Goal: Task Accomplishment & Management: Use online tool/utility

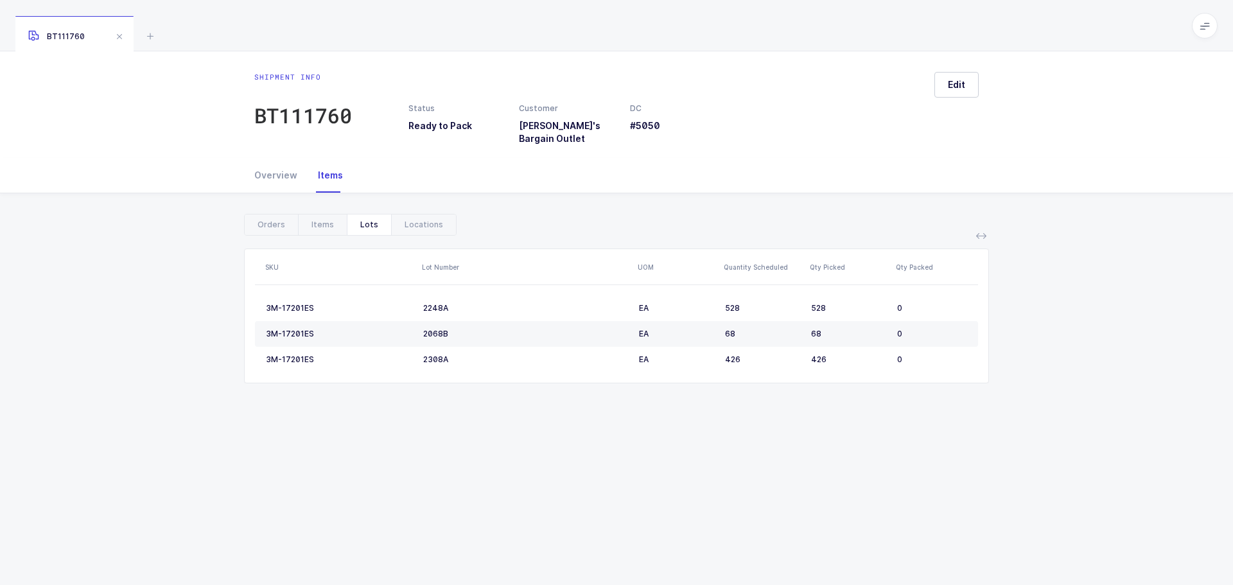
click at [146, 37] on icon at bounding box center [150, 35] width 15 height 15
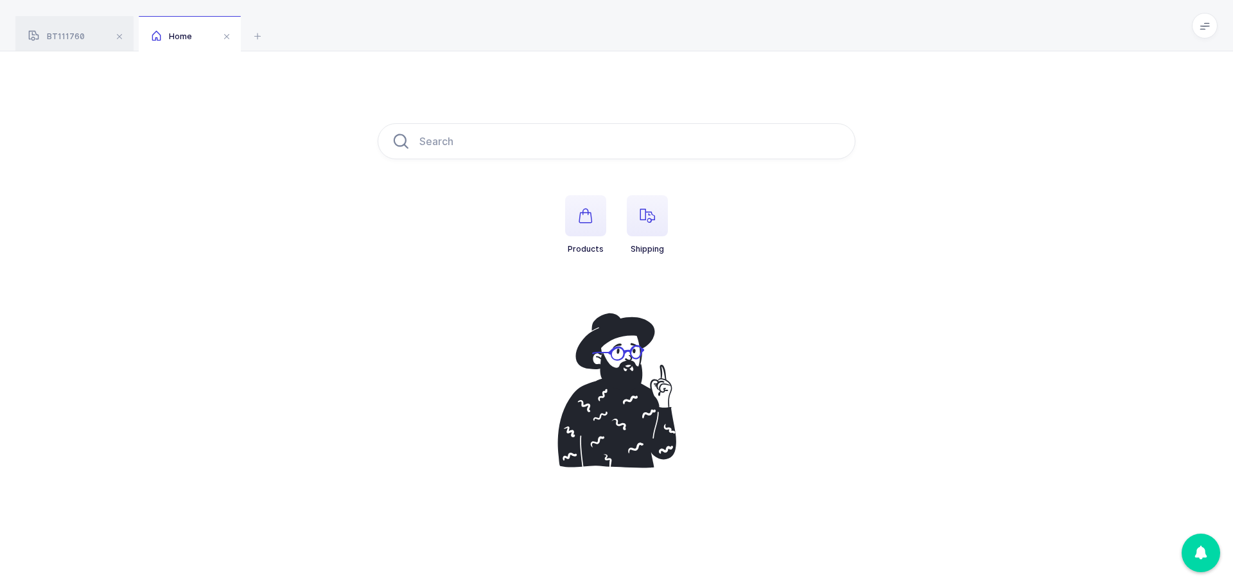
click at [669, 205] on li "Shipping" at bounding box center [647, 224] width 62 height 59
click at [652, 211] on icon "button" at bounding box center [646, 215] width 15 height 15
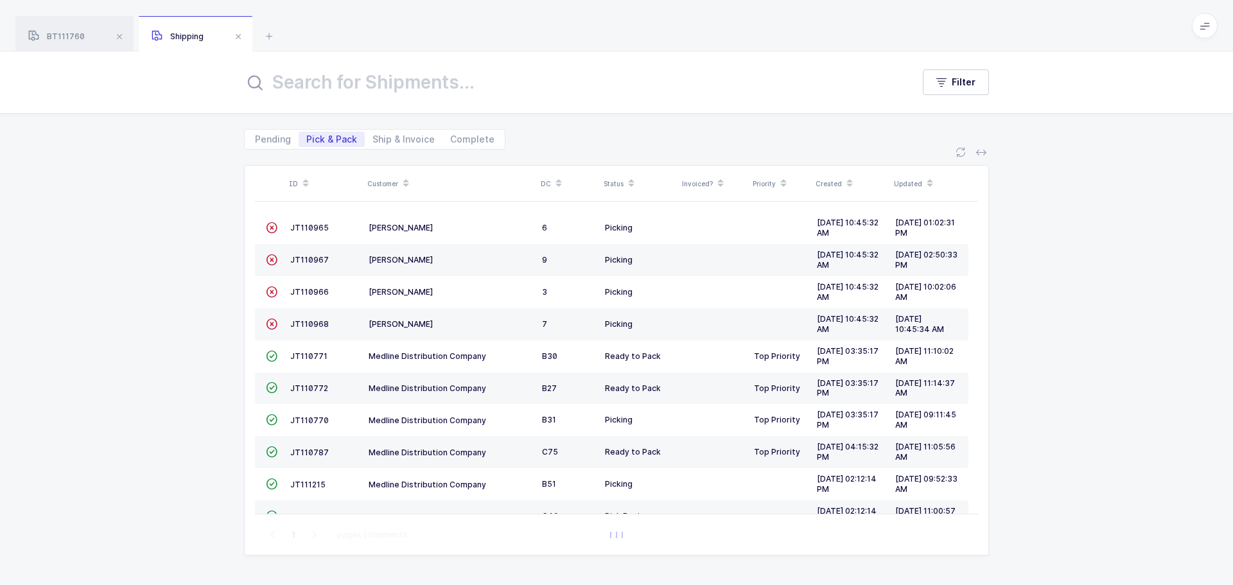
click at [621, 180] on div "Status" at bounding box center [638, 184] width 71 height 22
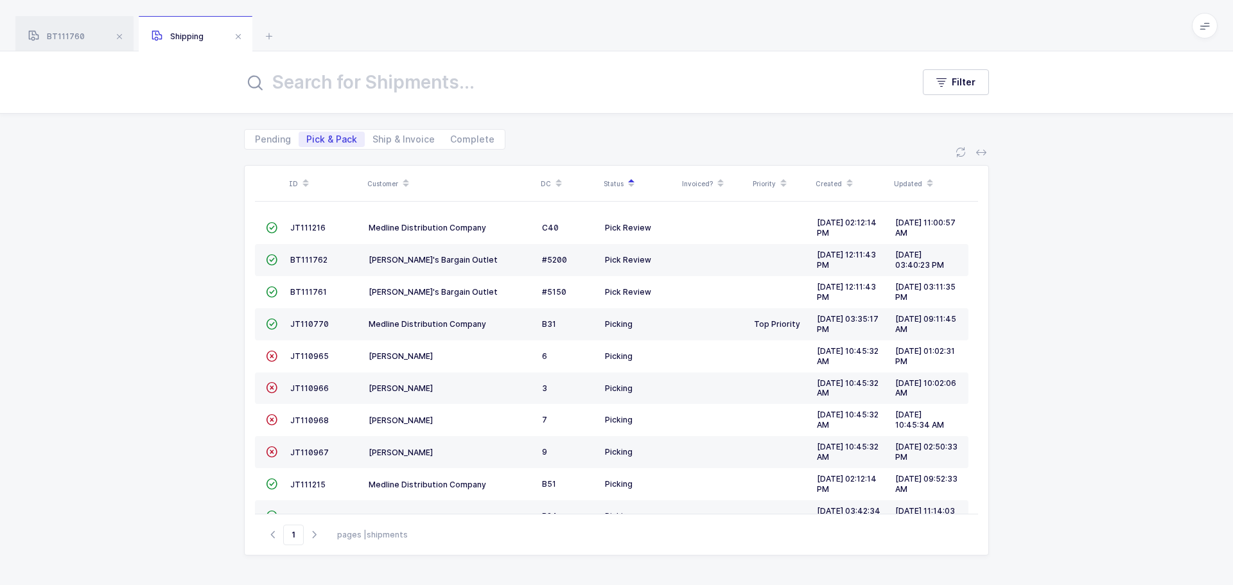
click at [294, 261] on span "BT111762" at bounding box center [308, 260] width 37 height 10
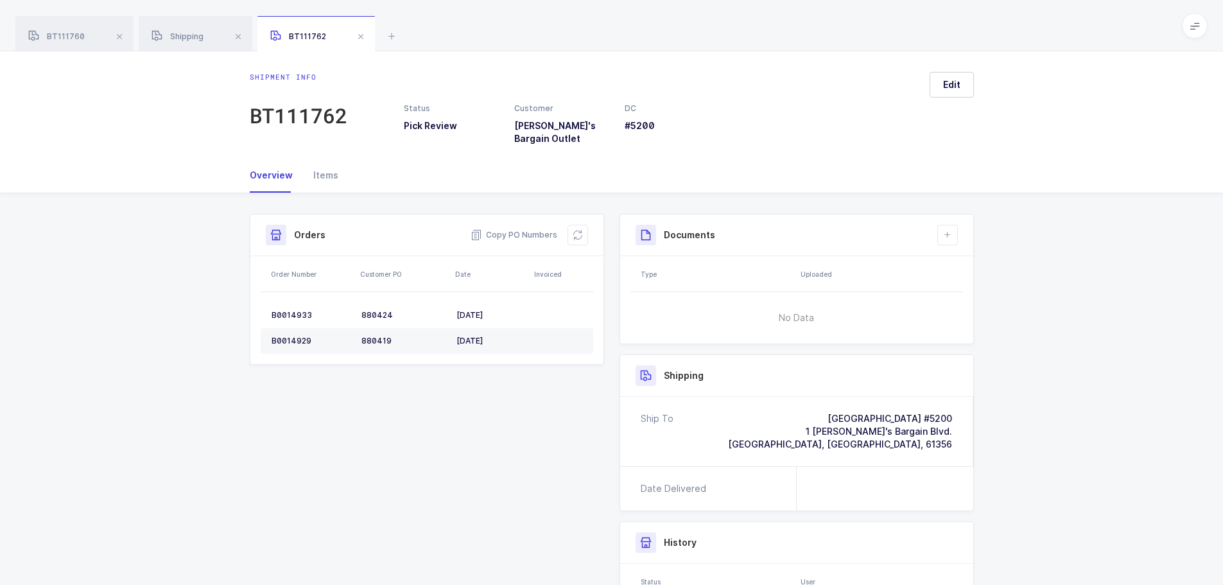
click at [325, 164] on div "Items" at bounding box center [320, 175] width 35 height 35
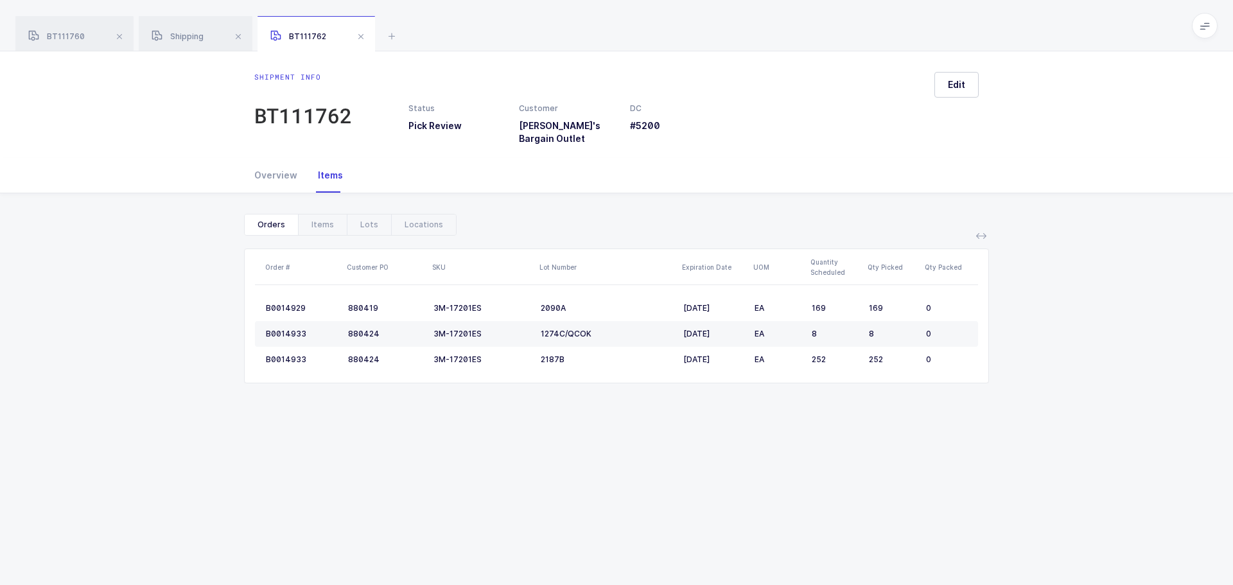
click at [273, 168] on div "Overview" at bounding box center [280, 175] width 53 height 35
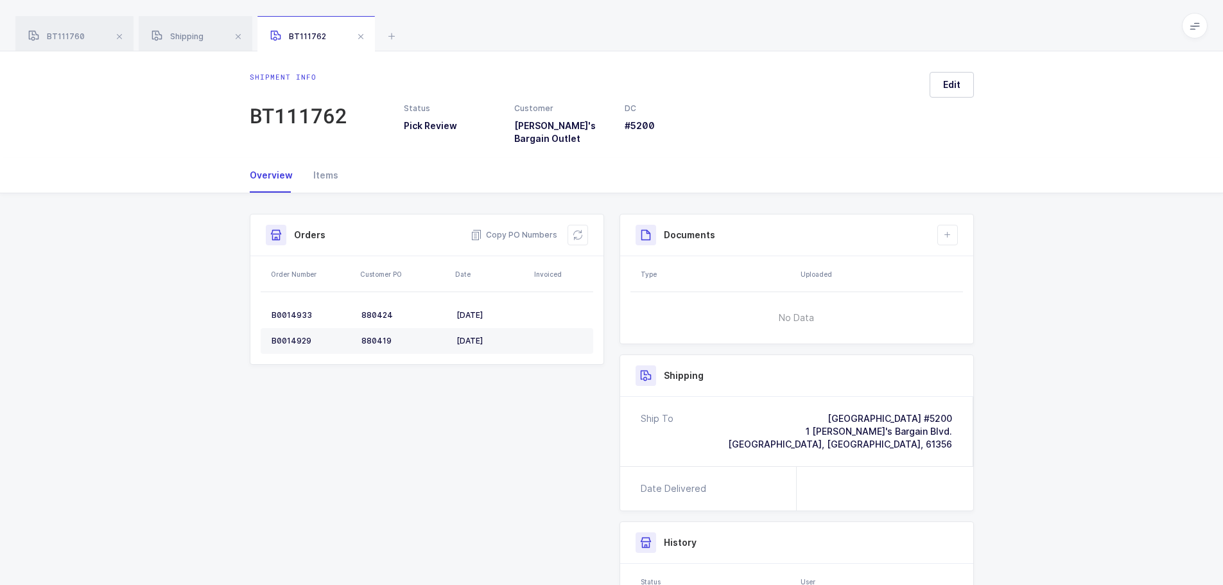
click at [584, 225] on button at bounding box center [578, 235] width 21 height 21
click at [320, 163] on div "Items" at bounding box center [320, 175] width 35 height 35
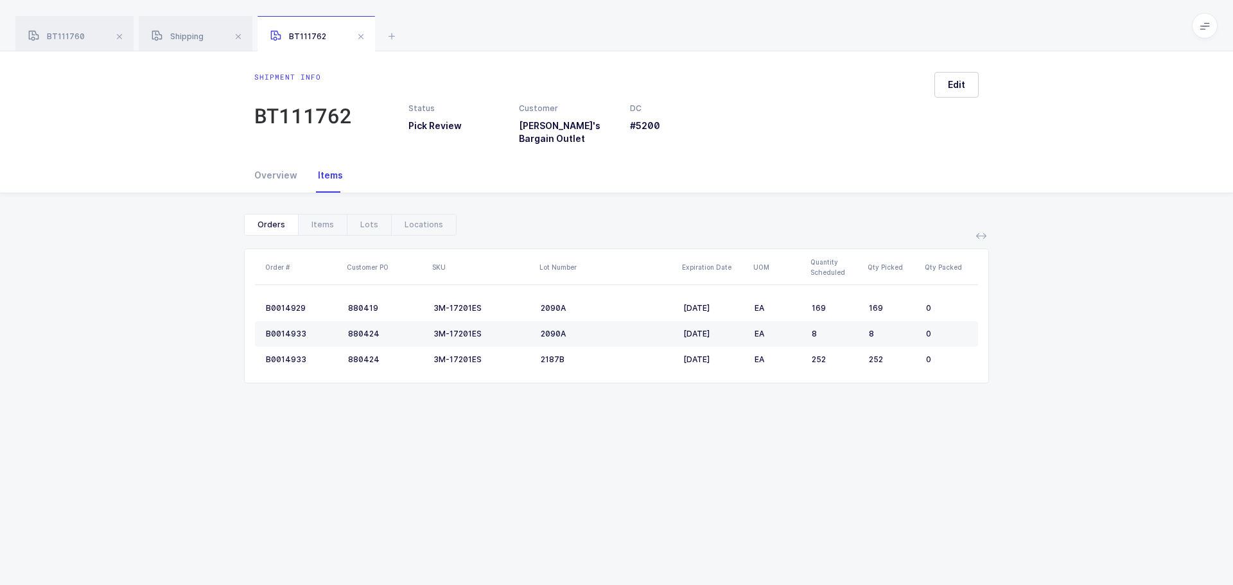
click at [119, 32] on span at bounding box center [119, 36] width 15 height 15
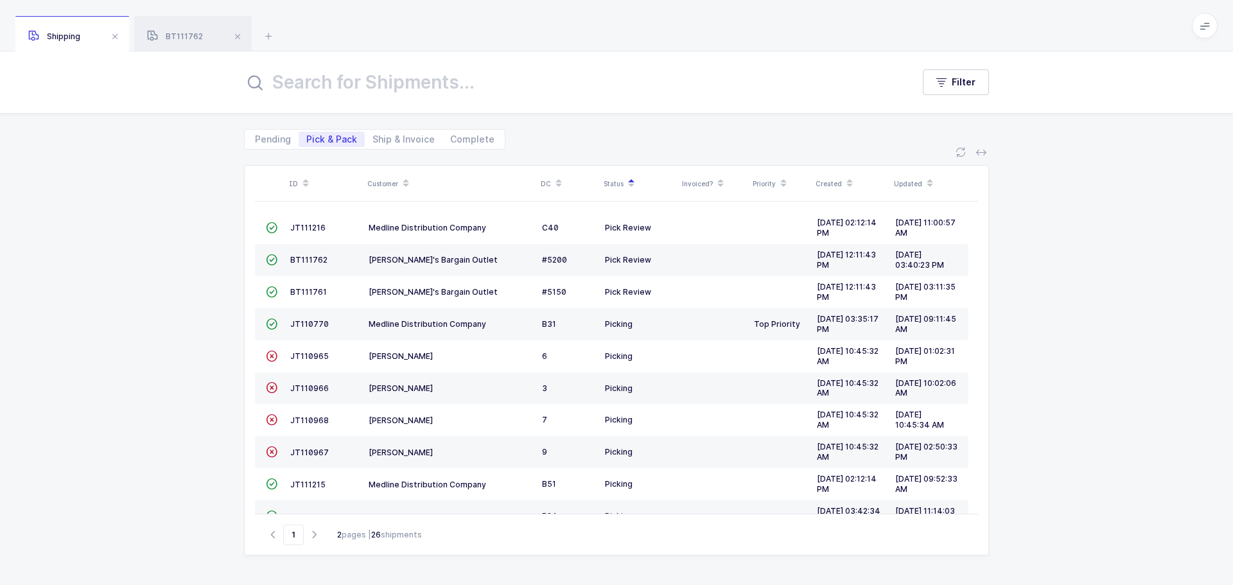
click at [117, 33] on span at bounding box center [114, 36] width 15 height 15
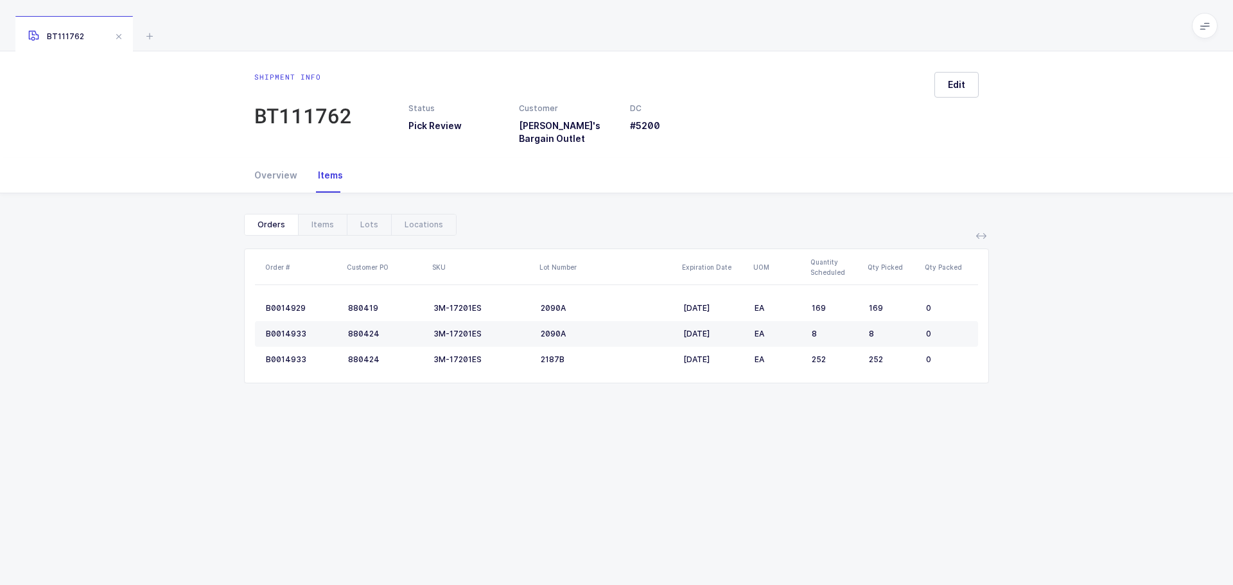
click at [143, 33] on icon at bounding box center [149, 35] width 15 height 15
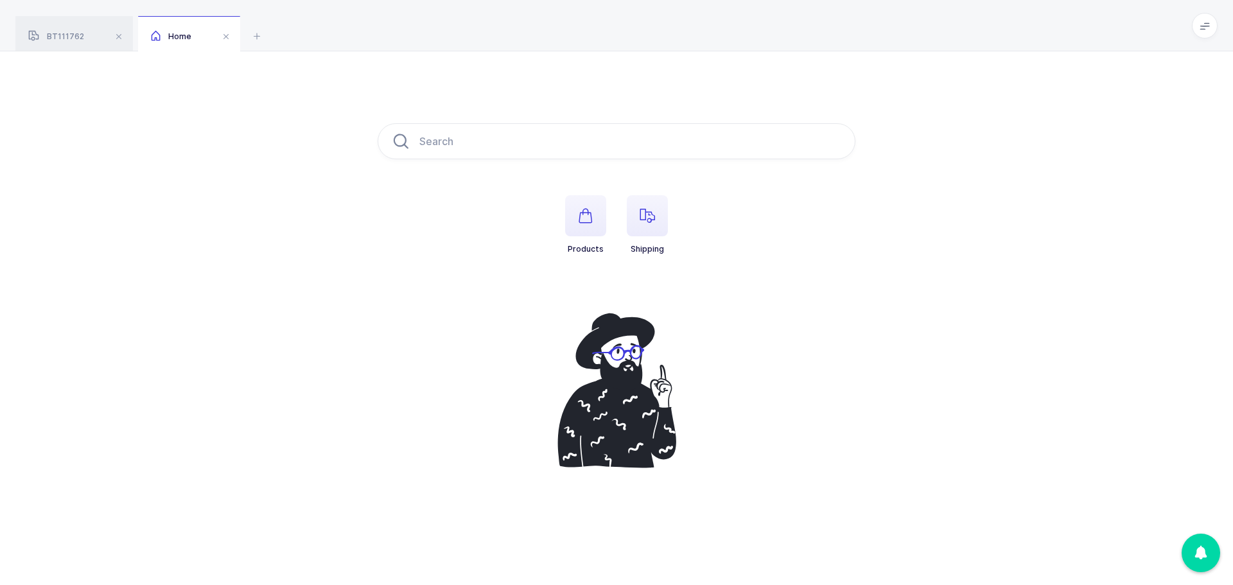
click at [657, 204] on span "button" at bounding box center [647, 215] width 41 height 41
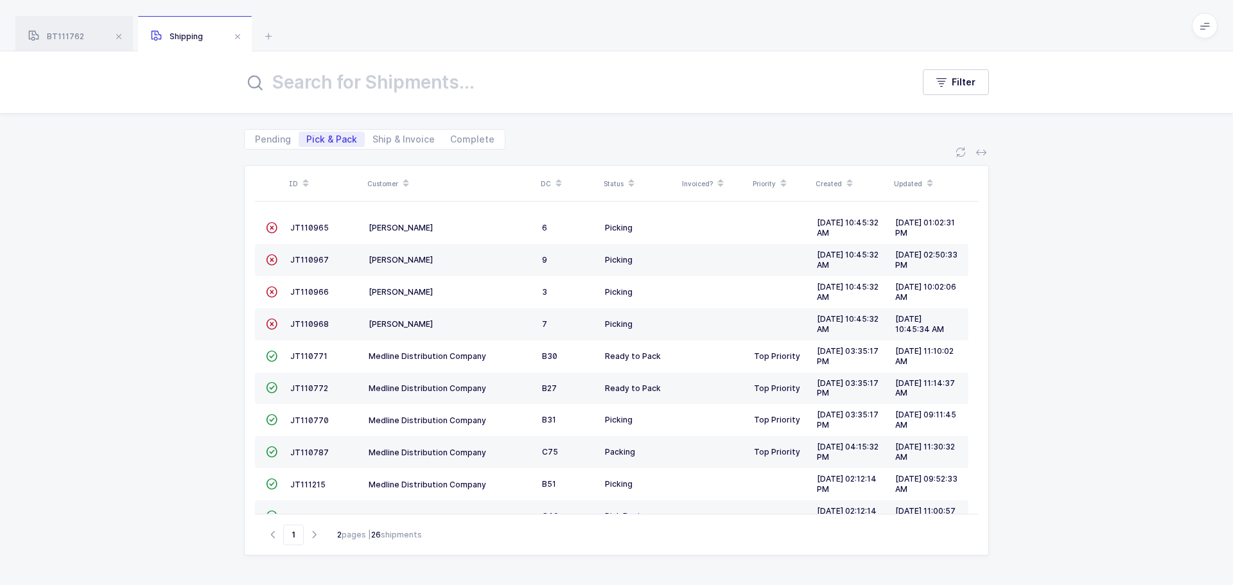
click at [959, 150] on icon at bounding box center [960, 152] width 10 height 10
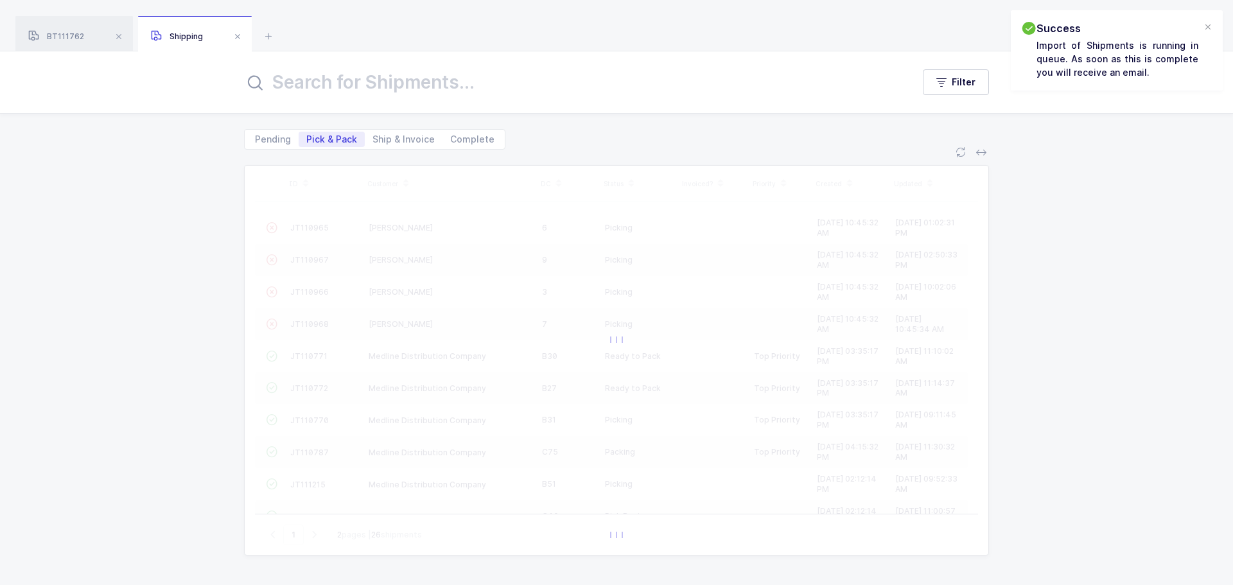
click at [1222, 25] on div "BT111762 Shipping" at bounding box center [616, 25] width 1233 height 51
click at [1208, 26] on div at bounding box center [1207, 28] width 10 height 12
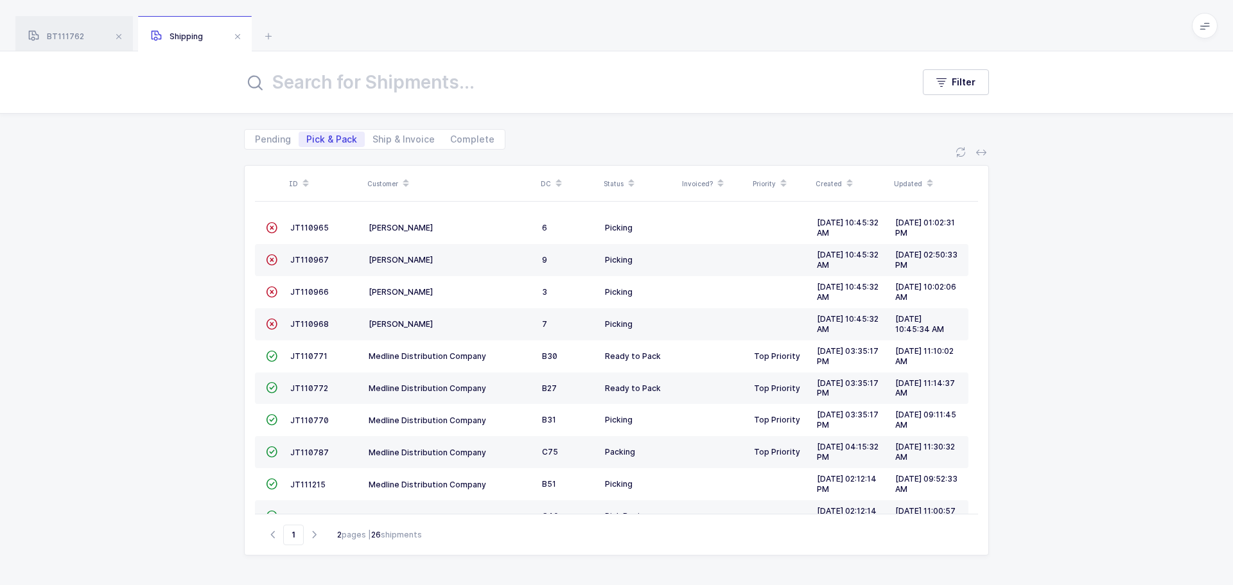
click at [616, 178] on div "Status" at bounding box center [638, 184] width 71 height 22
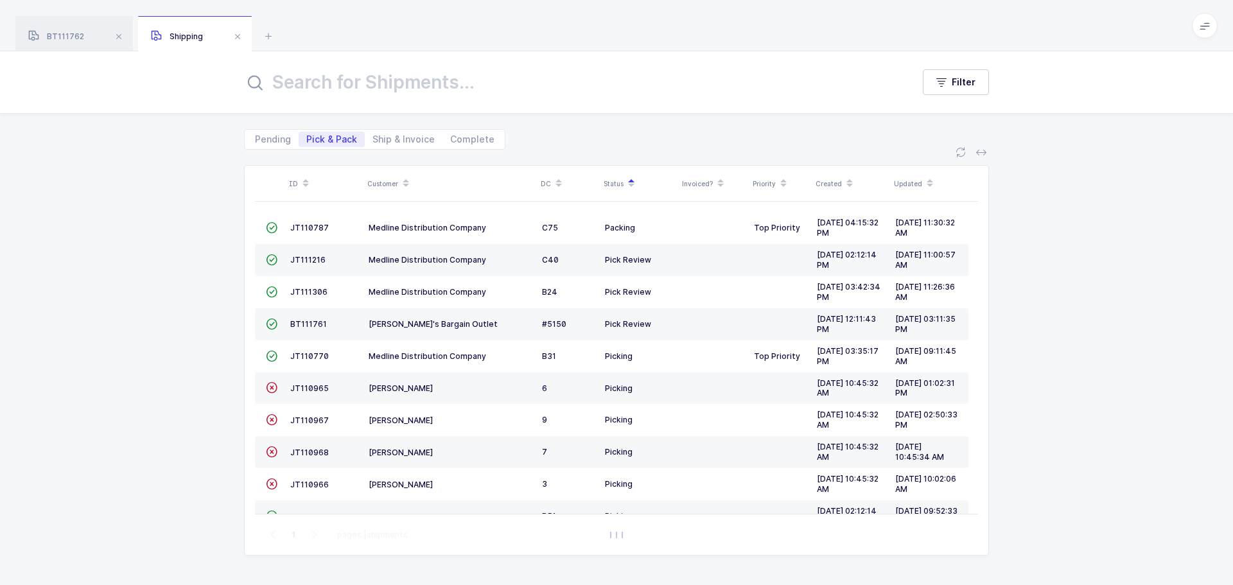
click at [306, 322] on span "BT111761" at bounding box center [308, 324] width 37 height 10
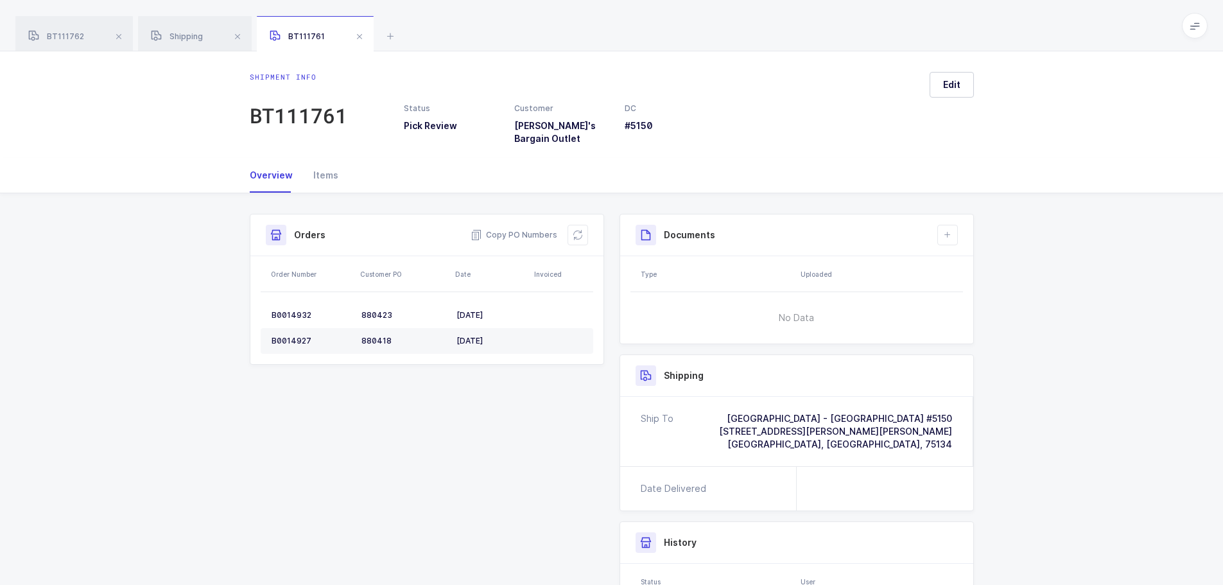
click at [314, 170] on div "Items" at bounding box center [320, 175] width 35 height 35
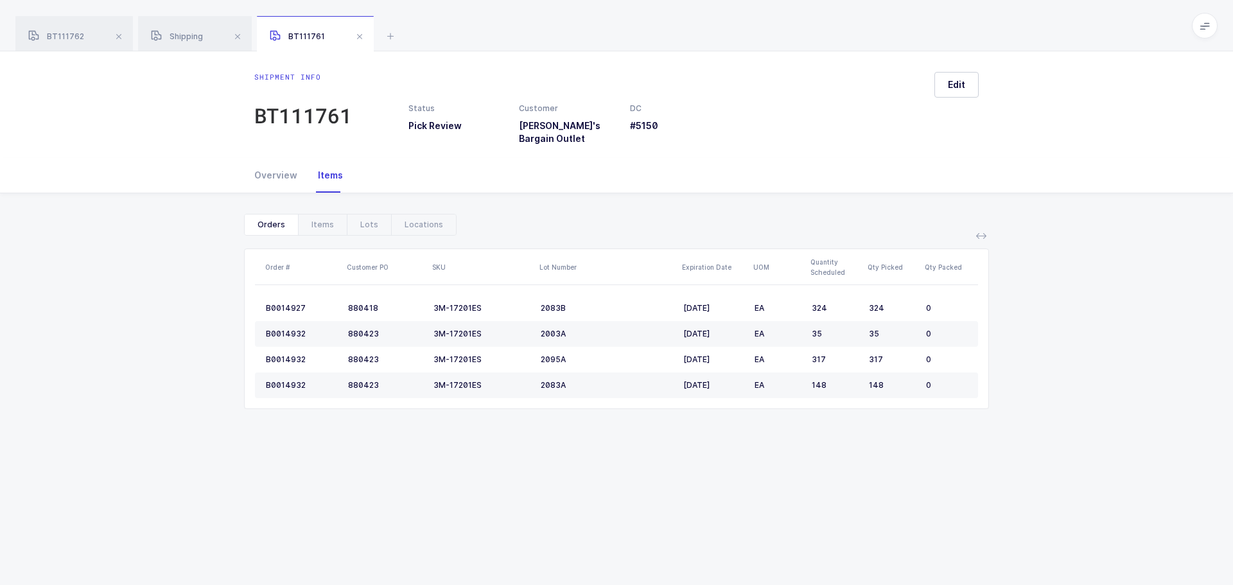
click at [364, 42] on span at bounding box center [359, 36] width 15 height 15
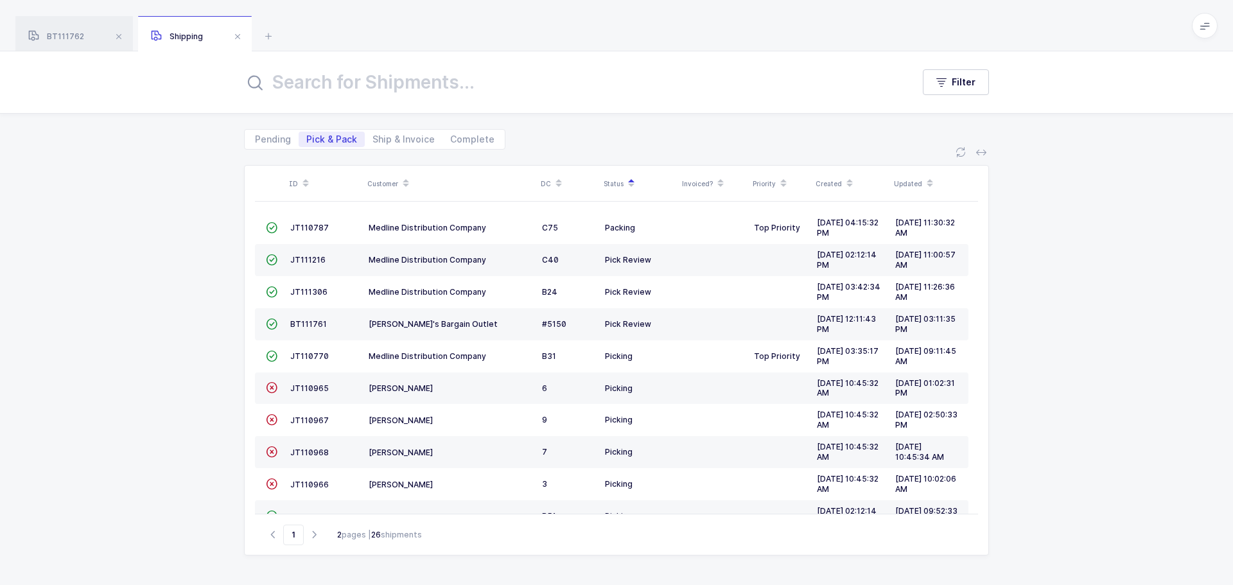
click at [234, 37] on span at bounding box center [237, 36] width 15 height 15
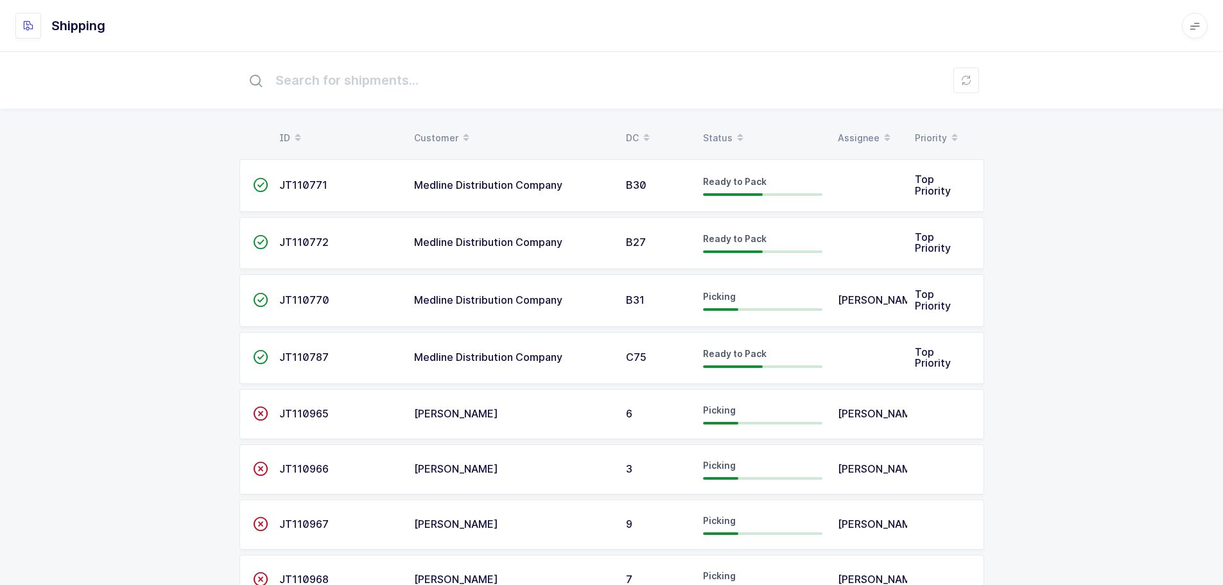
click at [722, 132] on div "Status" at bounding box center [762, 138] width 119 height 22
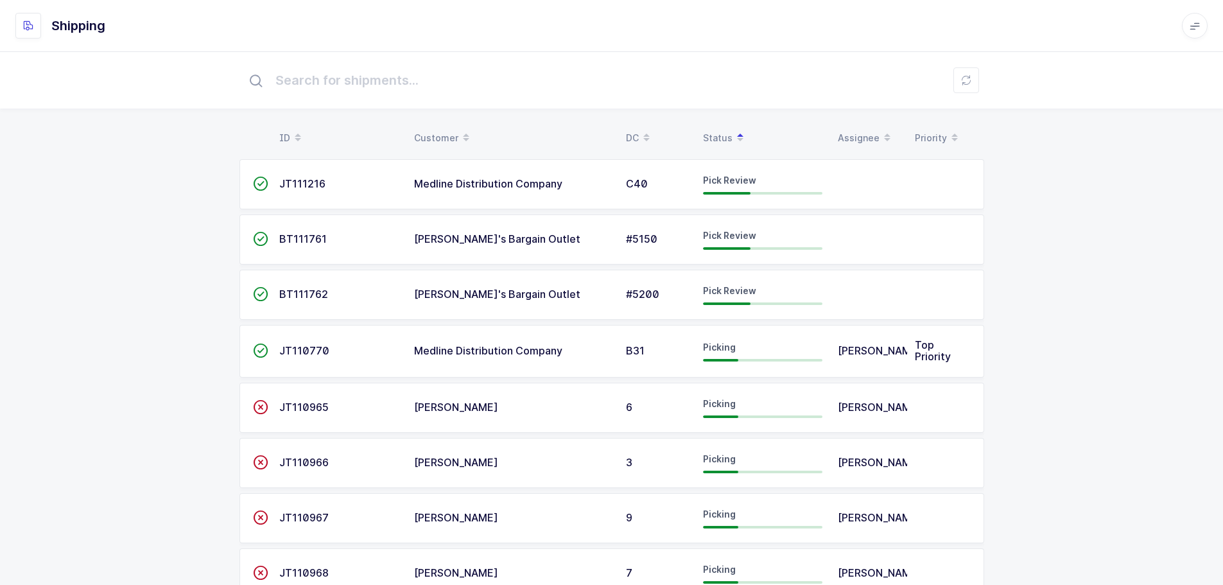
click at [309, 292] on span "BT111762" at bounding box center [303, 294] width 49 height 13
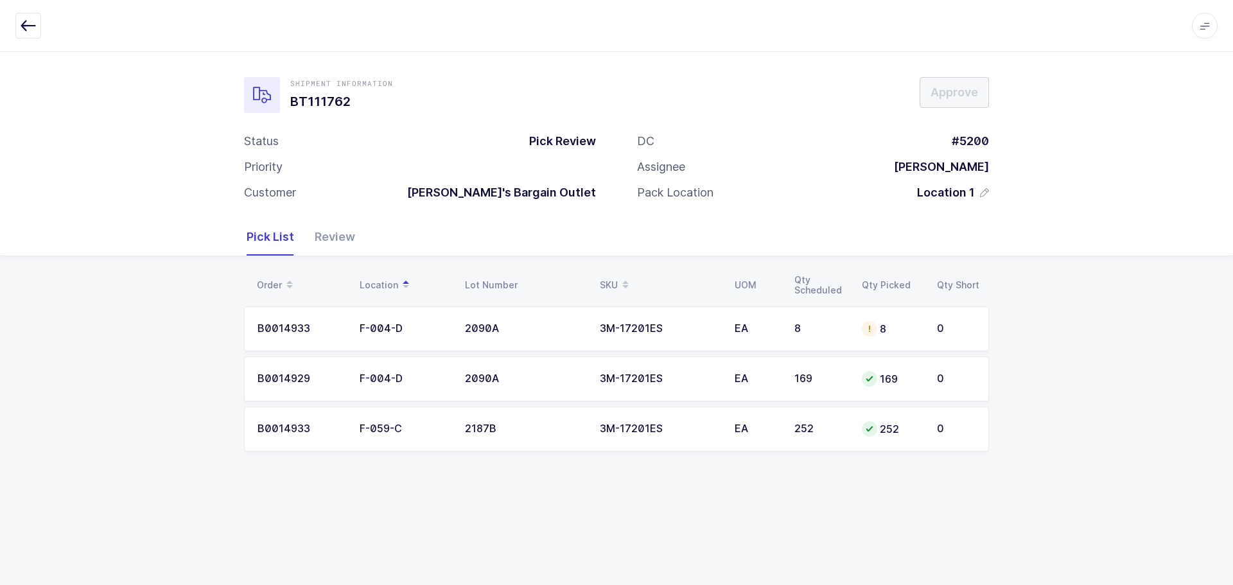
click at [336, 232] on div "Review" at bounding box center [329, 236] width 51 height 37
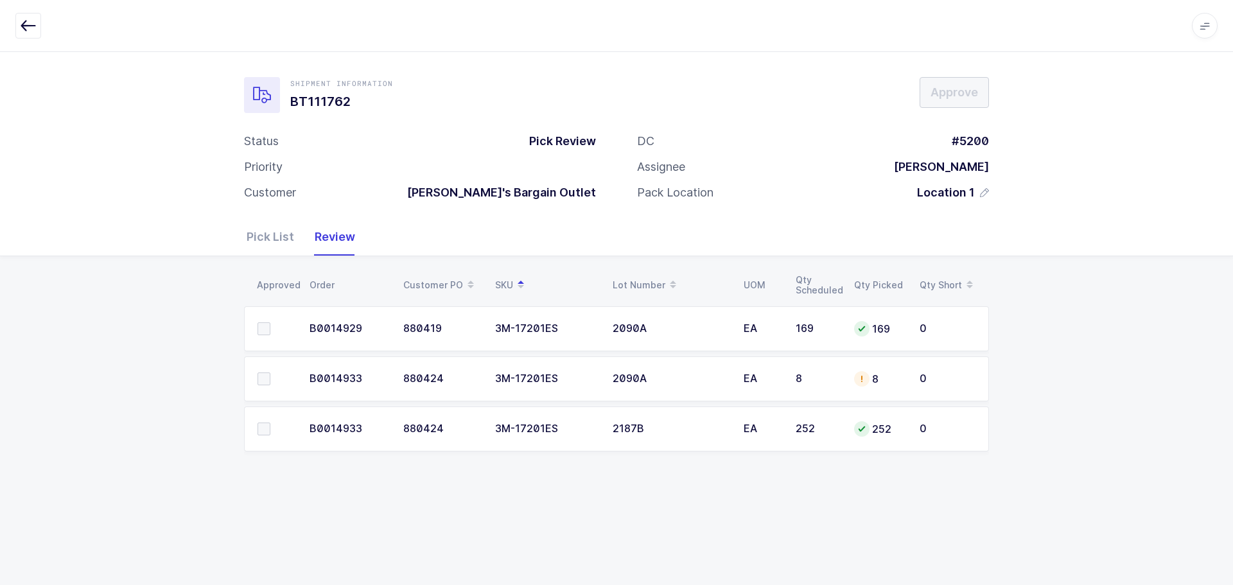
click at [749, 378] on div "EA" at bounding box center [761, 379] width 37 height 12
click at [865, 386] on div "8" at bounding box center [879, 378] width 50 height 15
click at [545, 373] on div "3M-17201ES" at bounding box center [546, 379] width 102 height 12
click at [259, 331] on span at bounding box center [263, 328] width 13 height 13
click at [270, 322] on input "checkbox" at bounding box center [270, 322] width 0 height 0
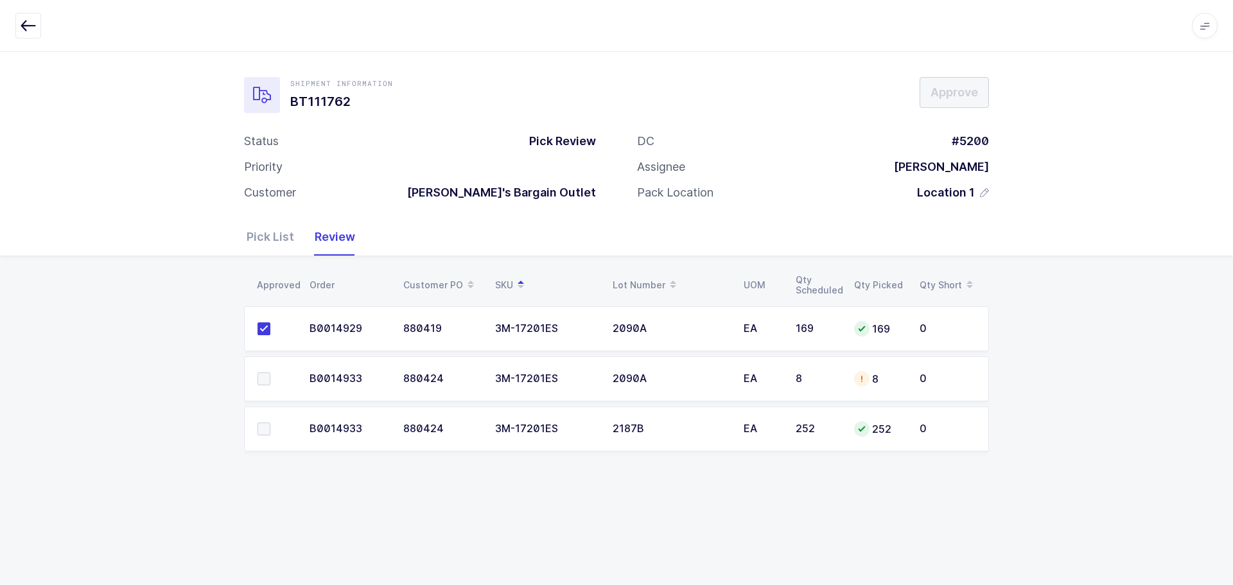
click at [259, 383] on span at bounding box center [263, 378] width 13 height 13
click at [270, 372] on input "checkbox" at bounding box center [270, 372] width 0 height 0
click at [259, 424] on span at bounding box center [263, 428] width 13 height 13
click at [270, 422] on input "checkbox" at bounding box center [270, 422] width 0 height 0
click at [255, 237] on div "Pick List" at bounding box center [276, 236] width 58 height 37
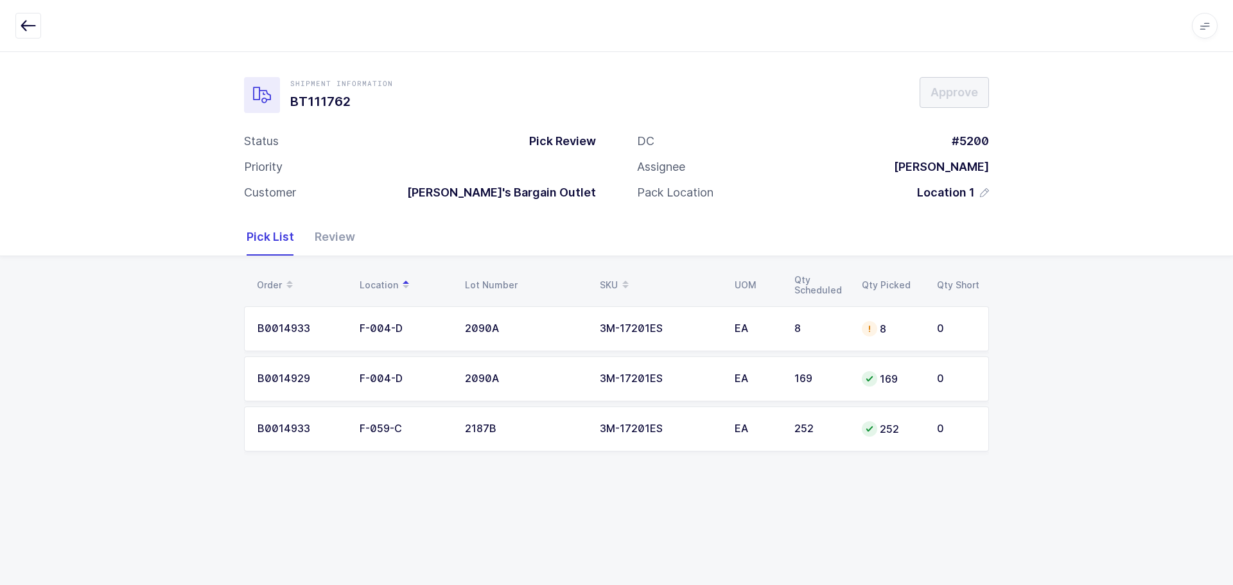
click at [902, 342] on td "8" at bounding box center [891, 328] width 75 height 45
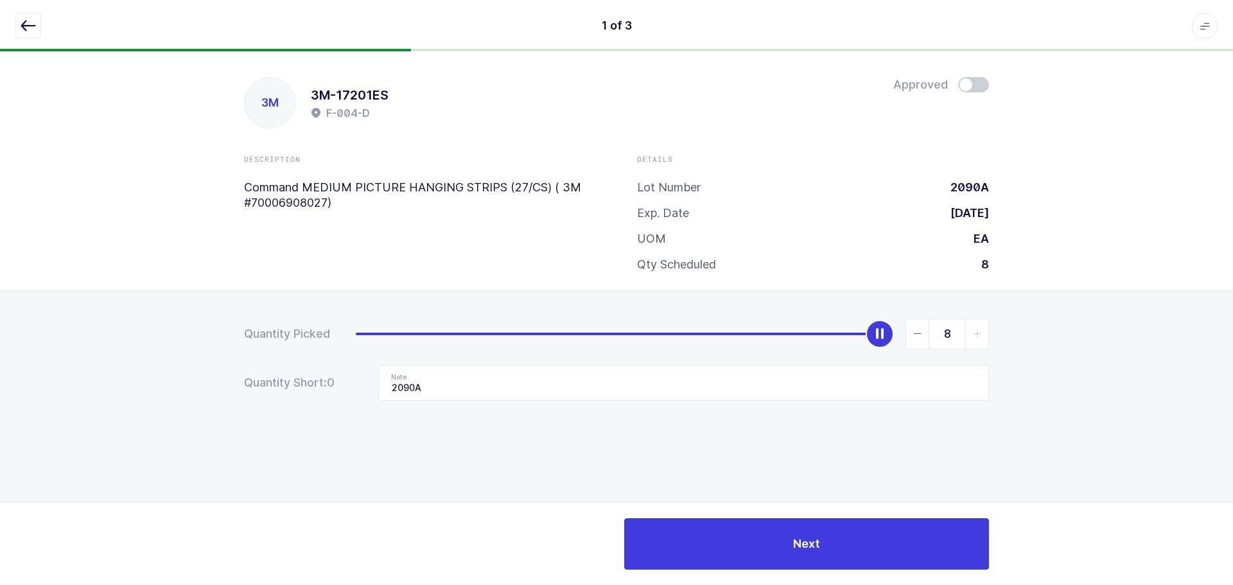
click at [977, 89] on span at bounding box center [973, 84] width 31 height 15
click at [26, 24] on icon "button" at bounding box center [28, 25] width 15 height 15
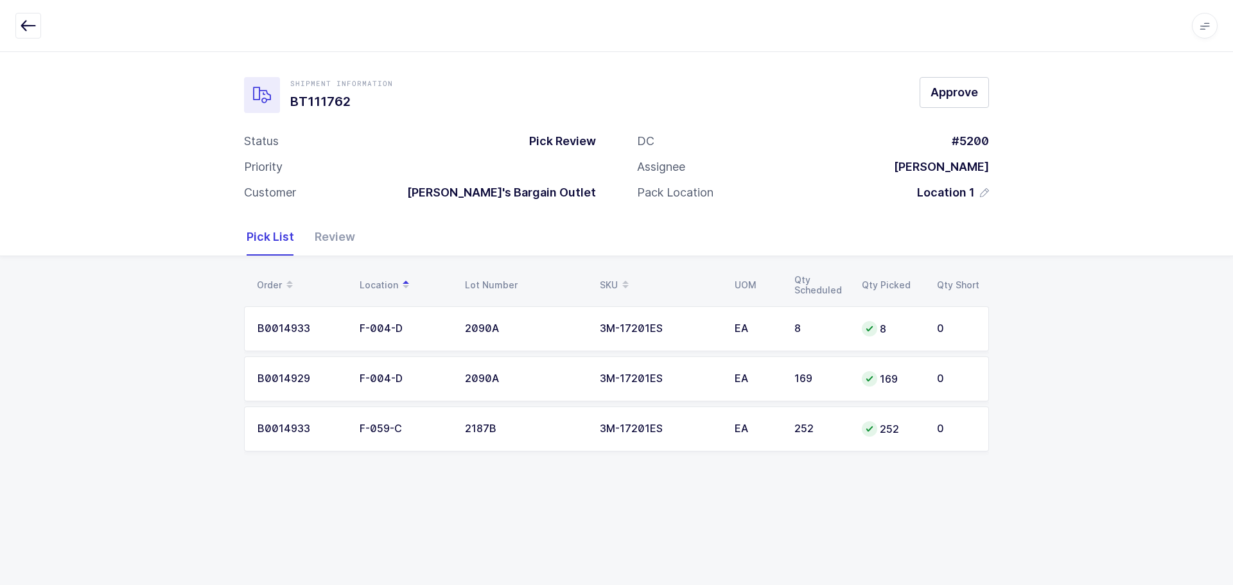
click at [331, 238] on div "Review" at bounding box center [329, 236] width 51 height 37
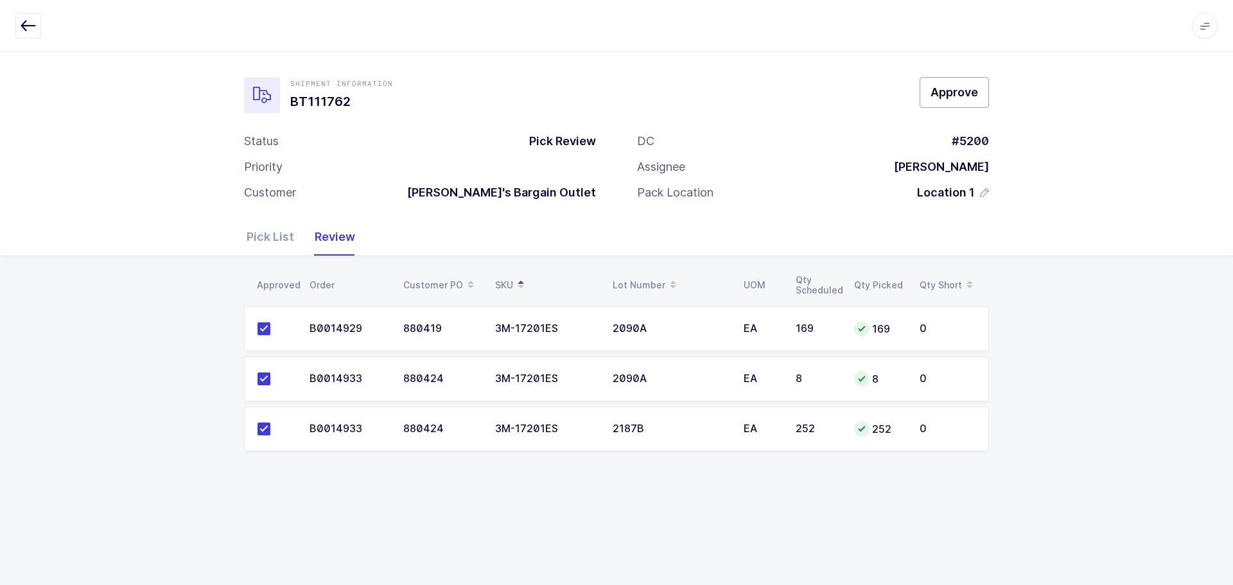
click at [960, 94] on span "Approve" at bounding box center [954, 92] width 48 height 16
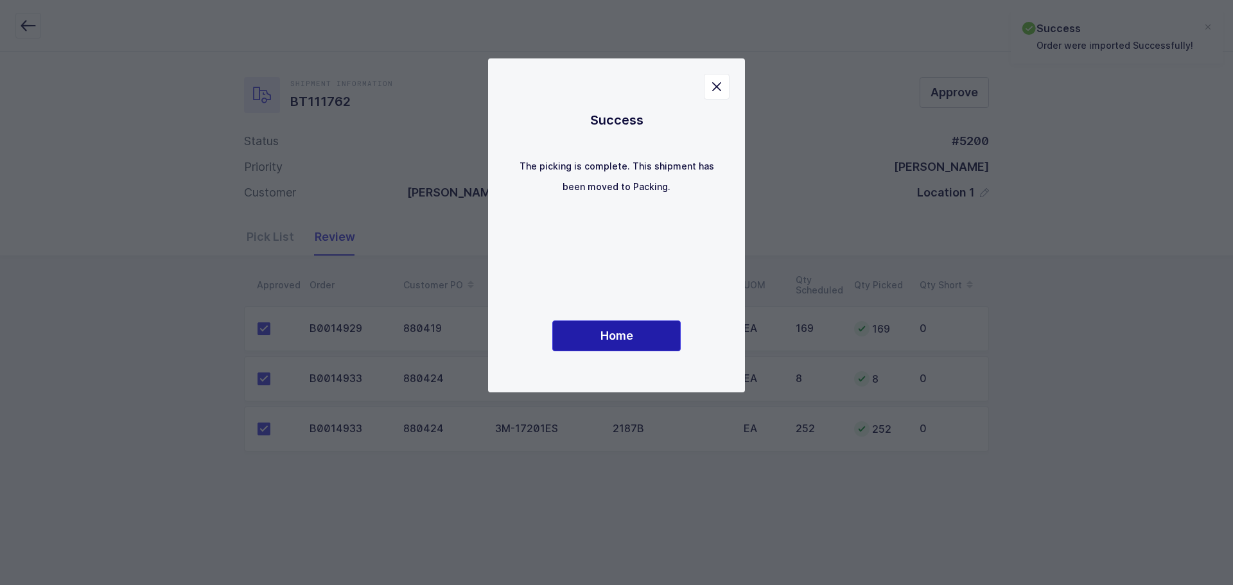
click at [589, 344] on button "Home" at bounding box center [616, 335] width 128 height 31
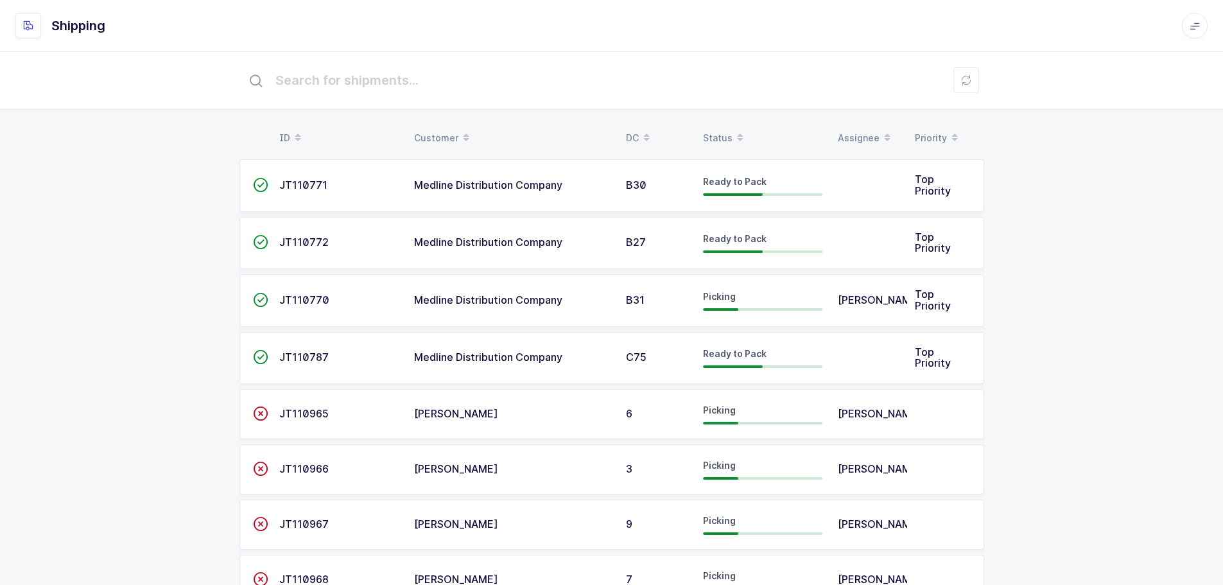
click at [724, 133] on div "Status" at bounding box center [762, 138] width 119 height 22
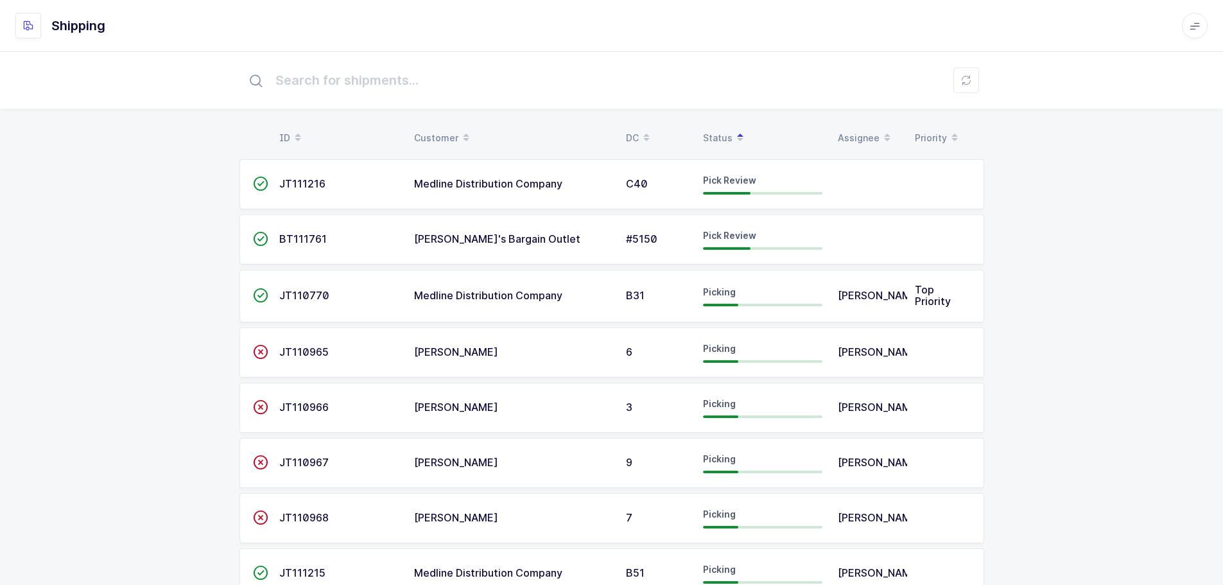
click at [318, 240] on span "BT111761" at bounding box center [303, 238] width 48 height 13
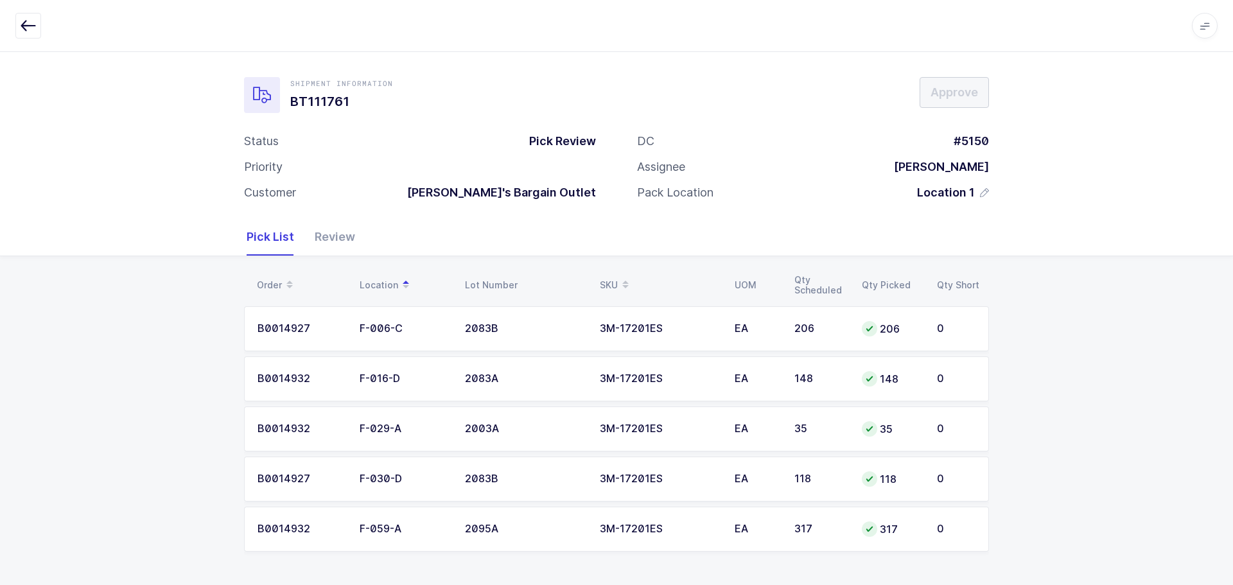
click at [617, 281] on div "SKU" at bounding box center [659, 285] width 119 height 22
click at [282, 281] on span at bounding box center [289, 285] width 15 height 22
click at [318, 243] on div "Review" at bounding box center [329, 236] width 51 height 37
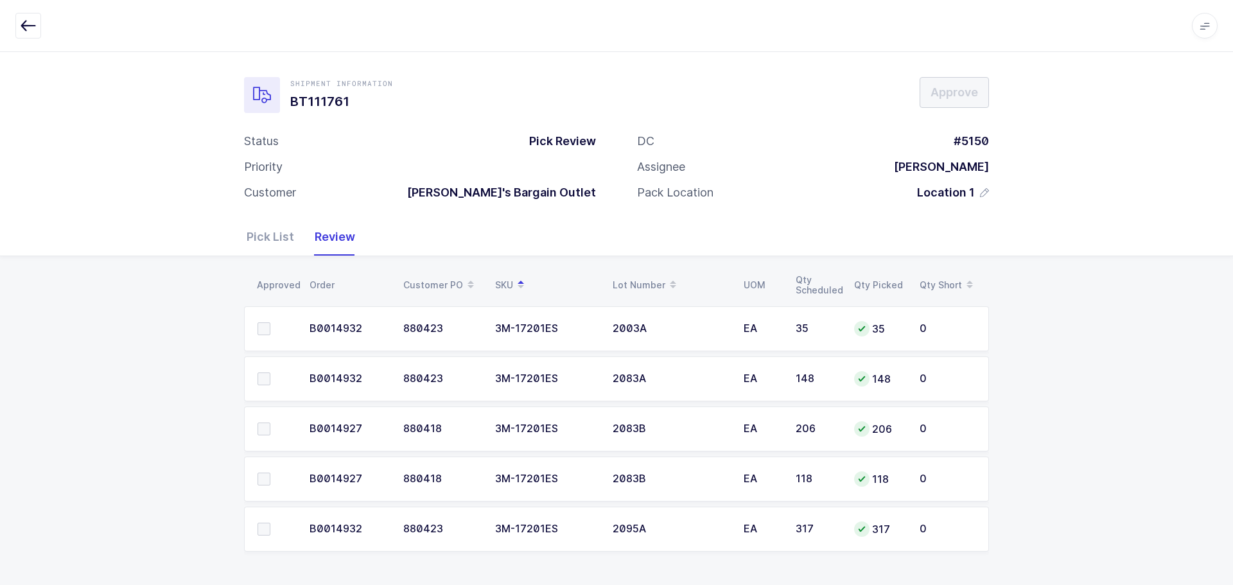
click at [263, 231] on div "Pick List" at bounding box center [276, 236] width 58 height 37
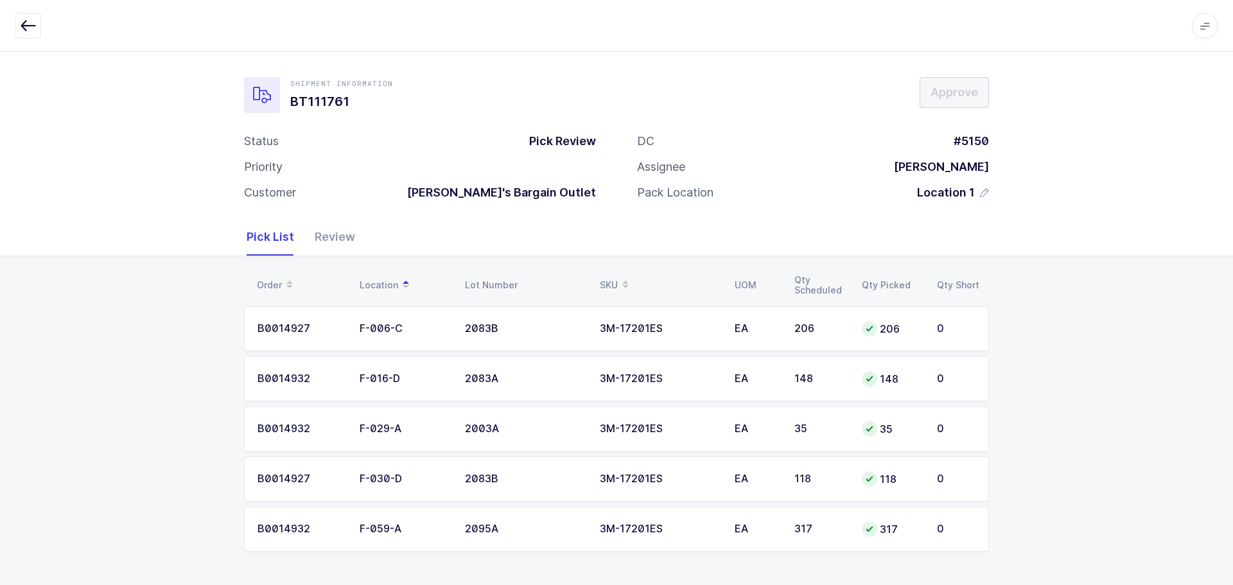
click at [322, 233] on div "Review" at bounding box center [329, 236] width 51 height 37
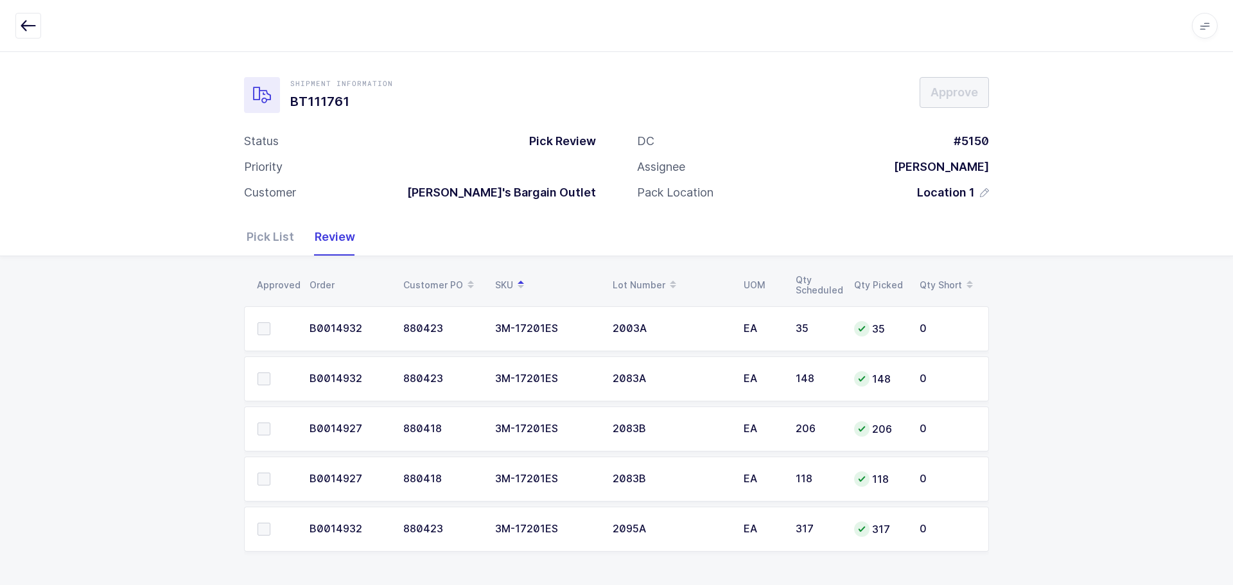
click at [264, 330] on span at bounding box center [263, 328] width 13 height 13
click at [270, 322] on input "checkbox" at bounding box center [270, 322] width 0 height 0
click at [261, 377] on span at bounding box center [263, 378] width 13 height 13
click at [270, 372] on input "checkbox" at bounding box center [270, 372] width 0 height 0
click at [262, 434] on span at bounding box center [263, 428] width 13 height 13
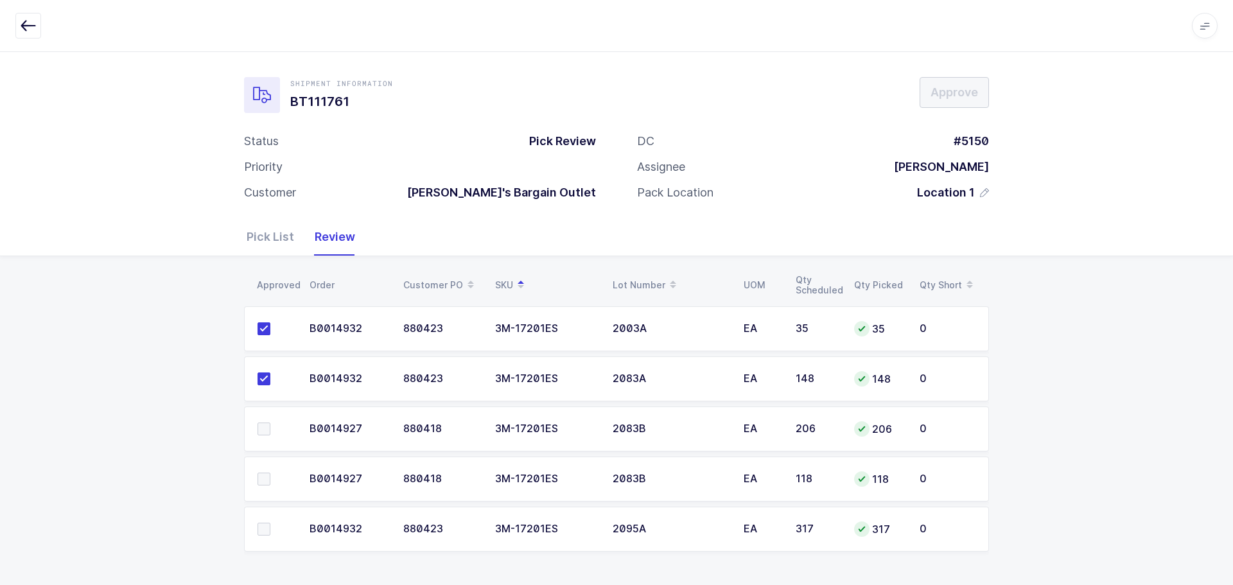
click at [270, 422] on input "checkbox" at bounding box center [270, 422] width 0 height 0
click at [259, 475] on span at bounding box center [263, 479] width 13 height 13
click at [270, 473] on input "checkbox" at bounding box center [270, 473] width 0 height 0
click at [263, 526] on span at bounding box center [263, 529] width 13 height 13
click at [270, 523] on input "checkbox" at bounding box center [270, 523] width 0 height 0
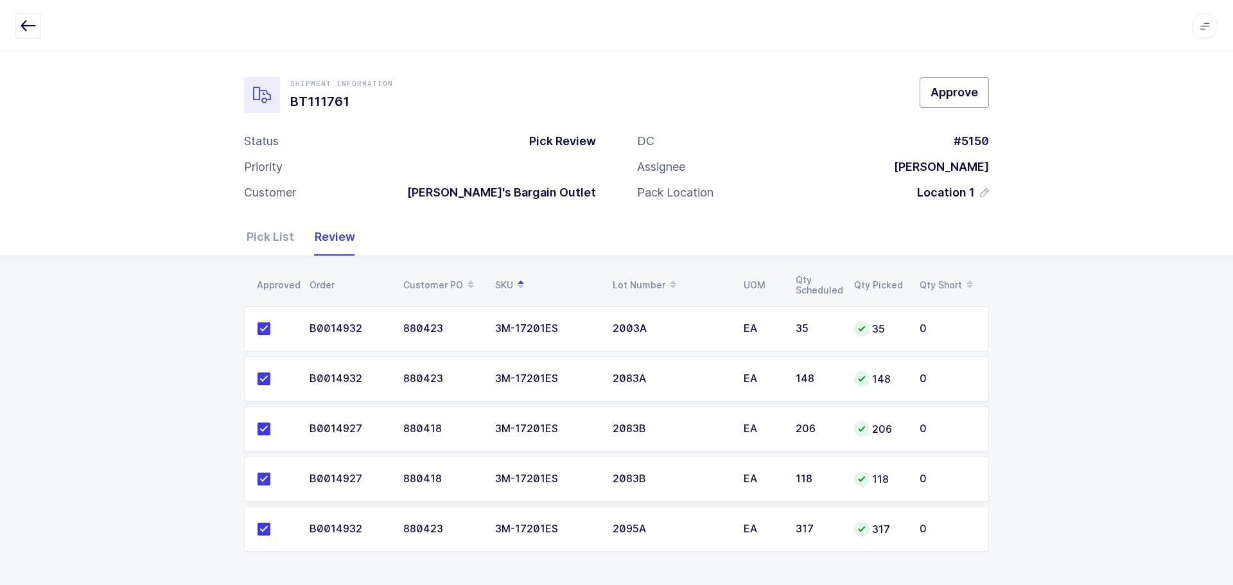
click at [953, 101] on button "Approve" at bounding box center [953, 92] width 69 height 31
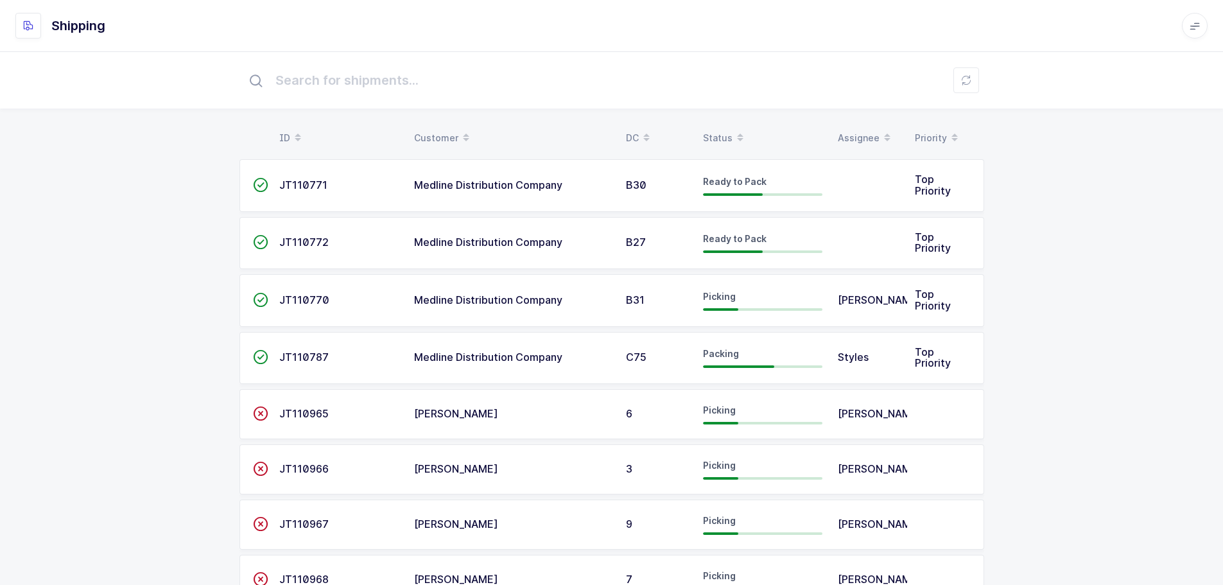
click at [722, 135] on div "Status" at bounding box center [762, 138] width 119 height 22
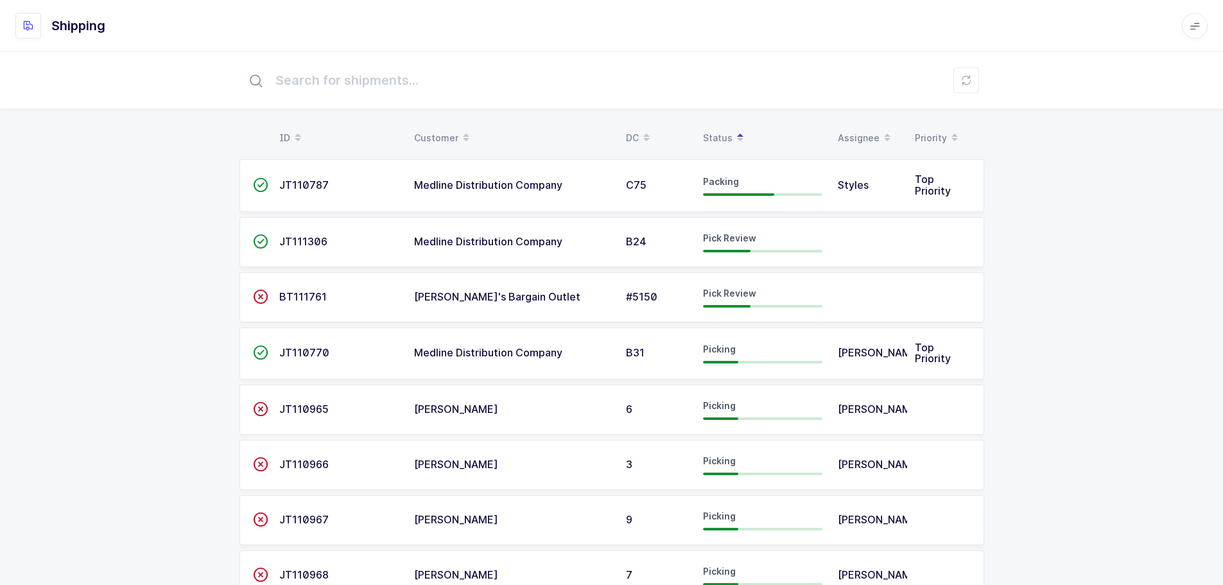
click at [272, 292] on td "BT111761" at bounding box center [339, 297] width 135 height 50
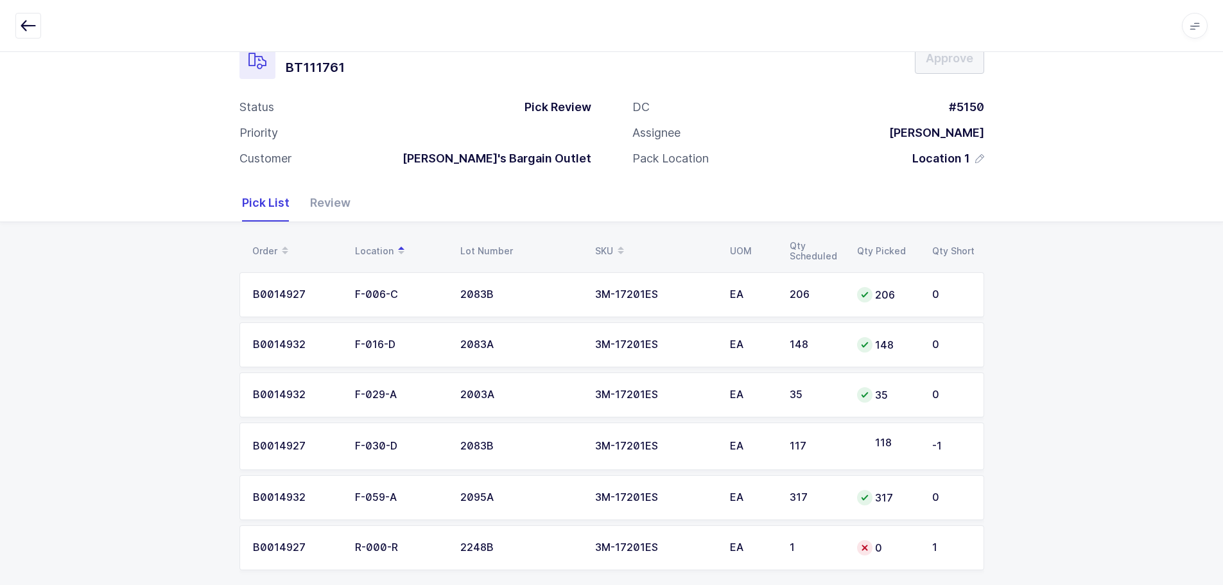
scroll to position [50, 0]
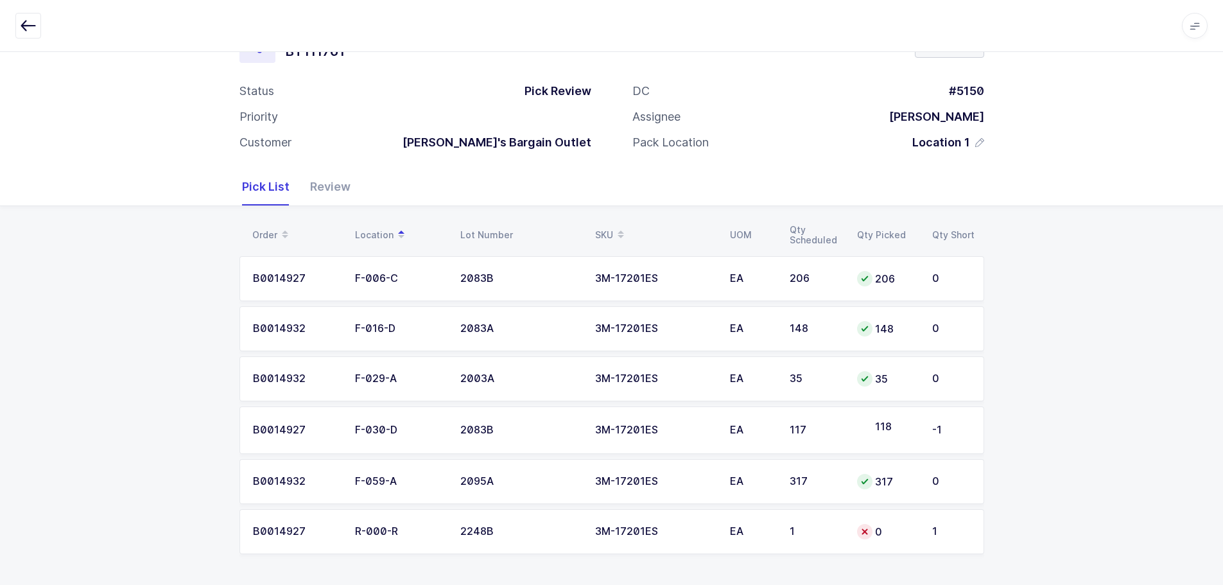
click at [770, 426] on div "EA" at bounding box center [752, 430] width 44 height 12
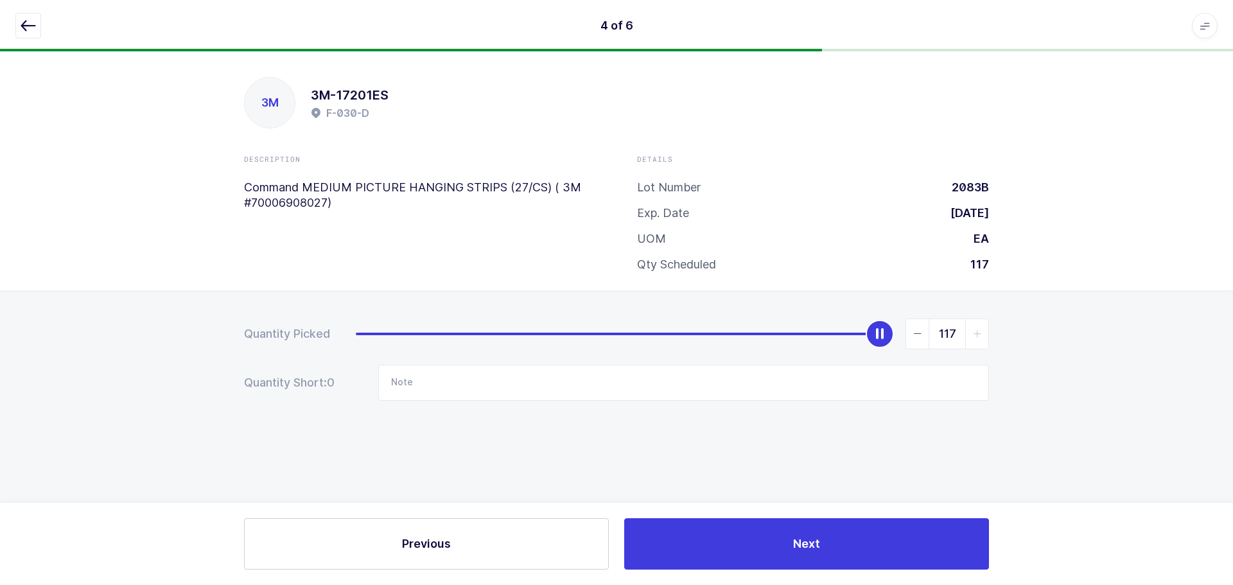
drag, startPoint x: 42, startPoint y: 27, endPoint x: 33, endPoint y: 24, distance: 9.3
click at [40, 27] on div at bounding box center [616, 26] width 1202 height 26
click at [33, 24] on icon "button" at bounding box center [28, 25] width 15 height 15
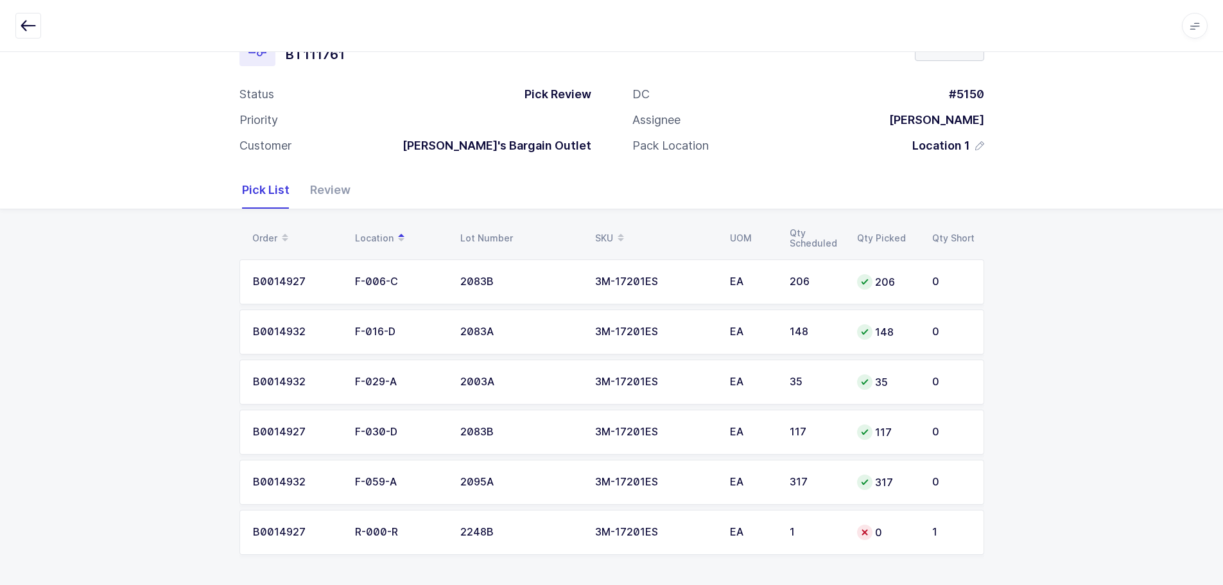
scroll to position [48, 0]
click at [885, 546] on td "0" at bounding box center [886, 531] width 75 height 45
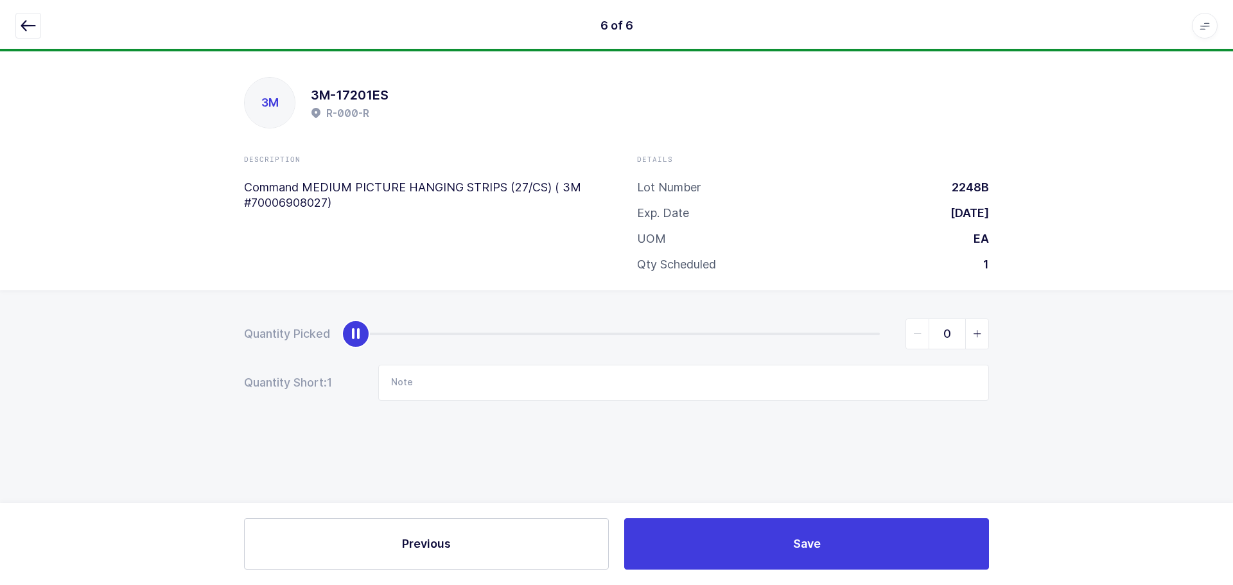
drag, startPoint x: 982, startPoint y: 304, endPoint x: 977, endPoint y: 326, distance: 22.4
click at [978, 326] on div "Quantity Picked 0 Quantity Short: 1 Note" at bounding box center [616, 404] width 1233 height 229
click at [976, 327] on span "slider between 0 and 1" at bounding box center [976, 334] width 23 height 30
type input "1"
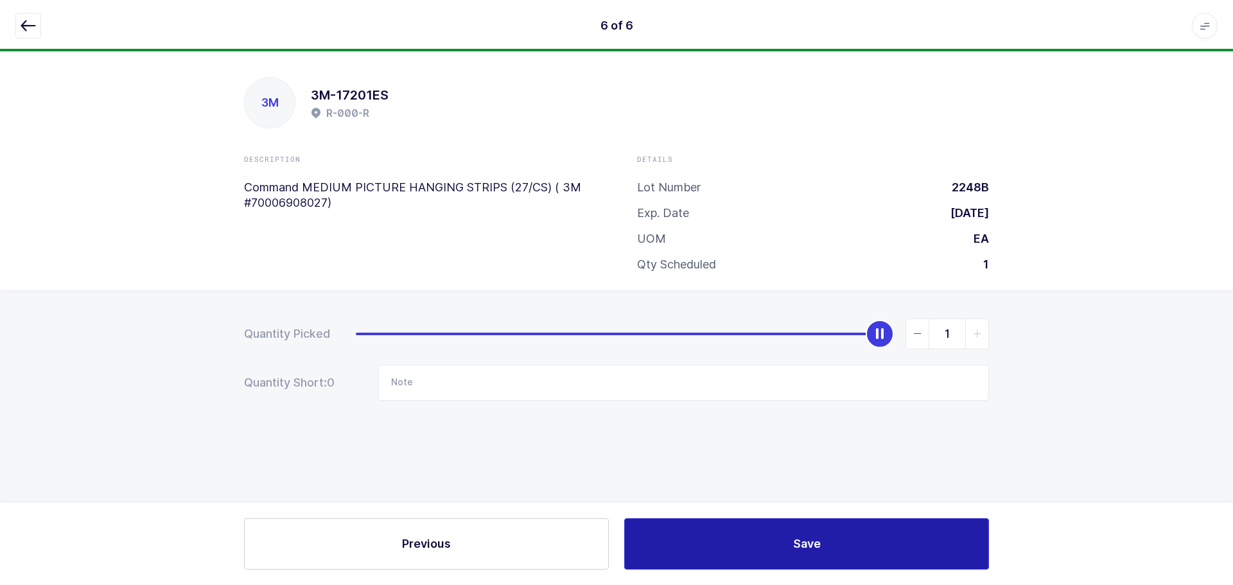
click at [806, 541] on span "Save" at bounding box center [807, 543] width 28 height 16
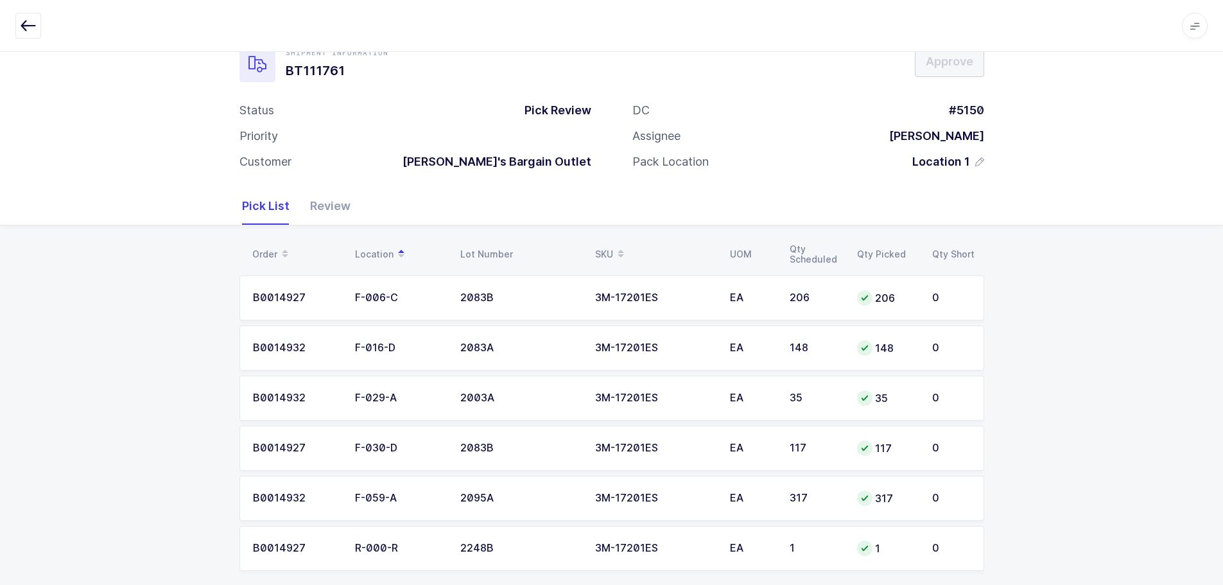
scroll to position [48, 0]
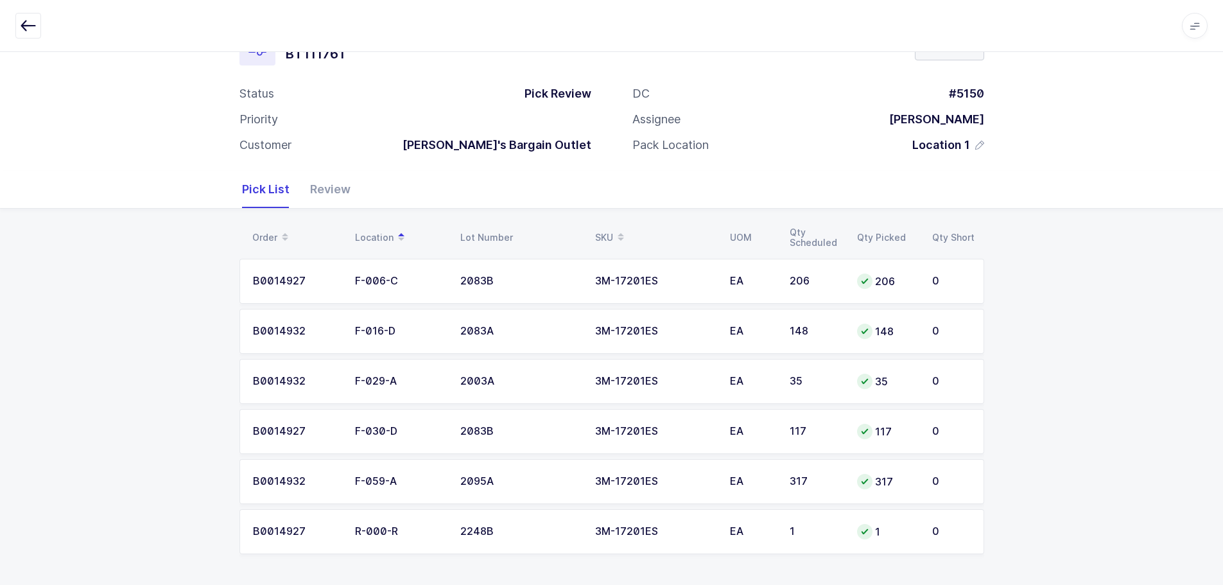
click at [343, 184] on div "Review" at bounding box center [325, 189] width 51 height 37
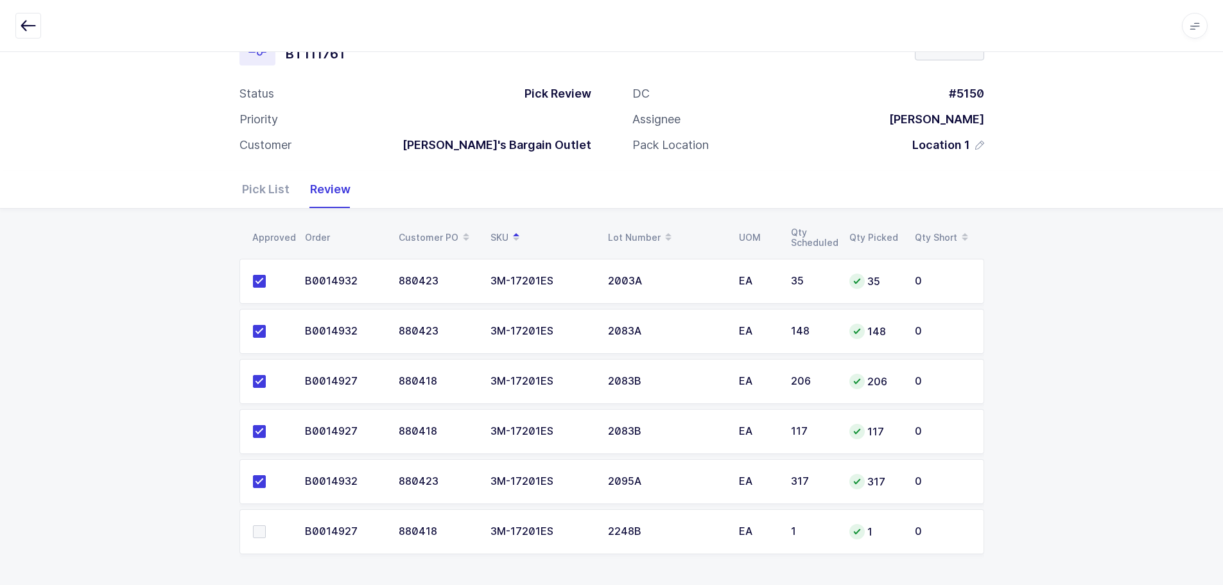
click at [262, 531] on span at bounding box center [259, 531] width 13 height 13
click at [266, 525] on input "checkbox" at bounding box center [266, 525] width 0 height 0
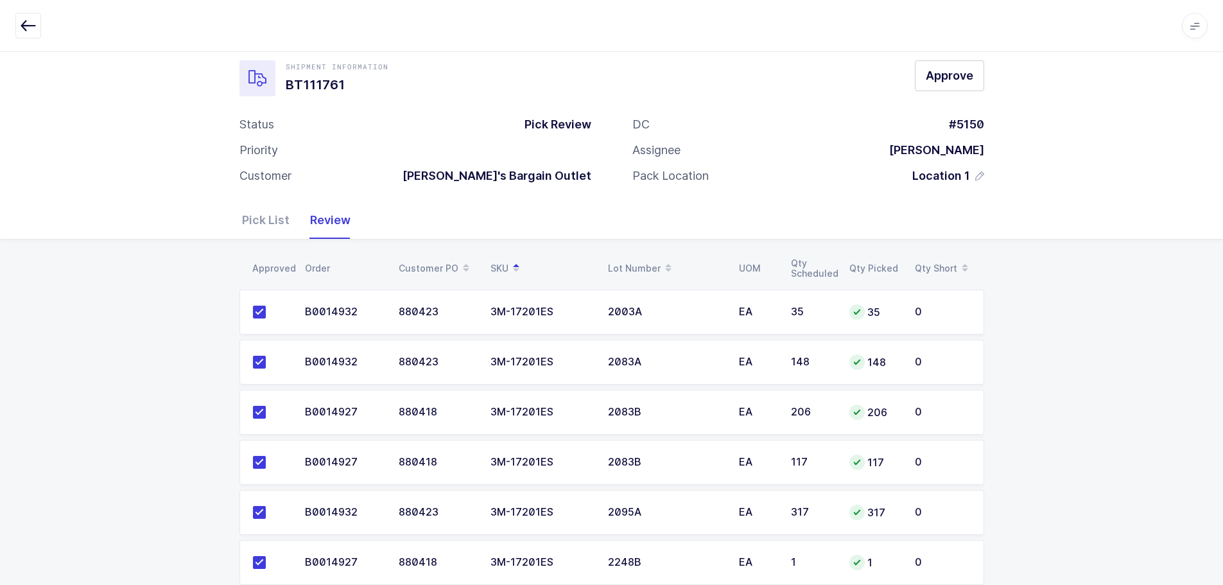
scroll to position [0, 0]
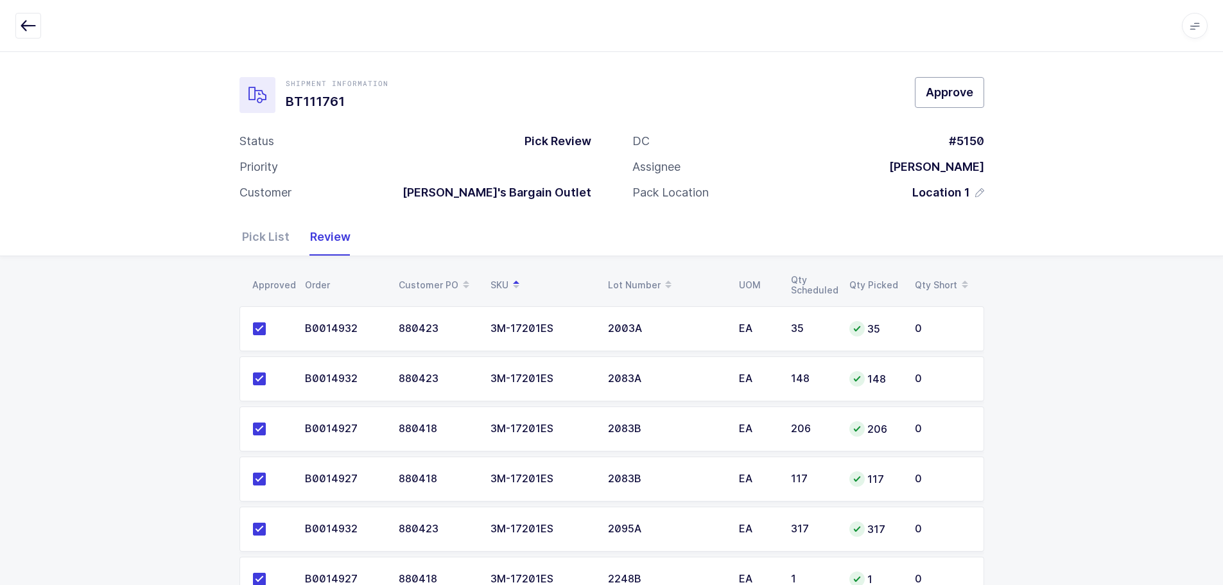
click at [957, 93] on span "Approve" at bounding box center [950, 92] width 48 height 16
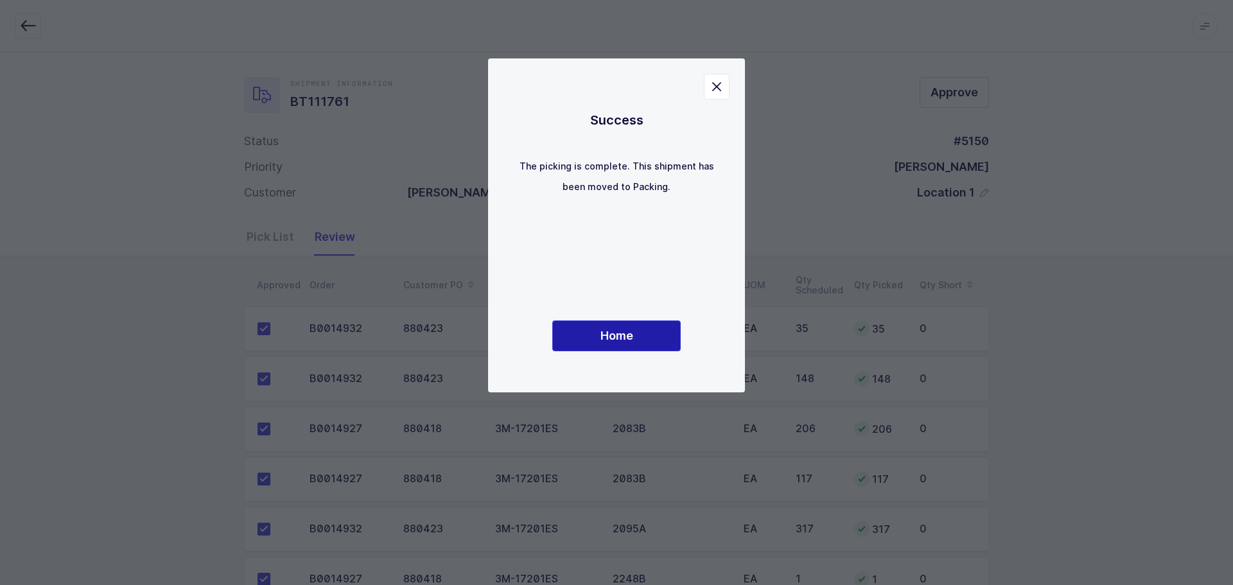
click at [635, 325] on button "Home" at bounding box center [616, 335] width 128 height 31
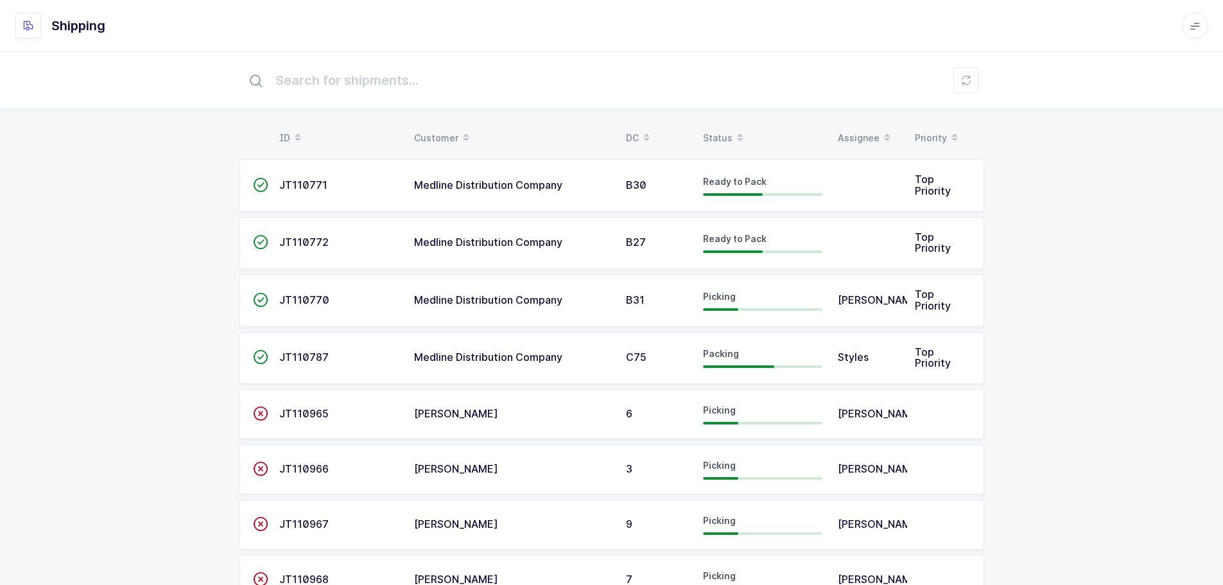
click at [713, 130] on div "Status" at bounding box center [762, 138] width 119 height 22
click at [727, 133] on div "Status" at bounding box center [762, 138] width 119 height 22
click at [727, 129] on div "Status" at bounding box center [762, 138] width 119 height 22
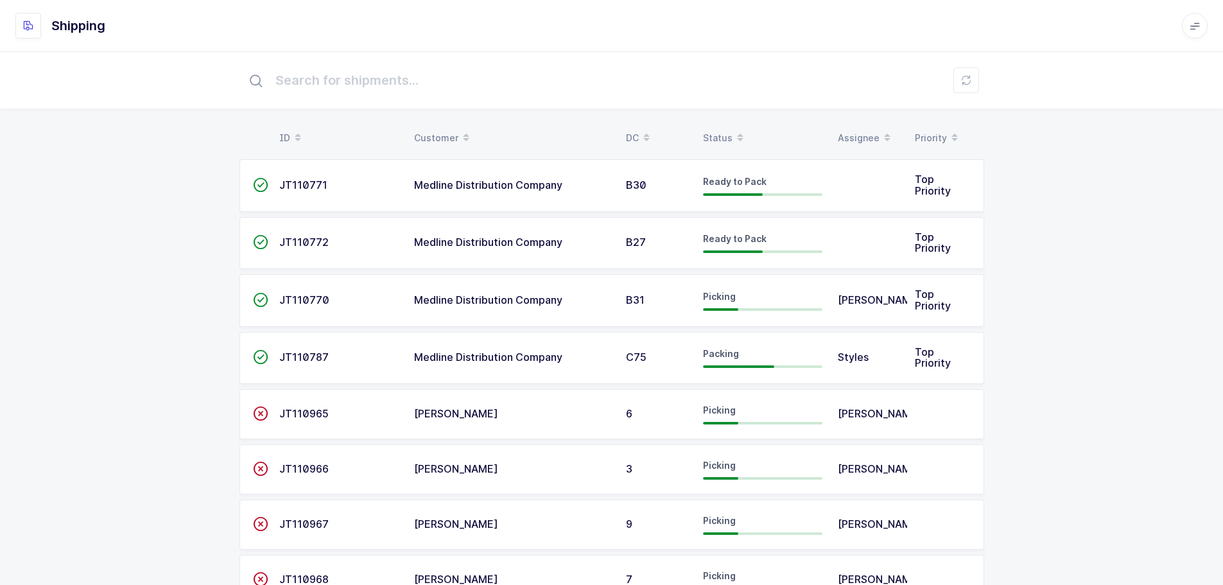
click at [723, 143] on div "Status" at bounding box center [762, 138] width 119 height 22
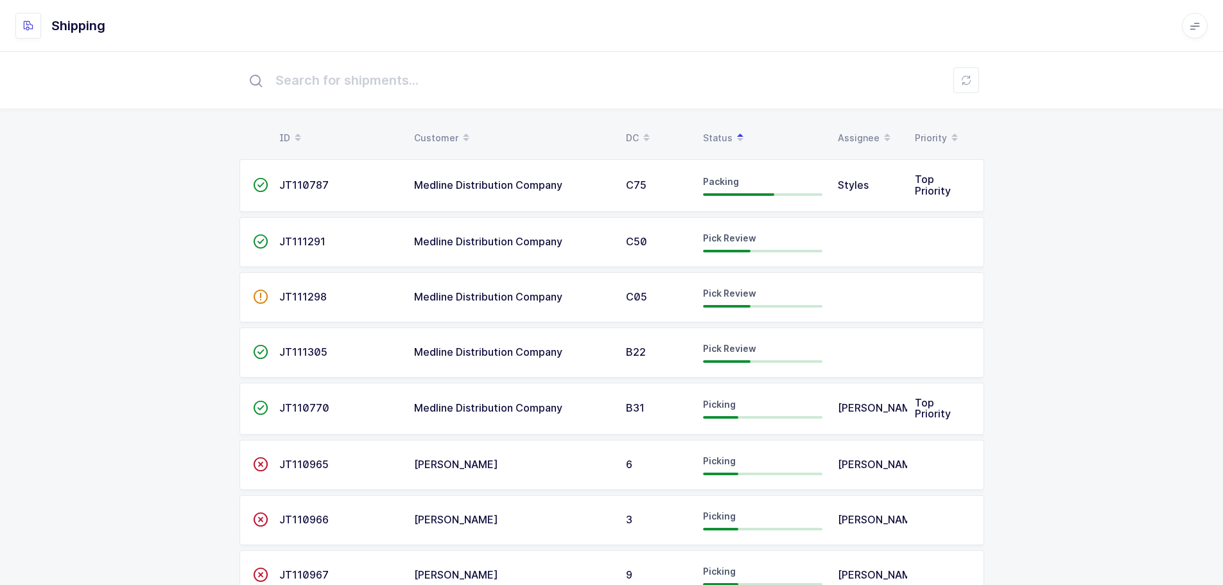
click at [306, 239] on span "JT111291" at bounding box center [302, 241] width 46 height 13
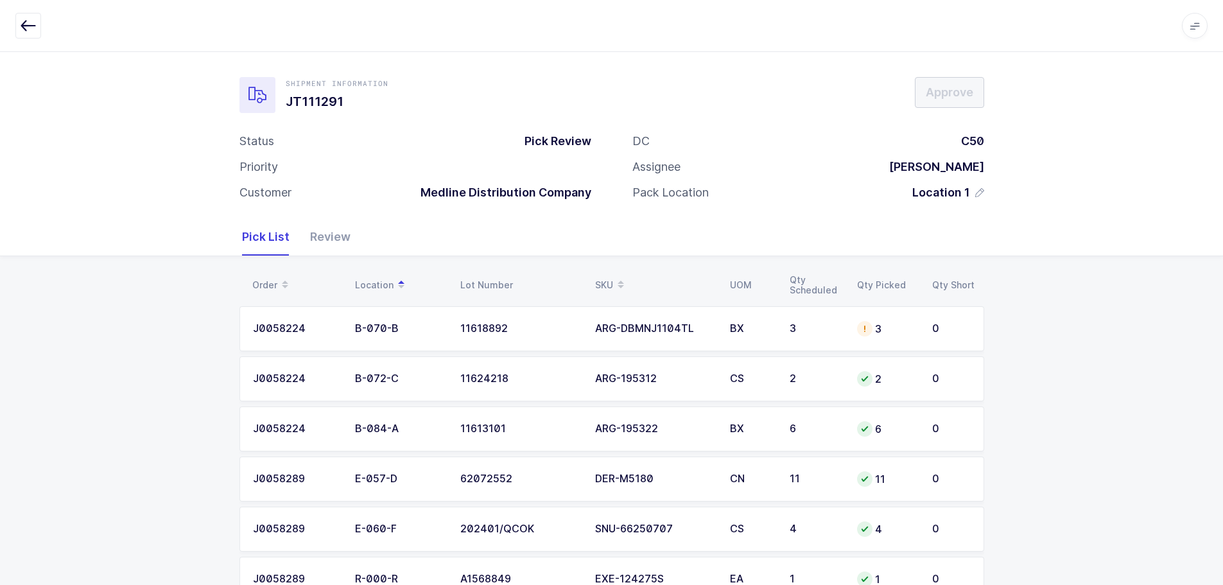
click at [647, 323] on div "ARG-DBMNJ1104TL" at bounding box center [654, 329] width 119 height 12
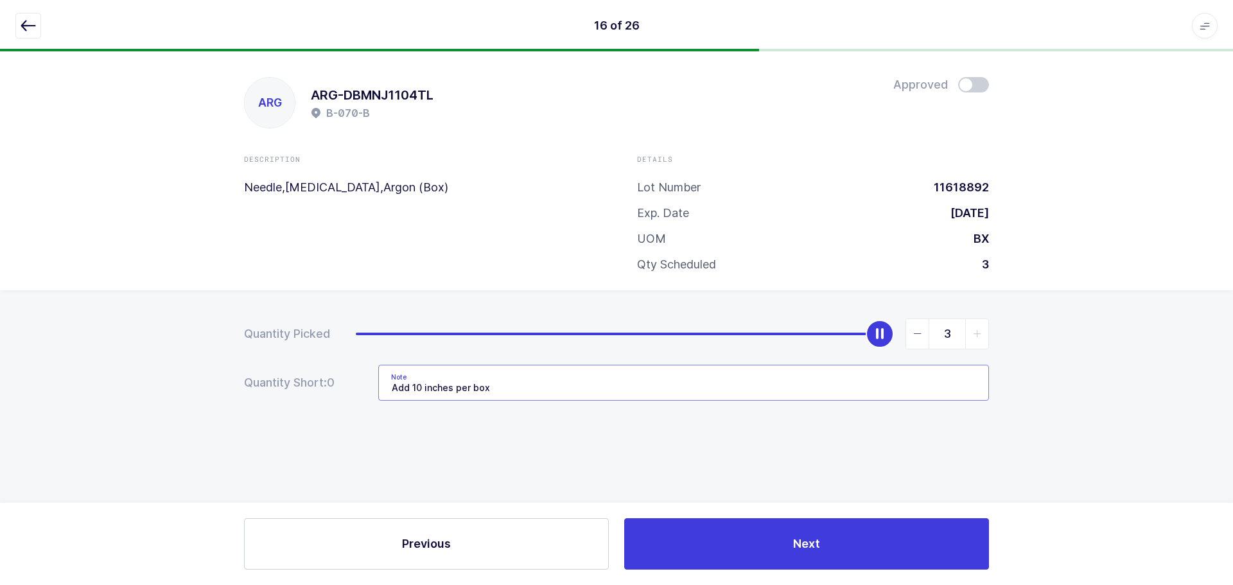
drag, startPoint x: 822, startPoint y: 390, endPoint x: 355, endPoint y: 367, distance: 467.3
click at [355, 367] on div "Quantity Short: 0 Note Add 10 inches per box" at bounding box center [616, 383] width 745 height 36
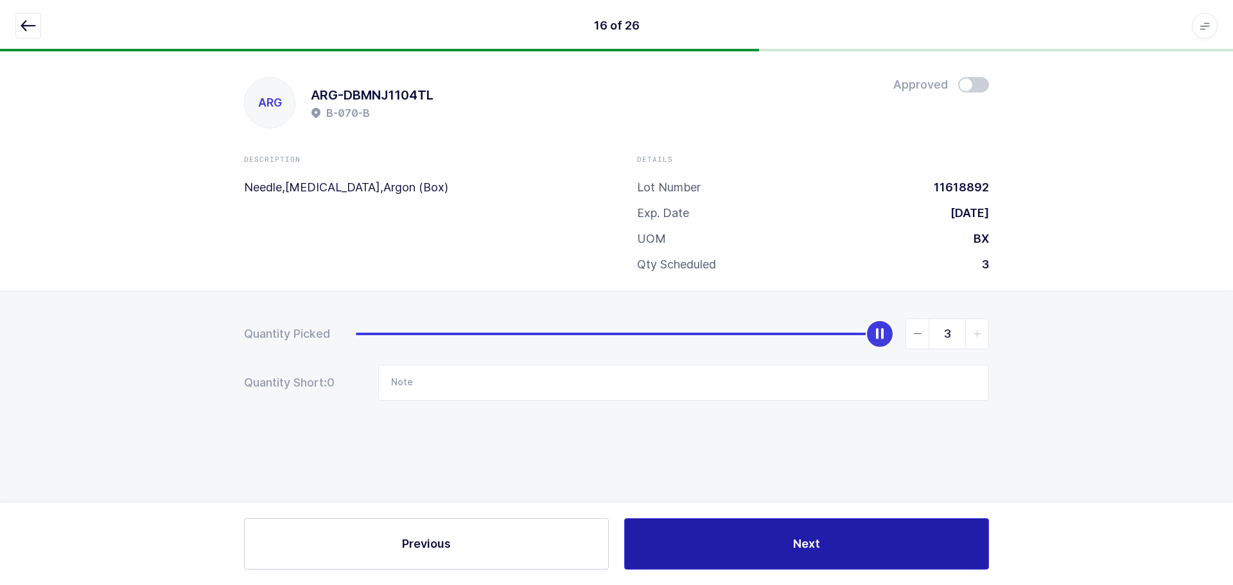
click at [751, 532] on button "Next" at bounding box center [806, 543] width 365 height 51
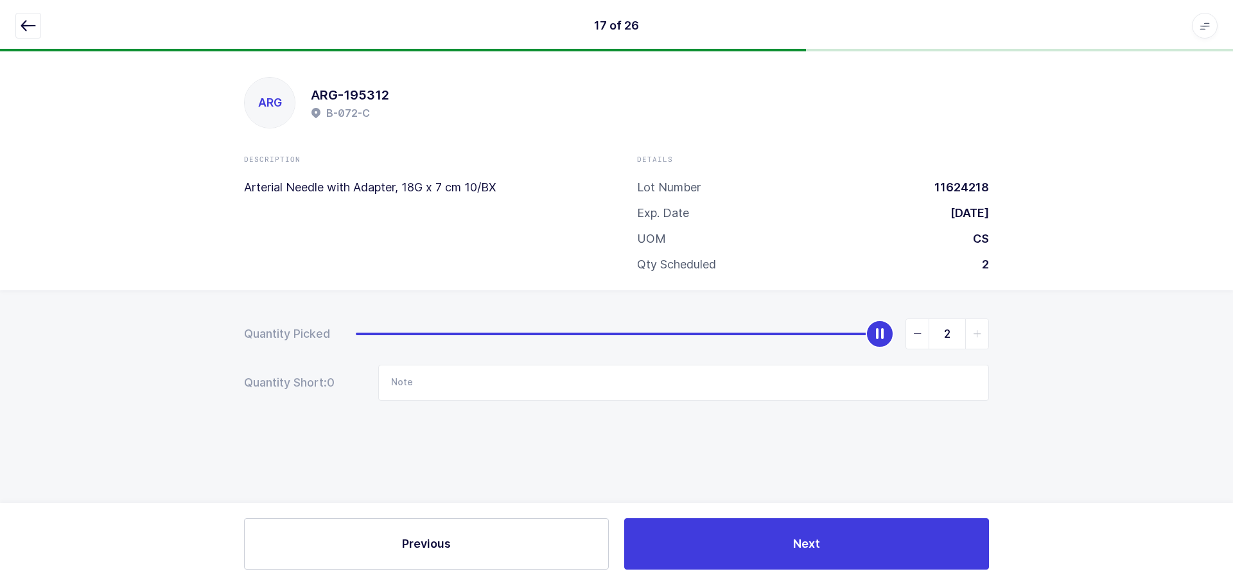
click at [30, 21] on icon "button" at bounding box center [28, 25] width 15 height 15
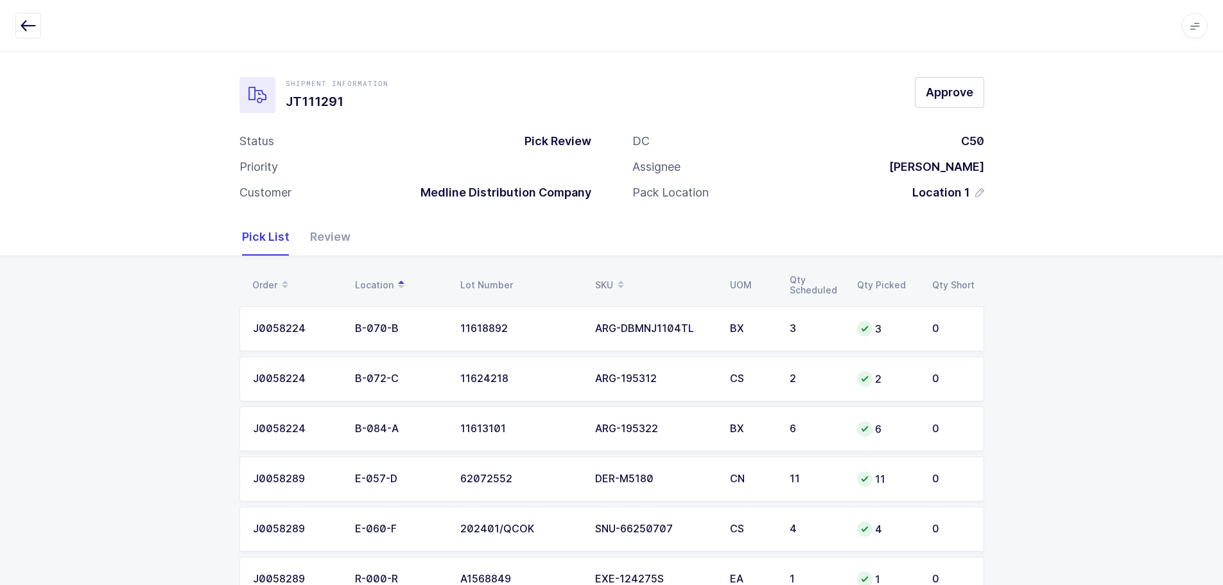
click at [325, 233] on div "Review" at bounding box center [325, 236] width 51 height 37
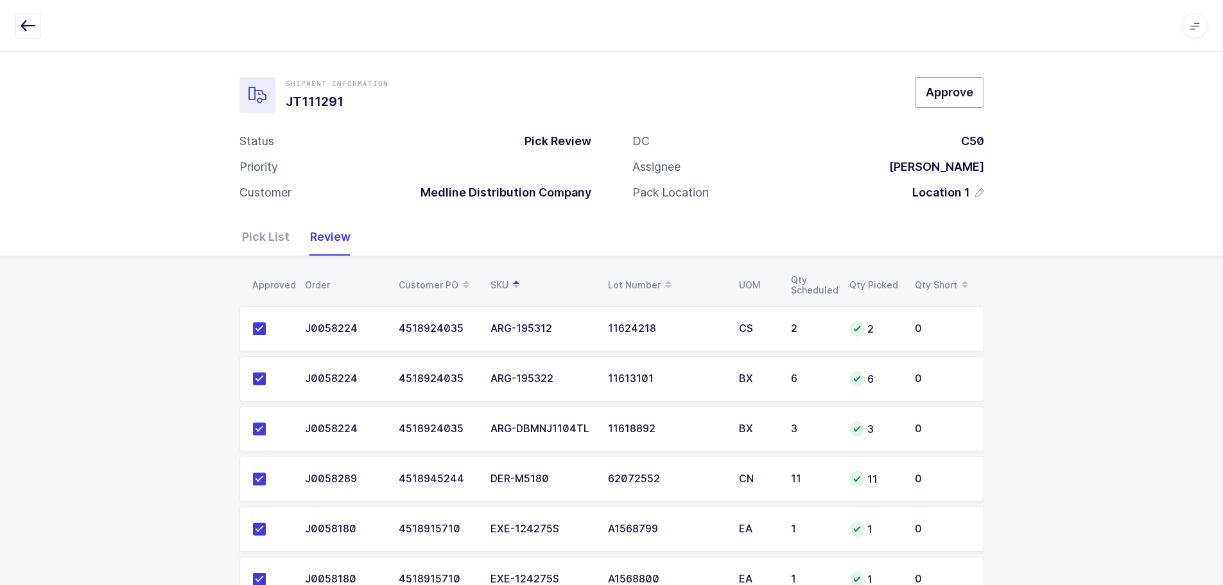
click at [967, 88] on span "Approve" at bounding box center [950, 92] width 48 height 16
click at [263, 236] on div "Pick List" at bounding box center [271, 236] width 58 height 37
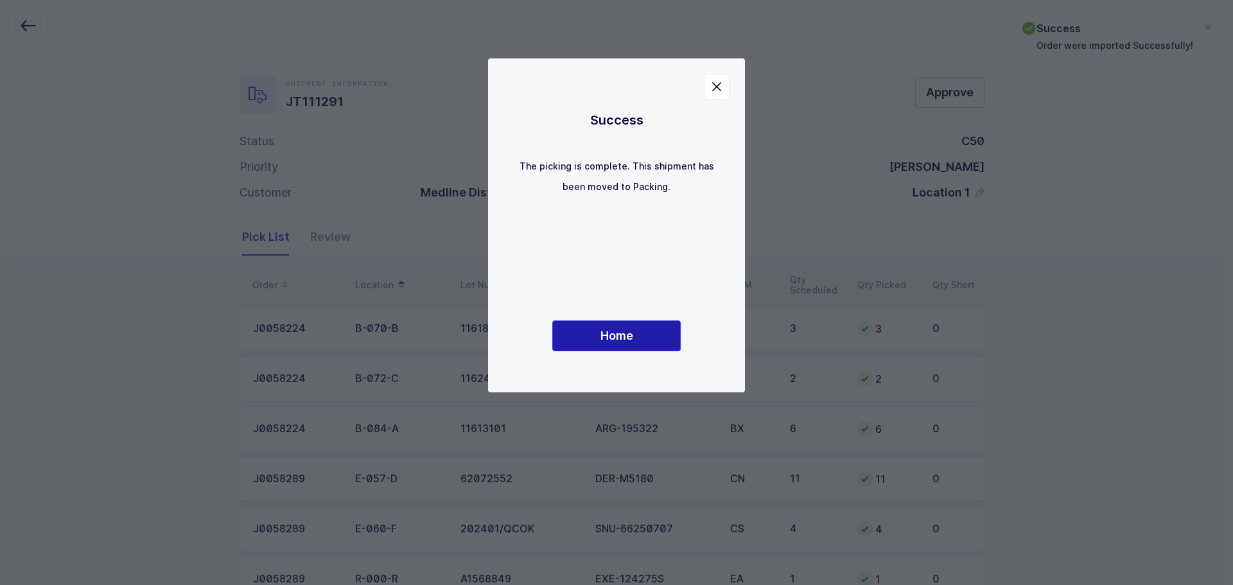
click at [619, 334] on span "Home" at bounding box center [616, 335] width 33 height 16
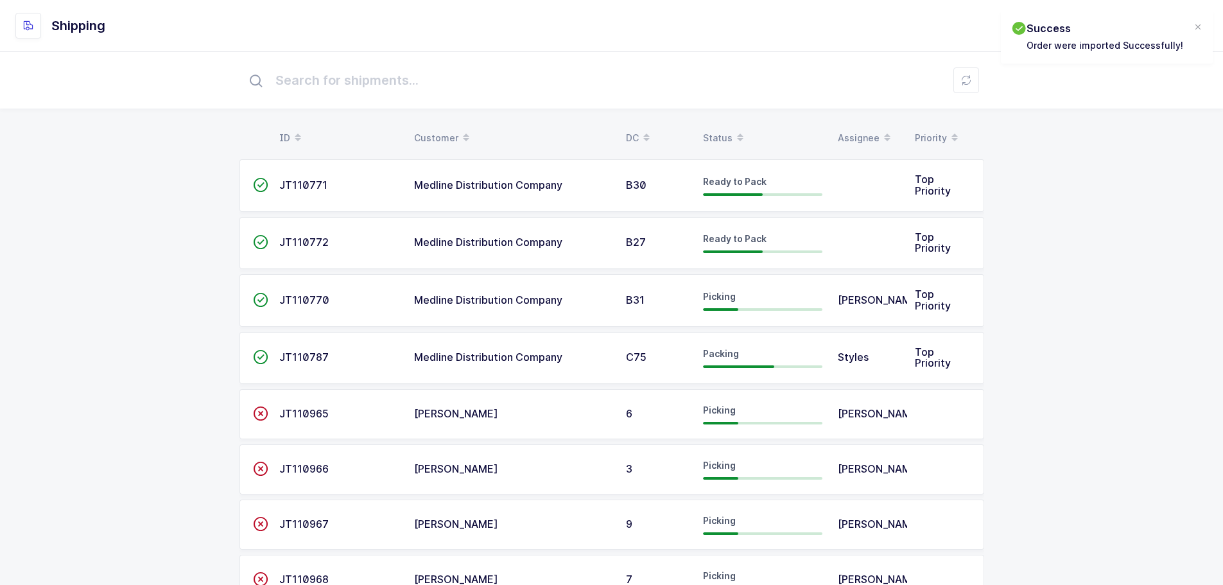
click at [738, 138] on icon at bounding box center [740, 141] width 6 height 6
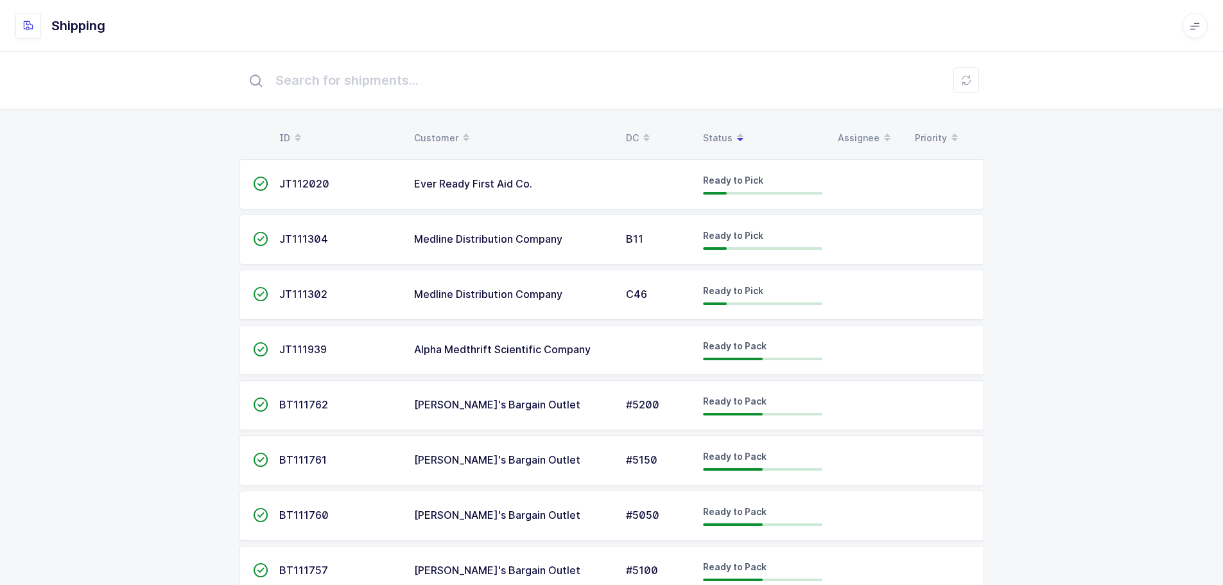
click at [715, 128] on div "Status" at bounding box center [762, 138] width 119 height 22
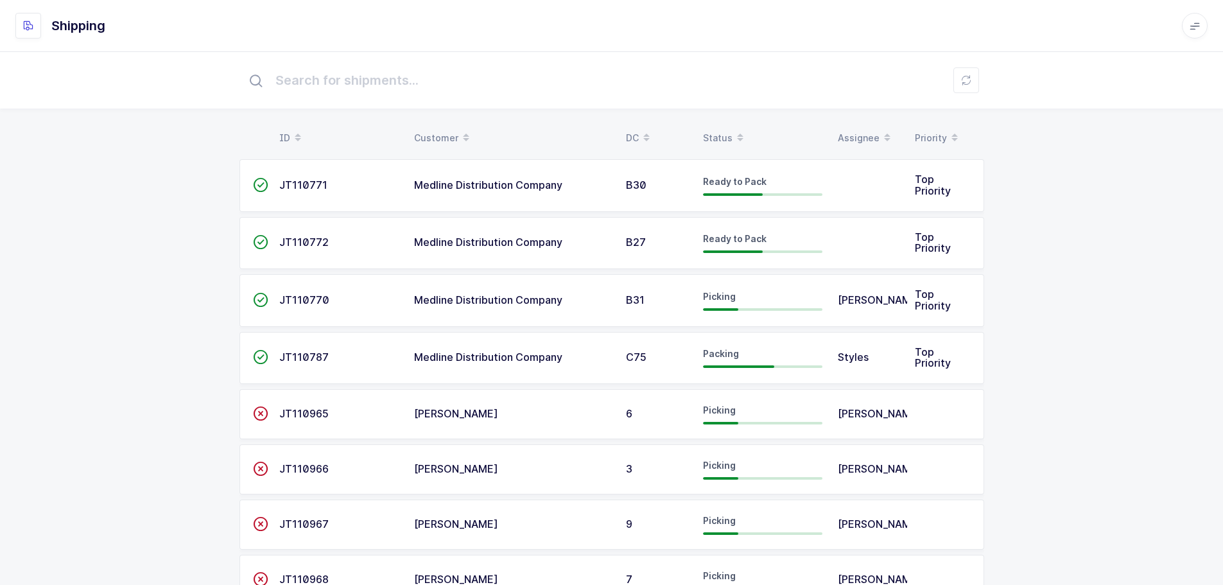
click at [712, 133] on div "Status" at bounding box center [762, 138] width 119 height 22
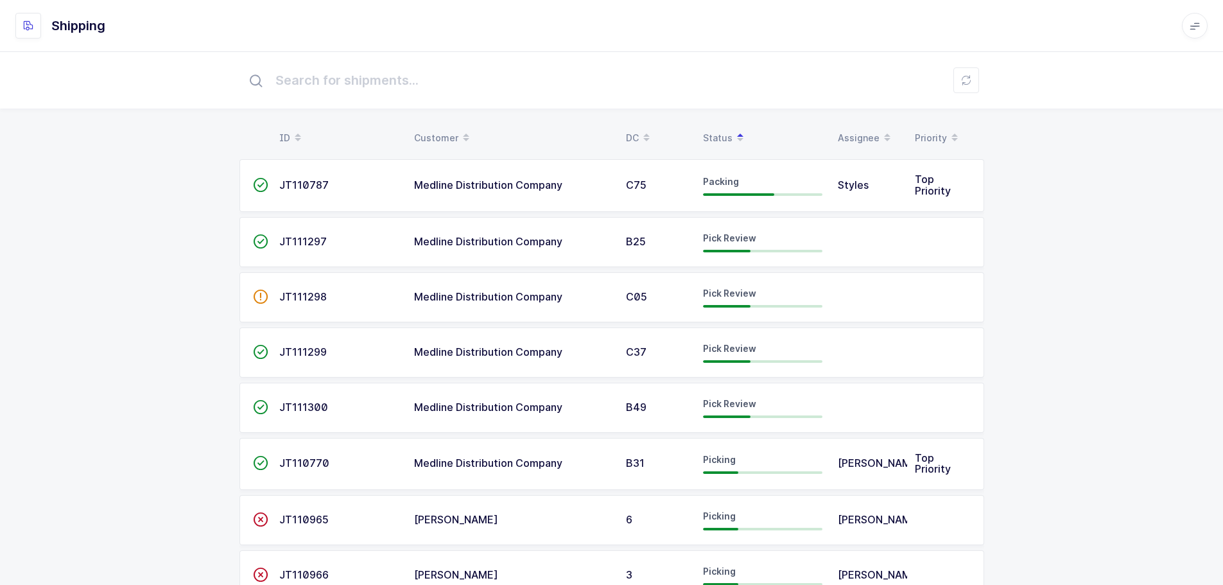
click at [300, 236] on span "JT111297" at bounding box center [303, 241] width 48 height 13
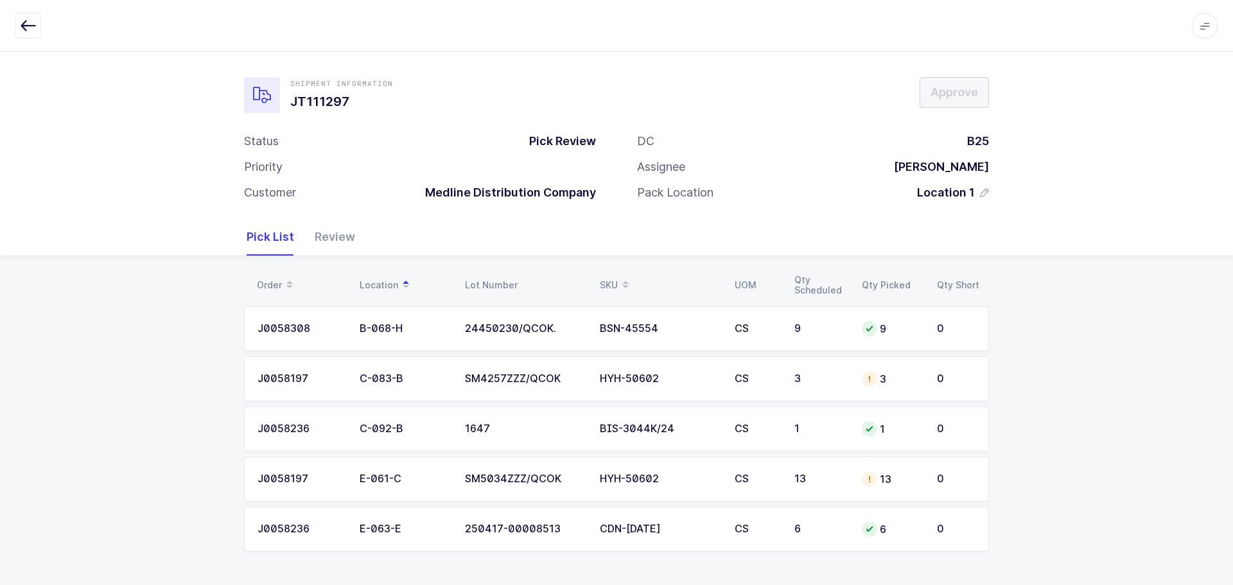
click at [324, 239] on div "Review" at bounding box center [329, 236] width 51 height 37
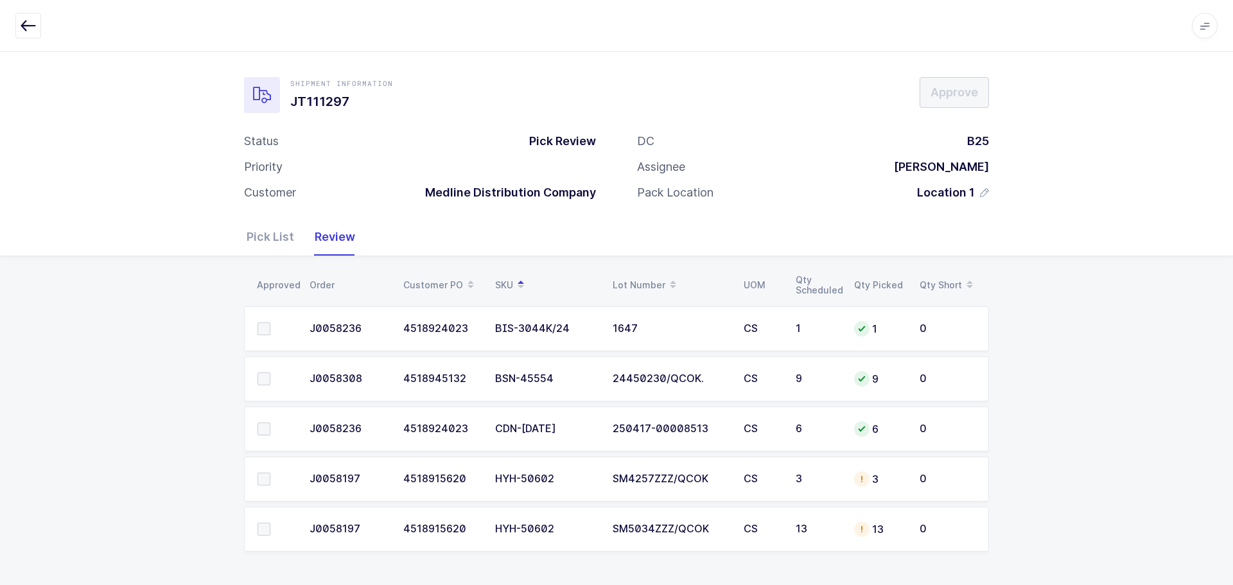
click at [22, 26] on icon "button" at bounding box center [28, 25] width 15 height 15
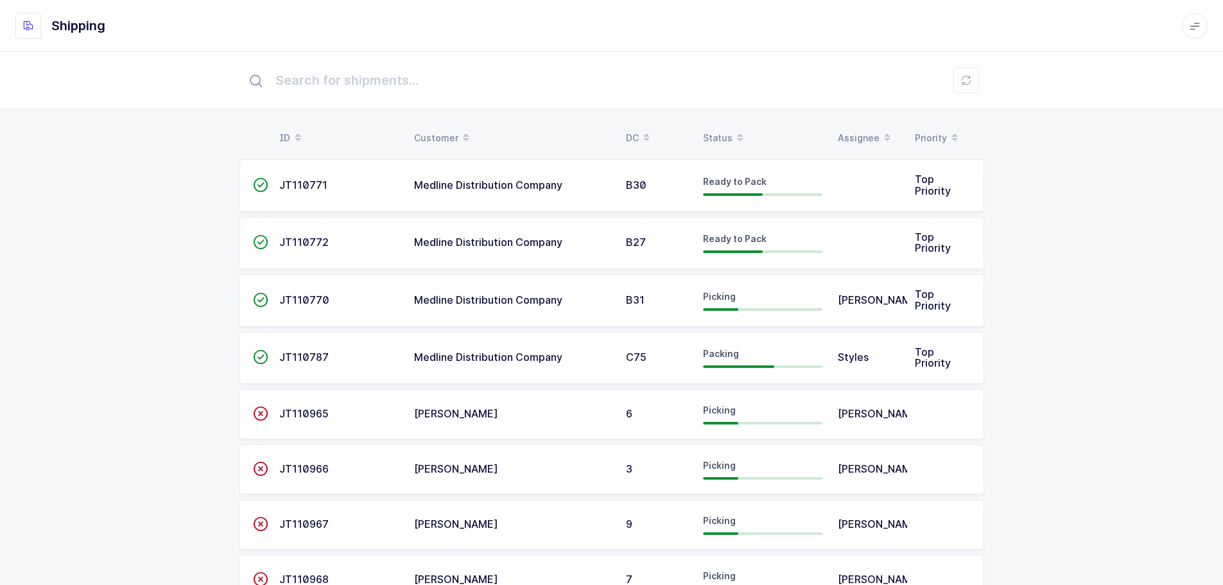
click at [720, 133] on div "Status" at bounding box center [762, 138] width 119 height 22
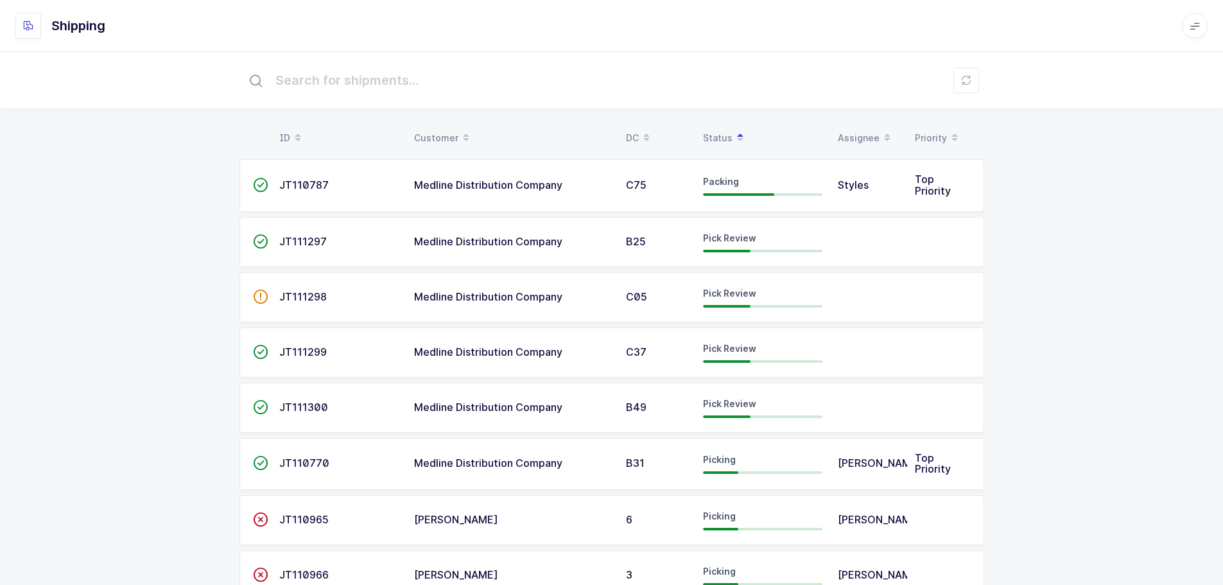
click at [282, 291] on span "JT111298" at bounding box center [303, 296] width 48 height 13
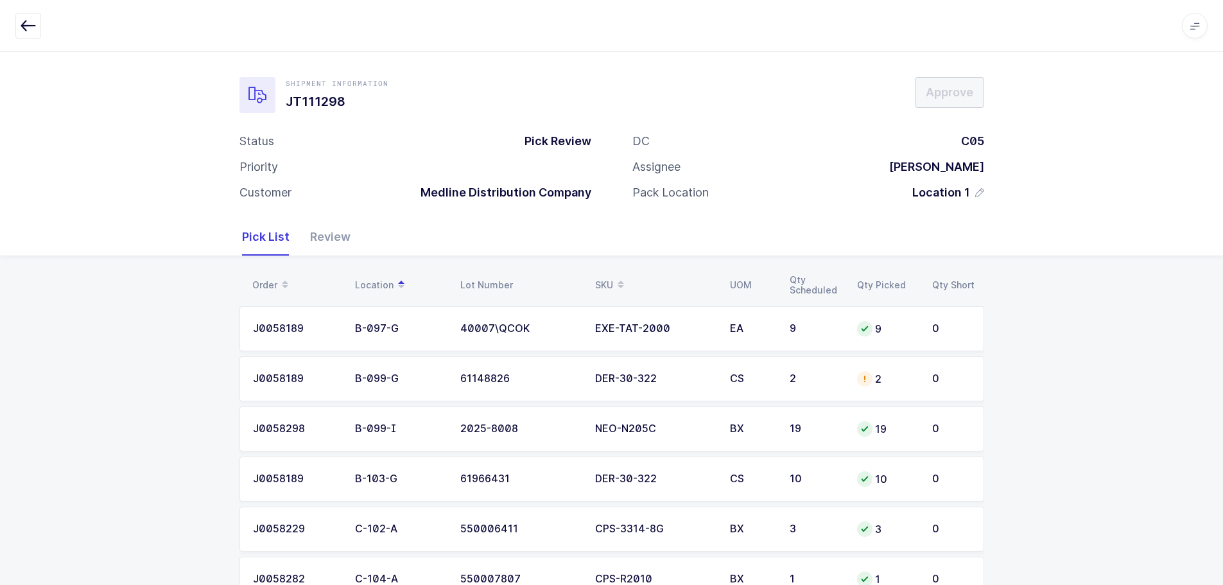
click at [727, 372] on td "CS" at bounding box center [752, 378] width 60 height 45
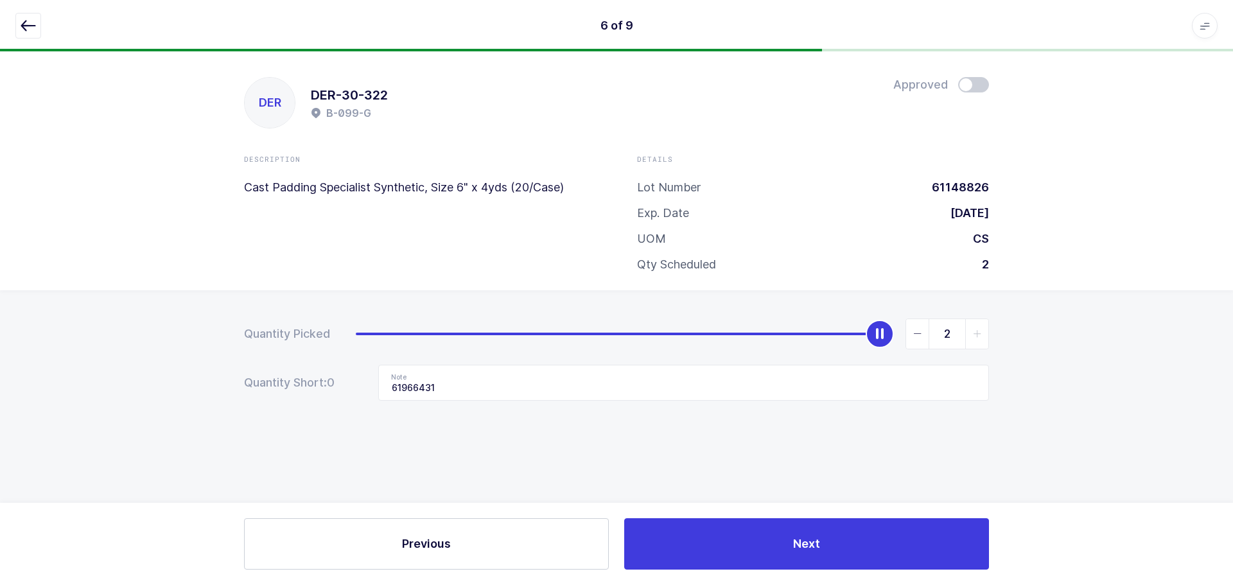
click at [23, 26] on icon "button" at bounding box center [28, 25] width 15 height 15
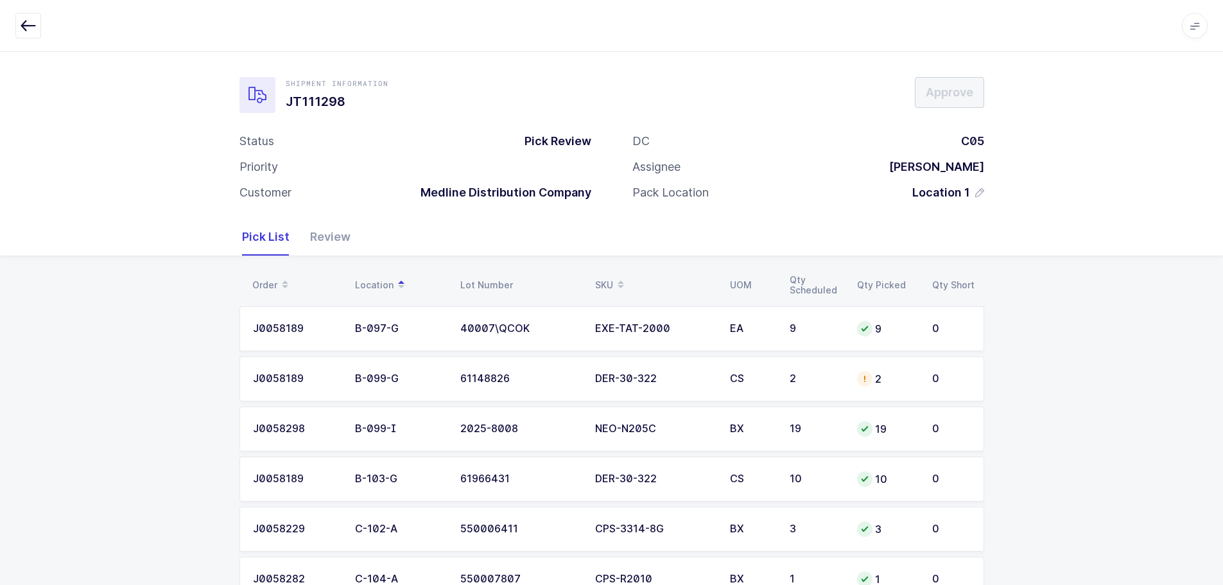
click at [854, 378] on td "2" at bounding box center [886, 378] width 75 height 45
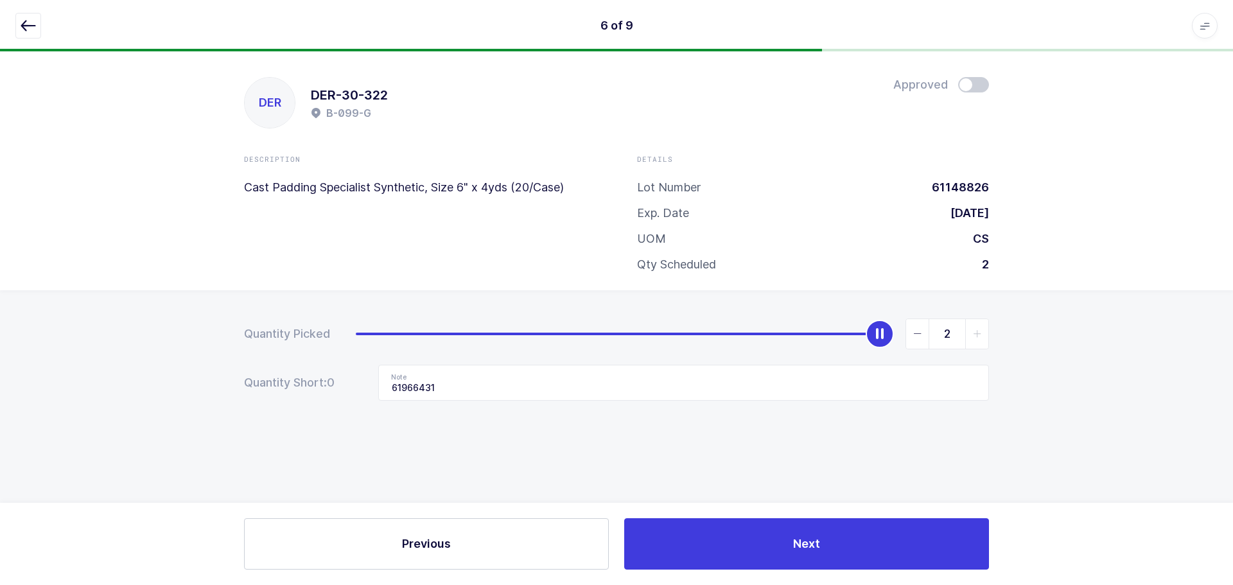
click at [33, 18] on icon "button" at bounding box center [28, 25] width 15 height 15
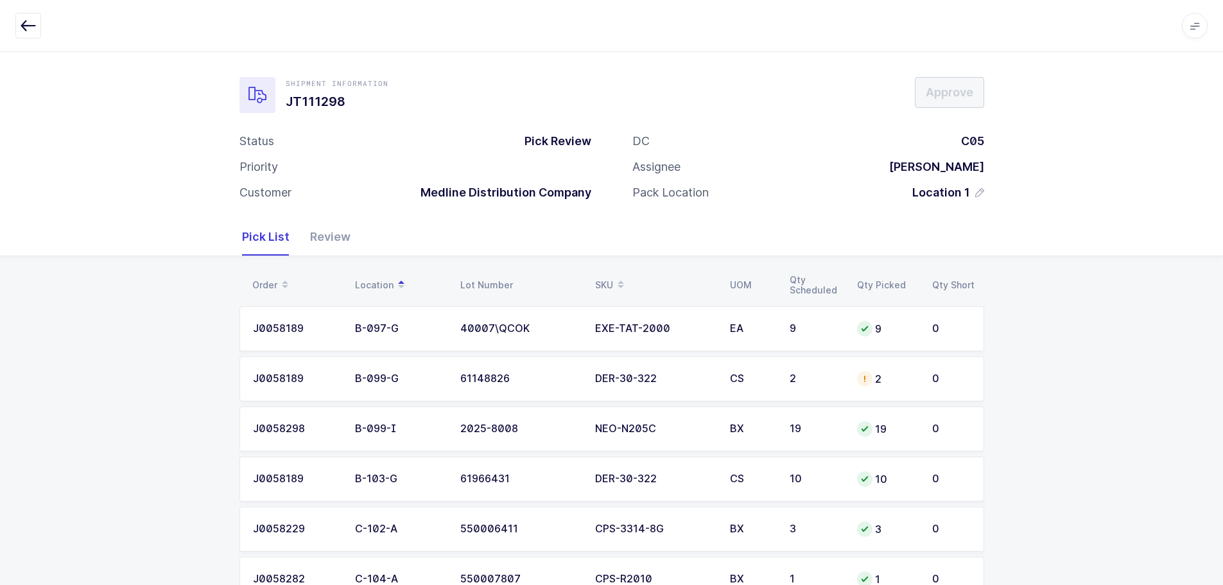
click at [710, 384] on div "DER-30-322" at bounding box center [654, 379] width 119 height 12
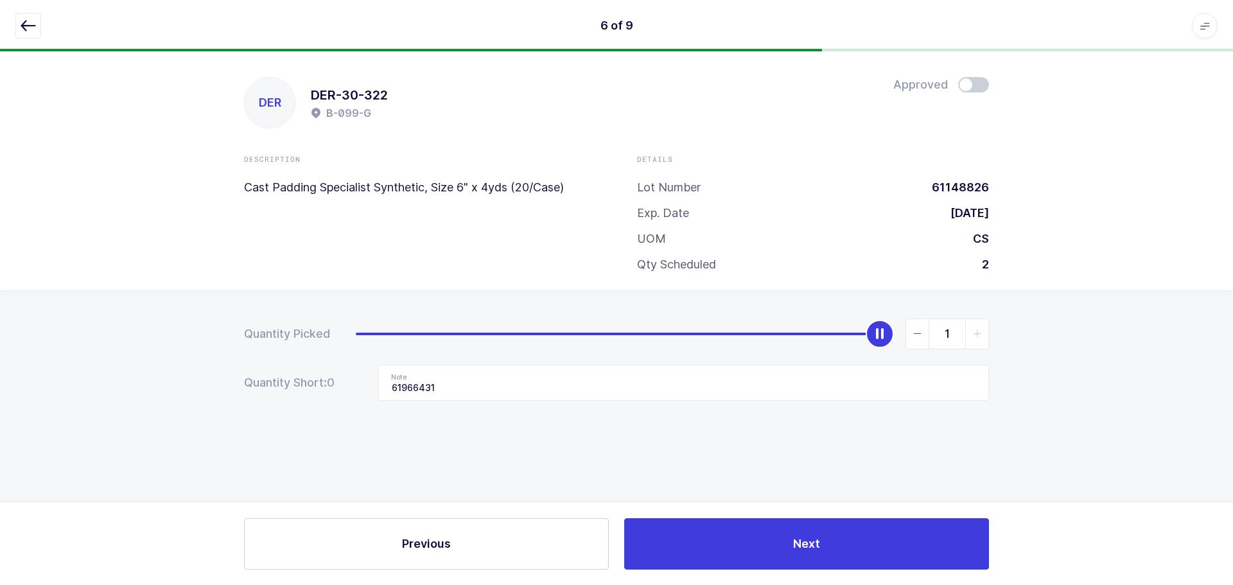
type input "0"
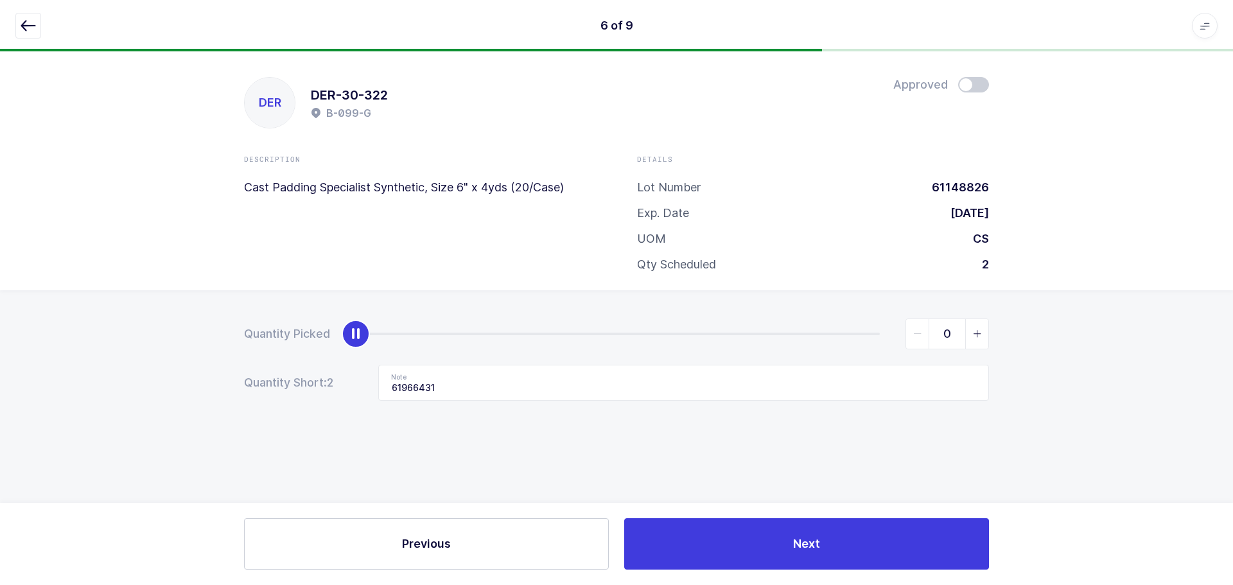
drag, startPoint x: 881, startPoint y: 331, endPoint x: 164, endPoint y: 325, distance: 717.2
click at [164, 325] on div "Quantity Picked 0 Quantity Short: 2 Note 61966431" at bounding box center [616, 404] width 1233 height 229
drag, startPoint x: 478, startPoint y: 386, endPoint x: 259, endPoint y: 376, distance: 218.5
click at [259, 384] on div "Quantity Short: 2 Note 61966431" at bounding box center [616, 383] width 745 height 36
click at [24, 22] on icon "button" at bounding box center [28, 25] width 15 height 15
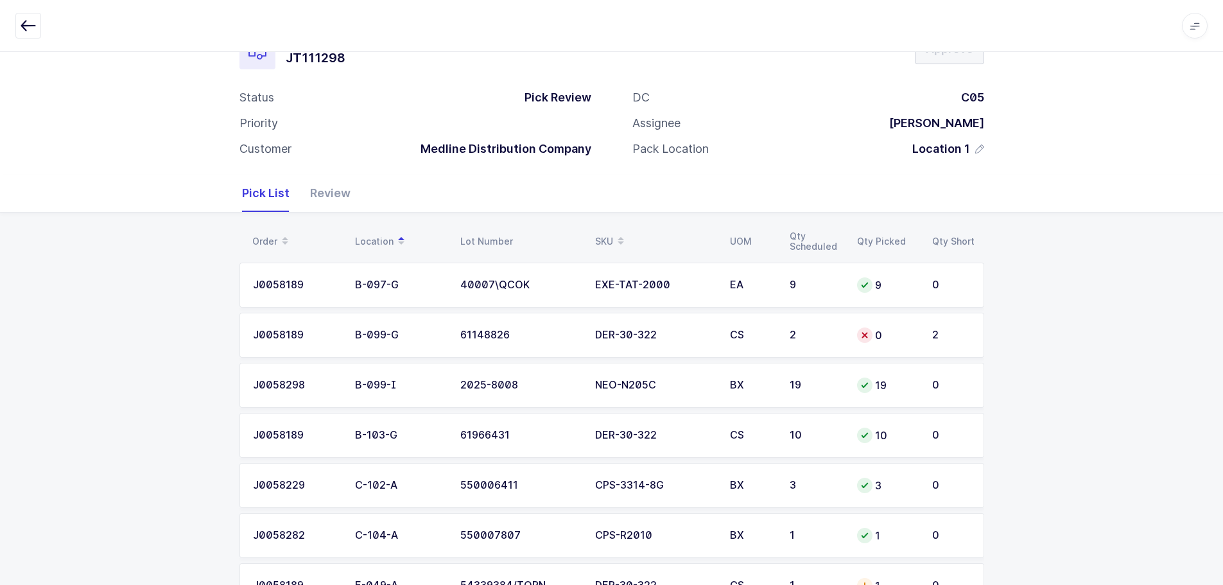
scroll to position [198, 0]
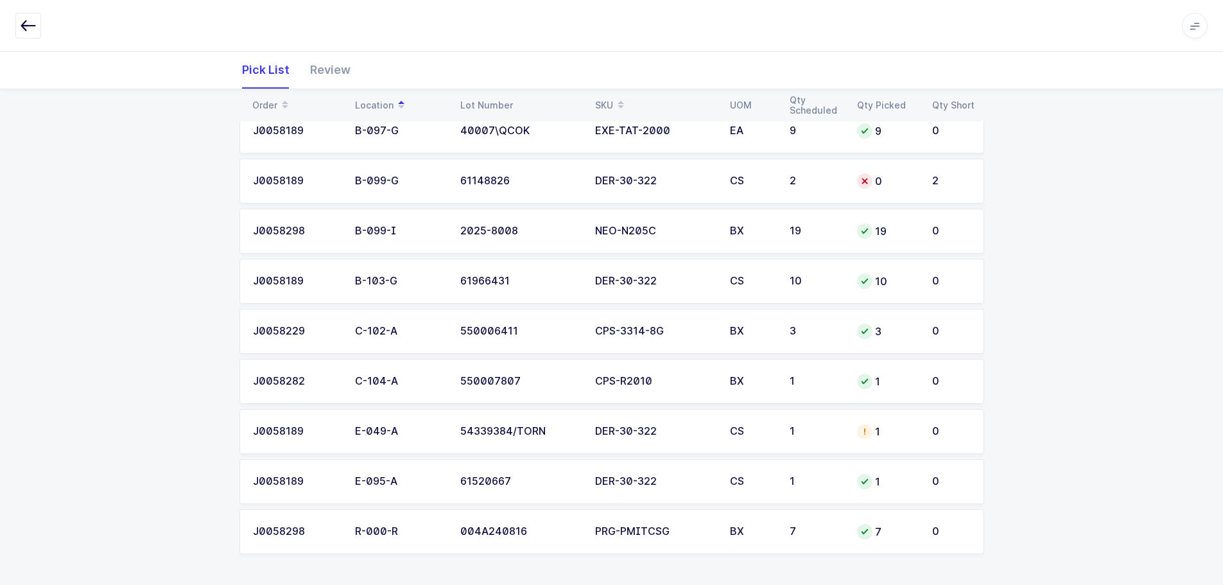
click at [806, 437] on div "1" at bounding box center [816, 432] width 52 height 12
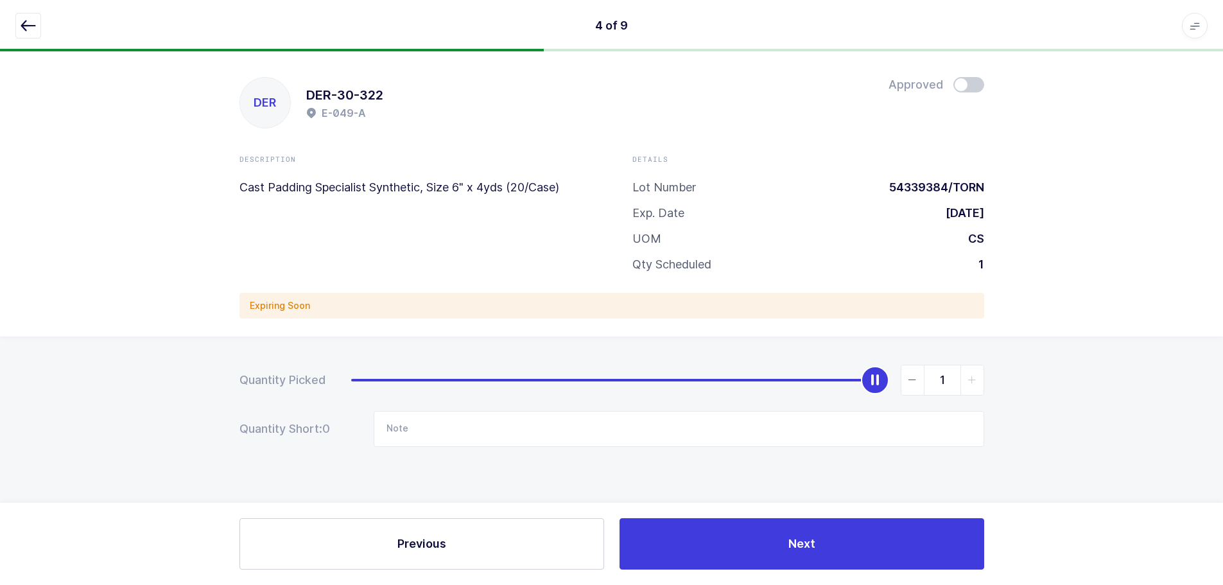
scroll to position [0, 0]
click at [975, 91] on span at bounding box center [973, 84] width 31 height 15
click at [35, 26] on icon "button" at bounding box center [28, 25] width 15 height 15
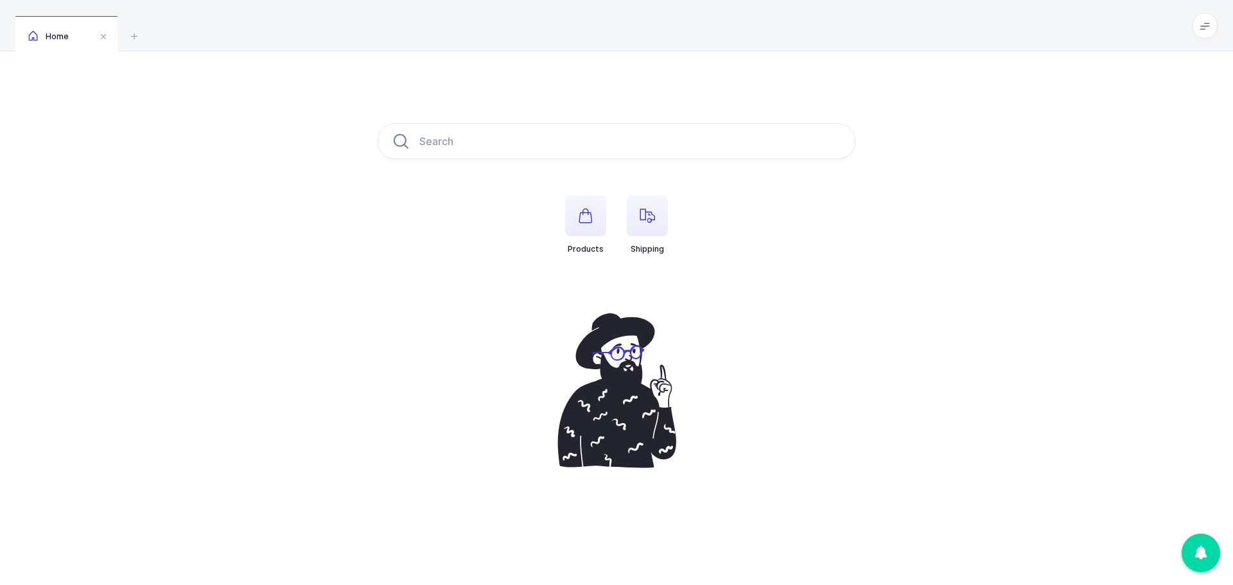
click at [632, 224] on span "button" at bounding box center [647, 215] width 41 height 41
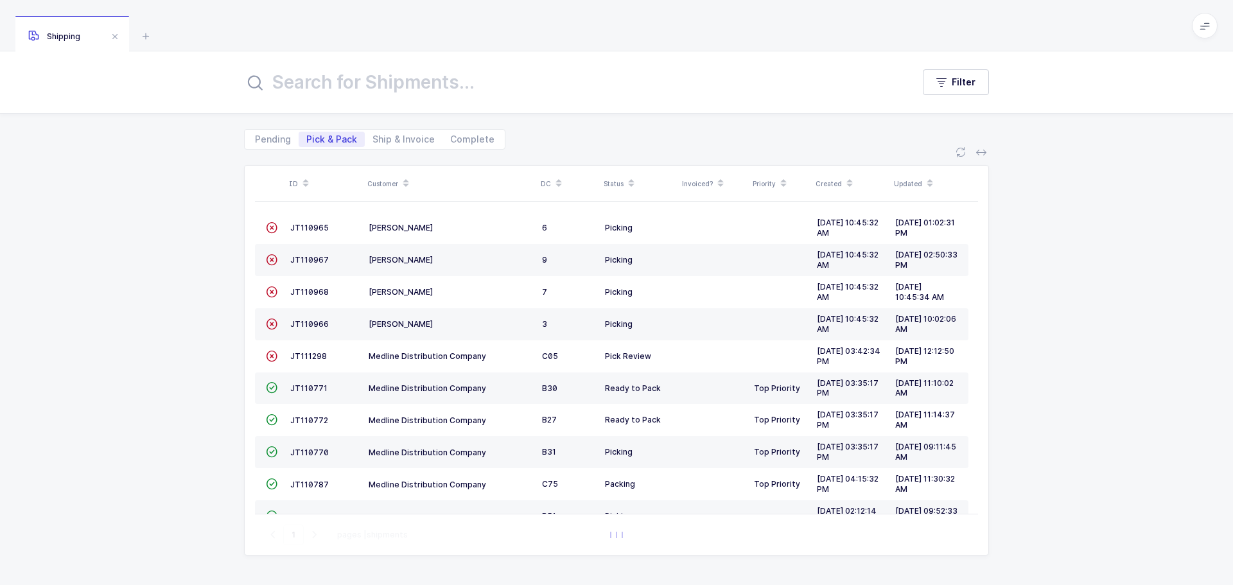
click at [618, 182] on div "Status" at bounding box center [638, 184] width 71 height 22
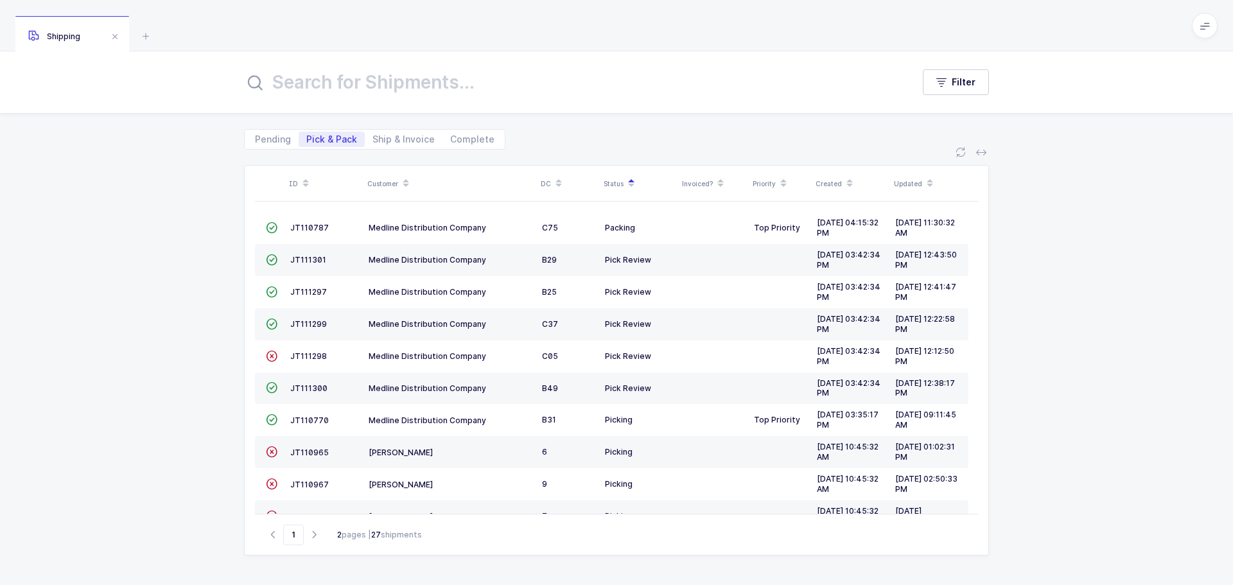
click at [304, 356] on span "JT111298" at bounding box center [308, 356] width 37 height 10
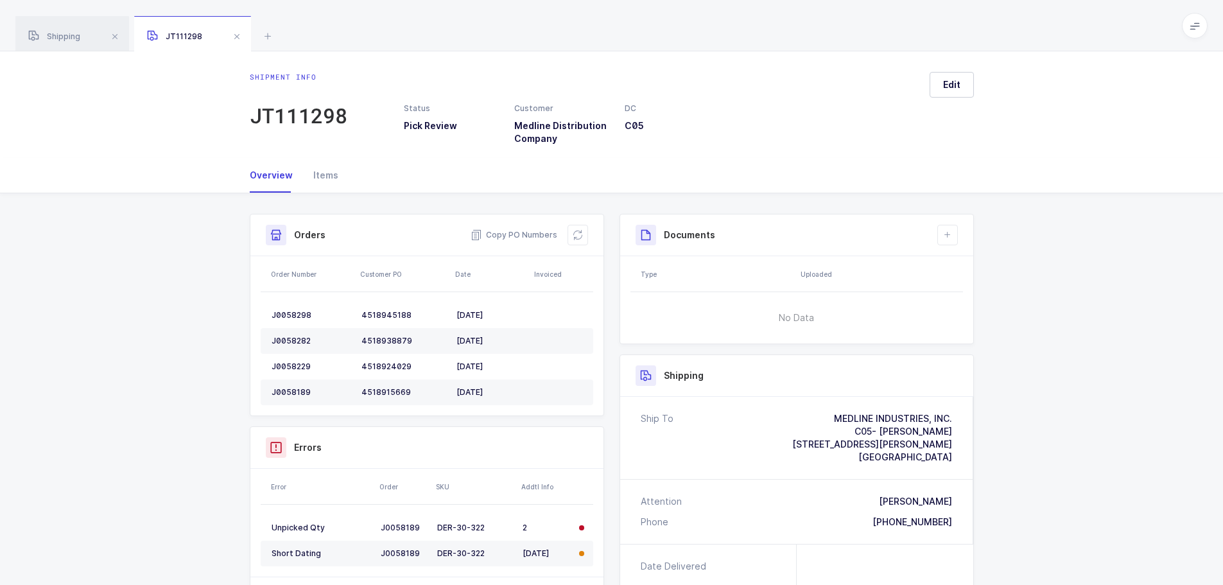
click at [573, 233] on icon at bounding box center [578, 235] width 10 height 10
click at [223, 35] on div "JT111298" at bounding box center [192, 34] width 117 height 36
click at [233, 37] on span at bounding box center [236, 36] width 15 height 15
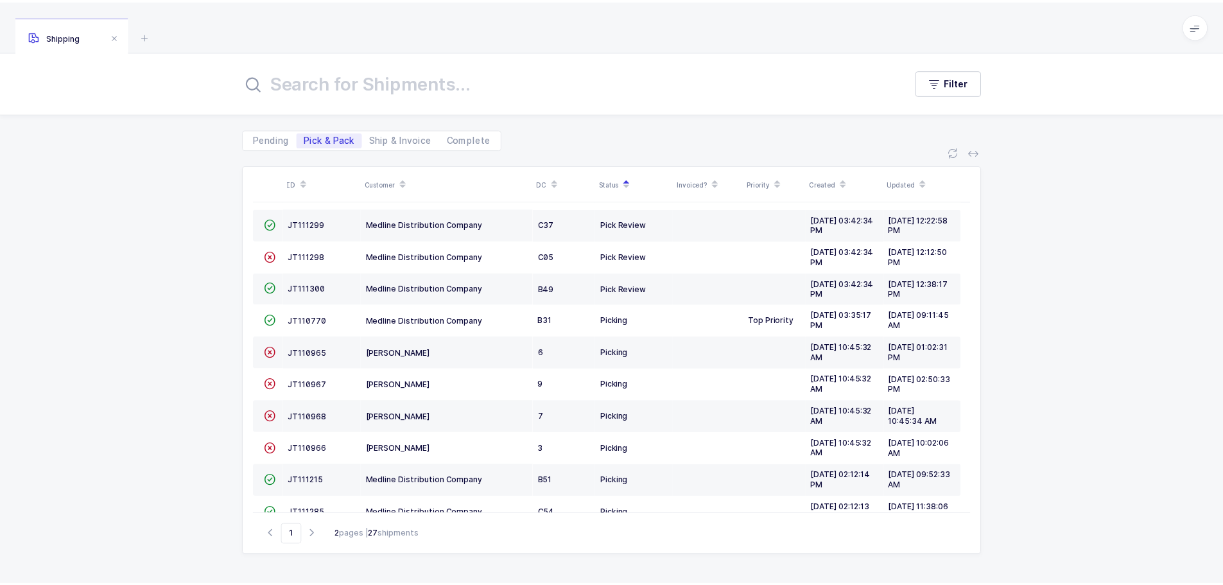
scroll to position [257, 0]
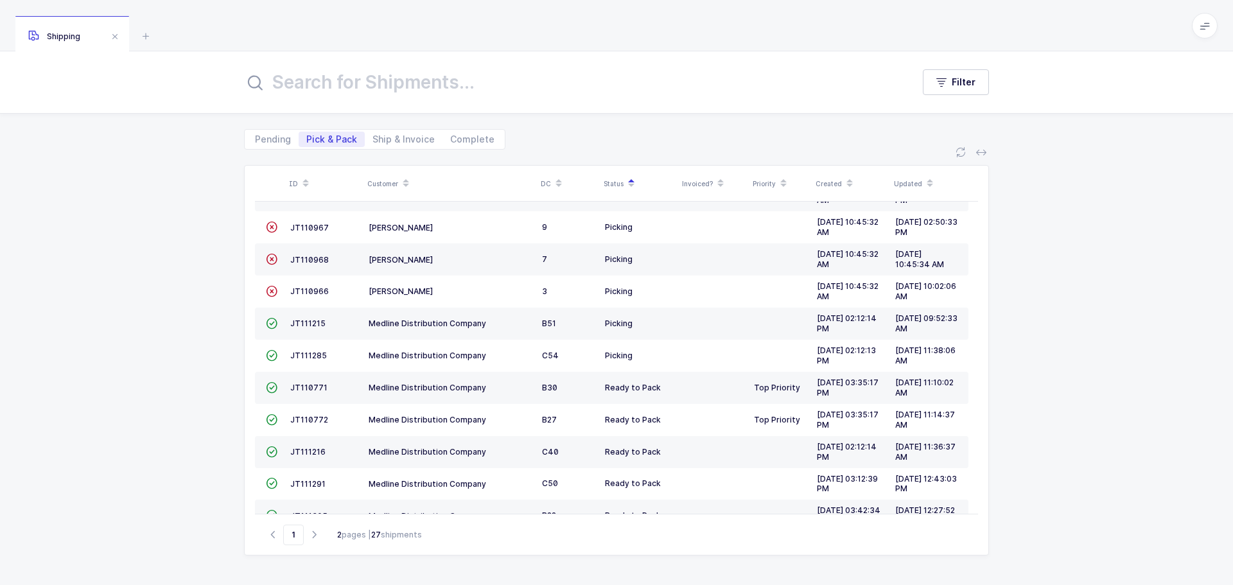
click at [315, 386] on span "JT110771" at bounding box center [308, 388] width 37 height 10
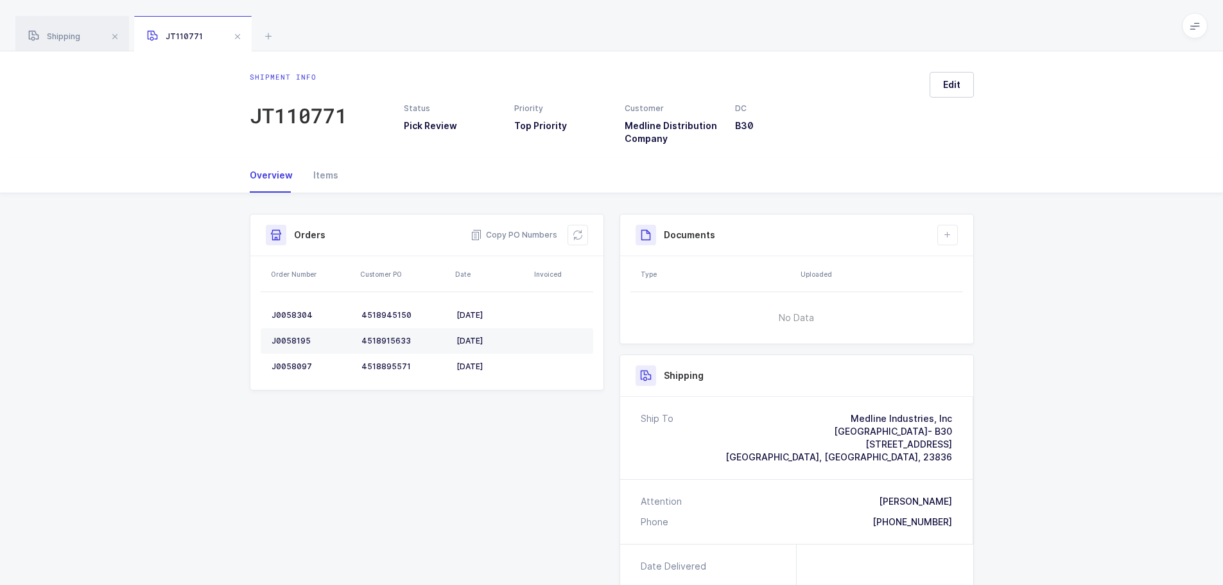
click at [326, 180] on div "Items" at bounding box center [320, 175] width 35 height 35
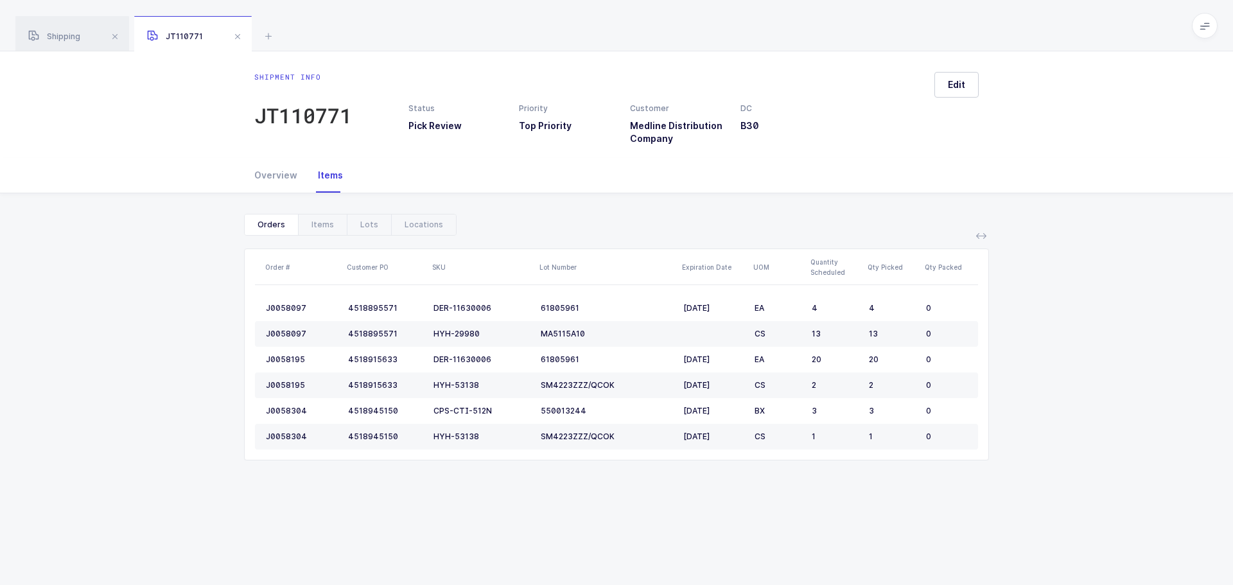
click at [329, 229] on div "Items" at bounding box center [322, 224] width 49 height 21
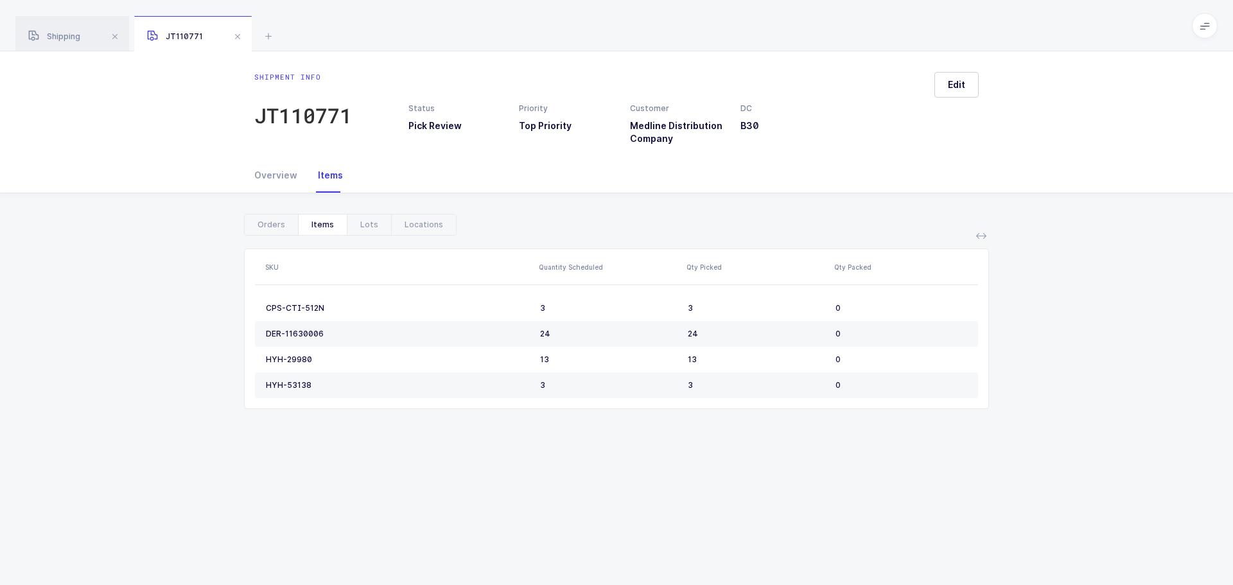
click at [351, 227] on div "Lots" at bounding box center [369, 224] width 44 height 21
click at [403, 232] on div "Locations" at bounding box center [423, 224] width 65 height 21
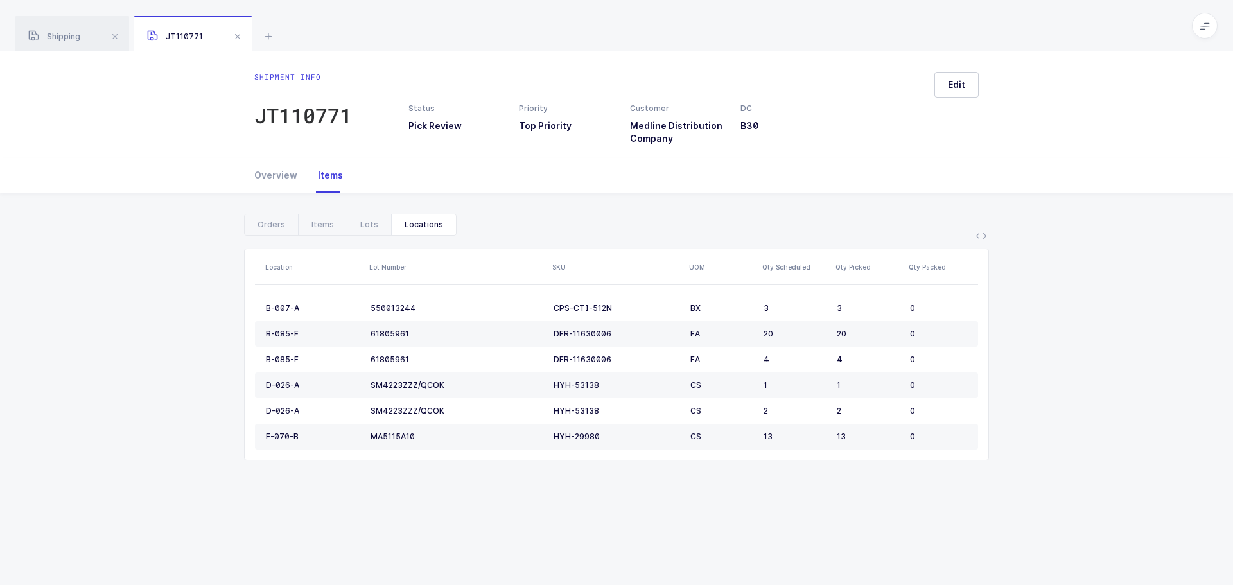
click at [429, 232] on div "Locations" at bounding box center [423, 224] width 65 height 21
click at [271, 167] on div "Overview" at bounding box center [280, 175] width 53 height 35
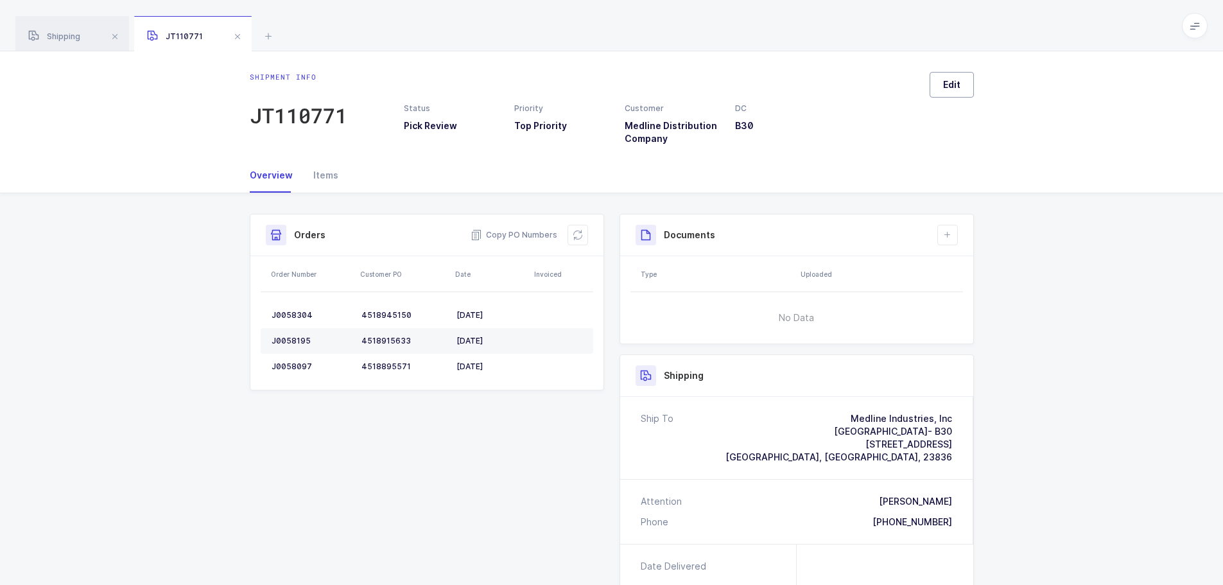
click at [960, 89] on button "Edit" at bounding box center [952, 85] width 44 height 26
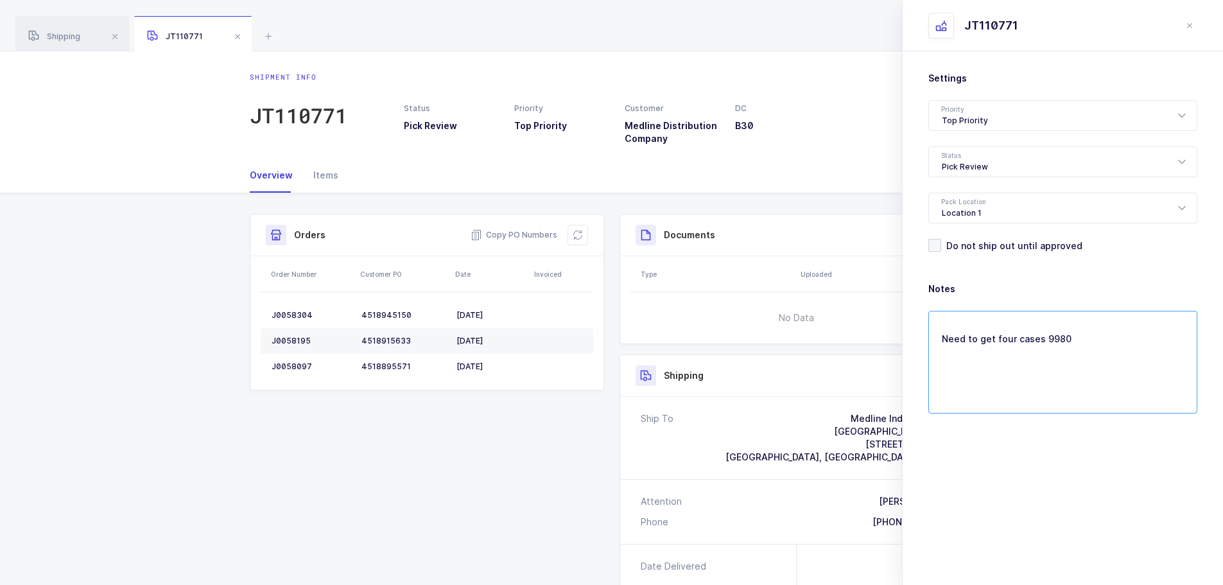
click at [1115, 342] on textarea "Need to get four cases 9980" at bounding box center [1062, 362] width 269 height 103
click at [1190, 30] on icon "close drawer" at bounding box center [1190, 26] width 10 height 10
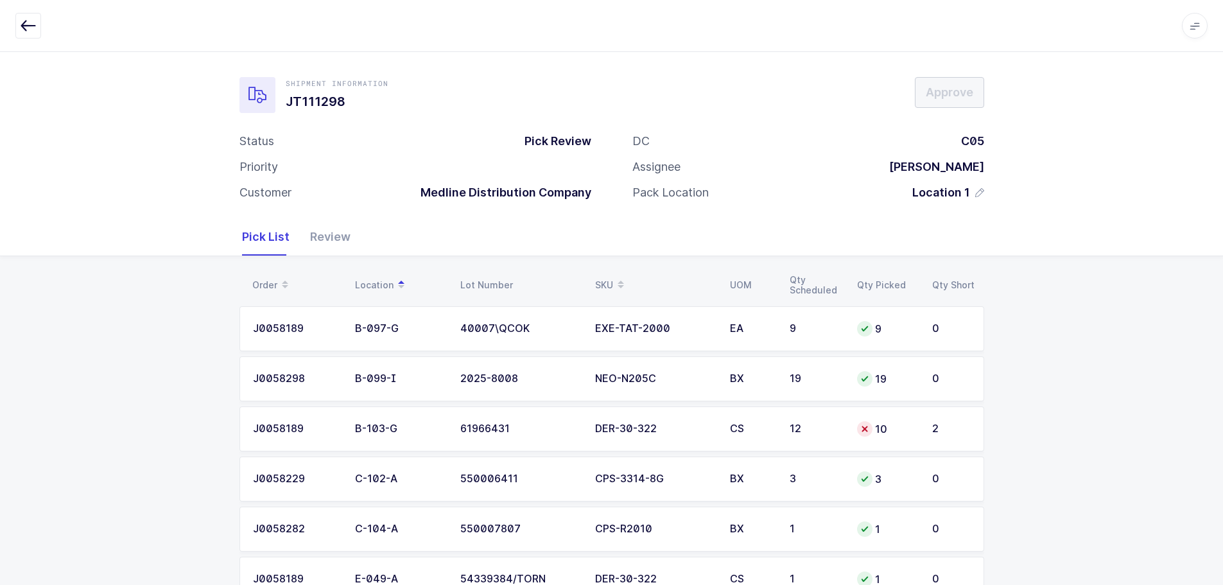
click at [844, 429] on td "12" at bounding box center [815, 428] width 67 height 45
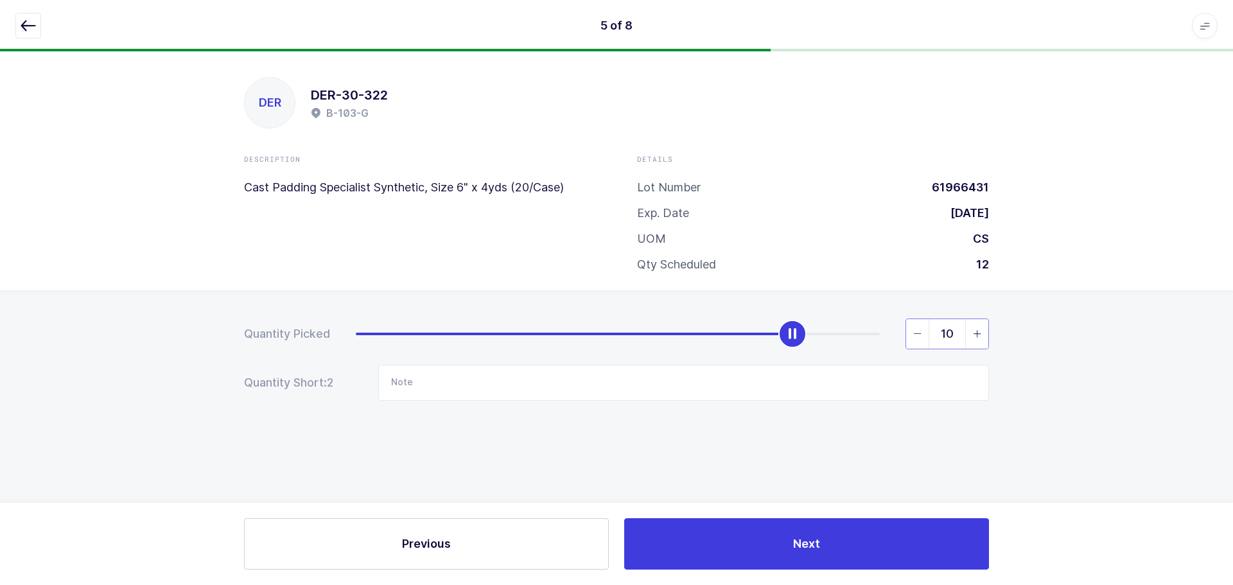
click at [961, 338] on input "10" at bounding box center [946, 333] width 83 height 31
click at [963, 336] on input "10" at bounding box center [946, 333] width 83 height 31
click at [968, 335] on span "slider between 0 and 12" at bounding box center [976, 334] width 23 height 30
type input "12"
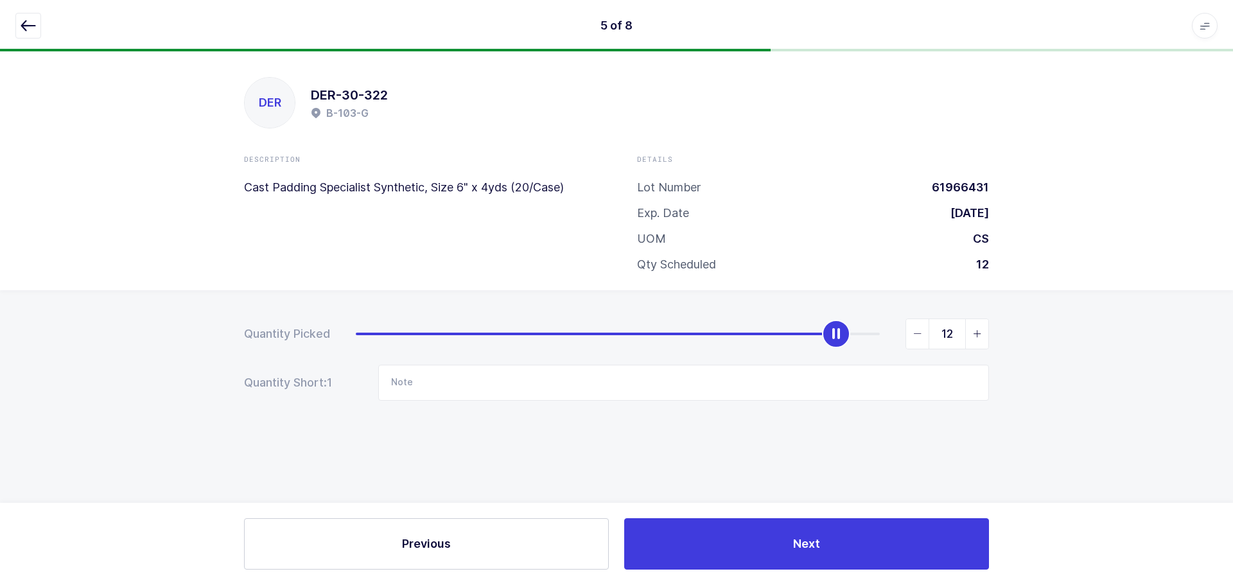
click at [968, 335] on span "slider between 0 and 12" at bounding box center [976, 334] width 23 height 30
drag, startPoint x: 36, startPoint y: 25, endPoint x: 82, endPoint y: 37, distance: 47.0
click at [36, 26] on button "button" at bounding box center [28, 26] width 26 height 26
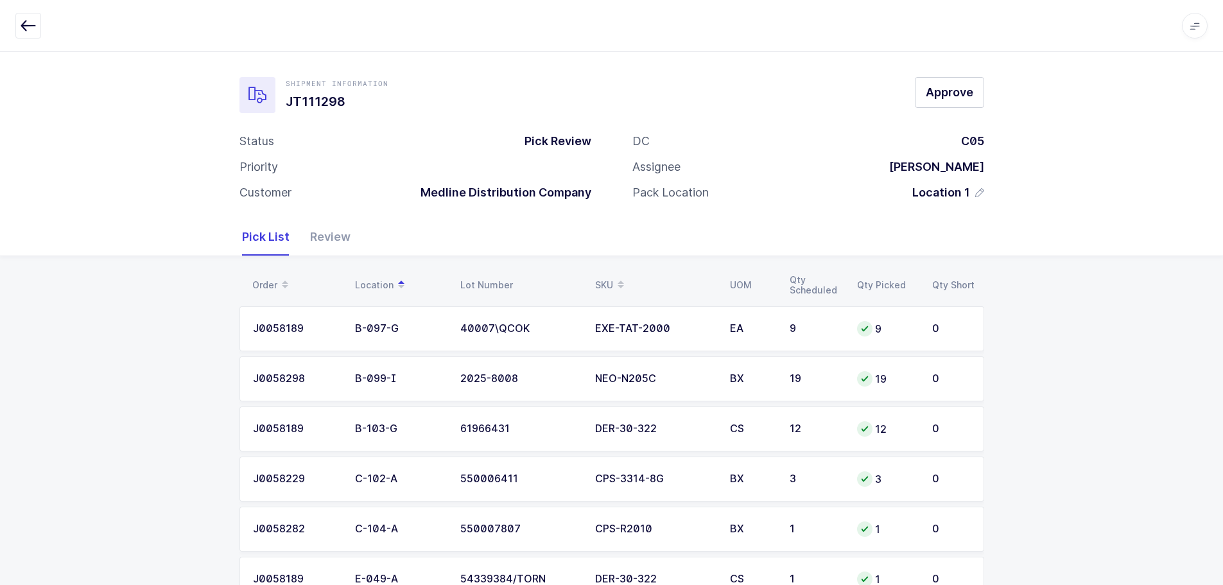
click at [329, 239] on div "Review" at bounding box center [325, 236] width 51 height 37
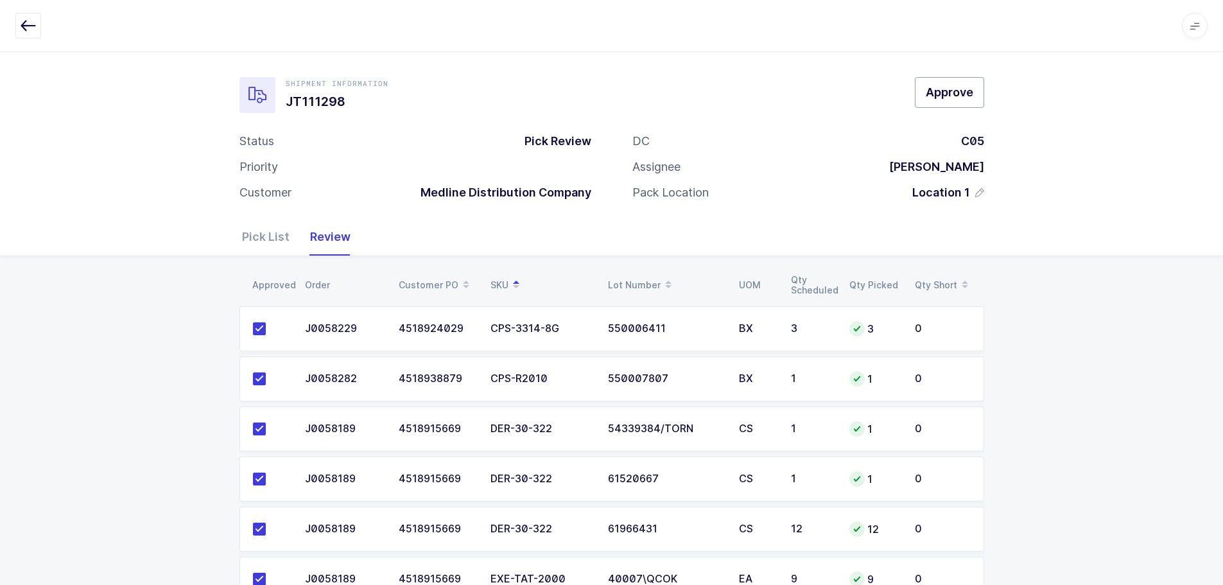
click at [944, 83] on button "Approve" at bounding box center [949, 92] width 69 height 31
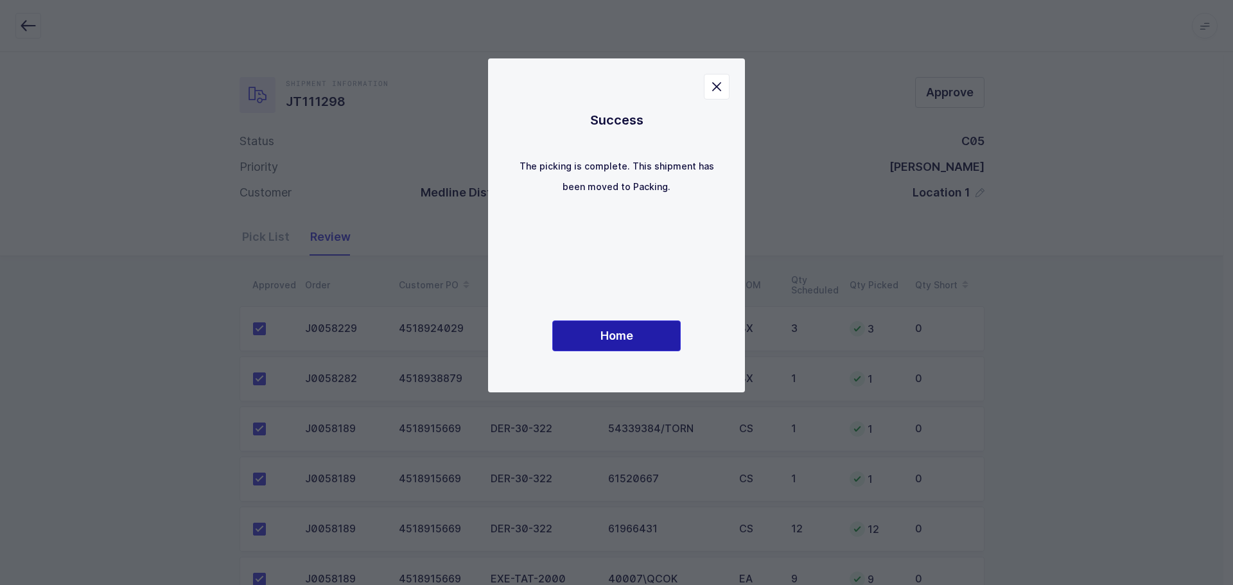
click at [647, 331] on button "Home" at bounding box center [616, 335] width 128 height 31
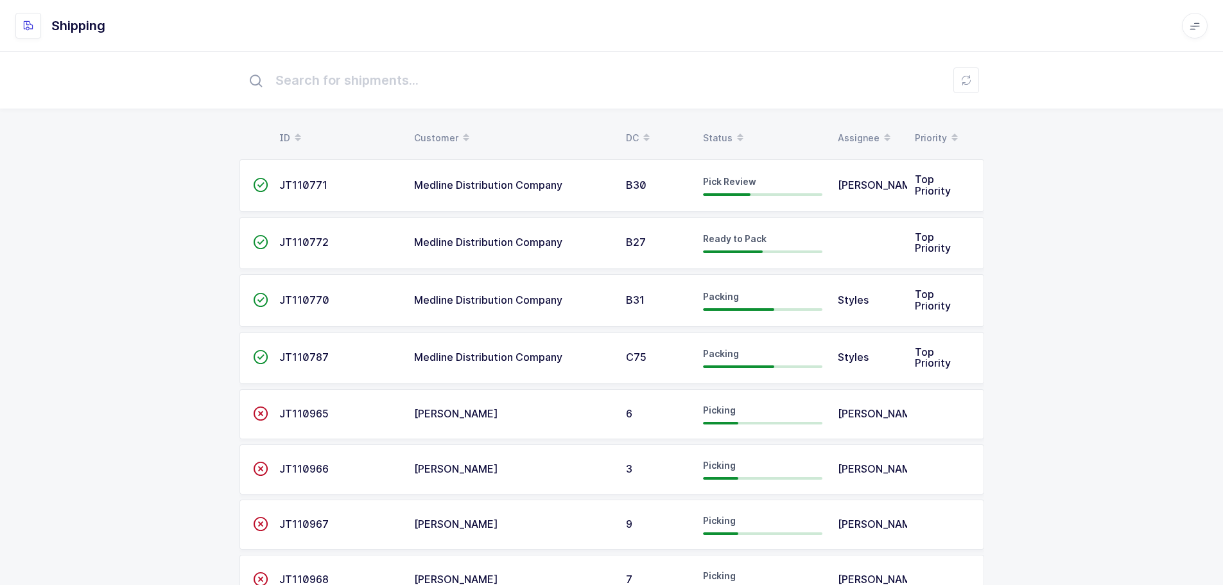
click at [724, 132] on div "Status" at bounding box center [762, 138] width 119 height 22
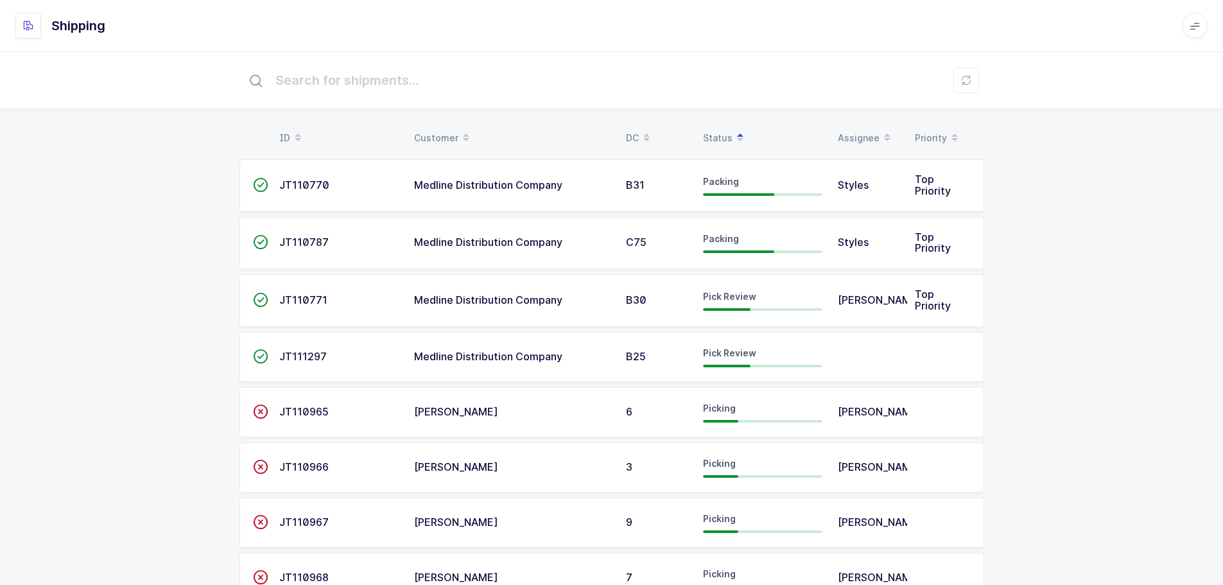
click at [563, 319] on td "Medline Distribution Company" at bounding box center [512, 300] width 212 height 53
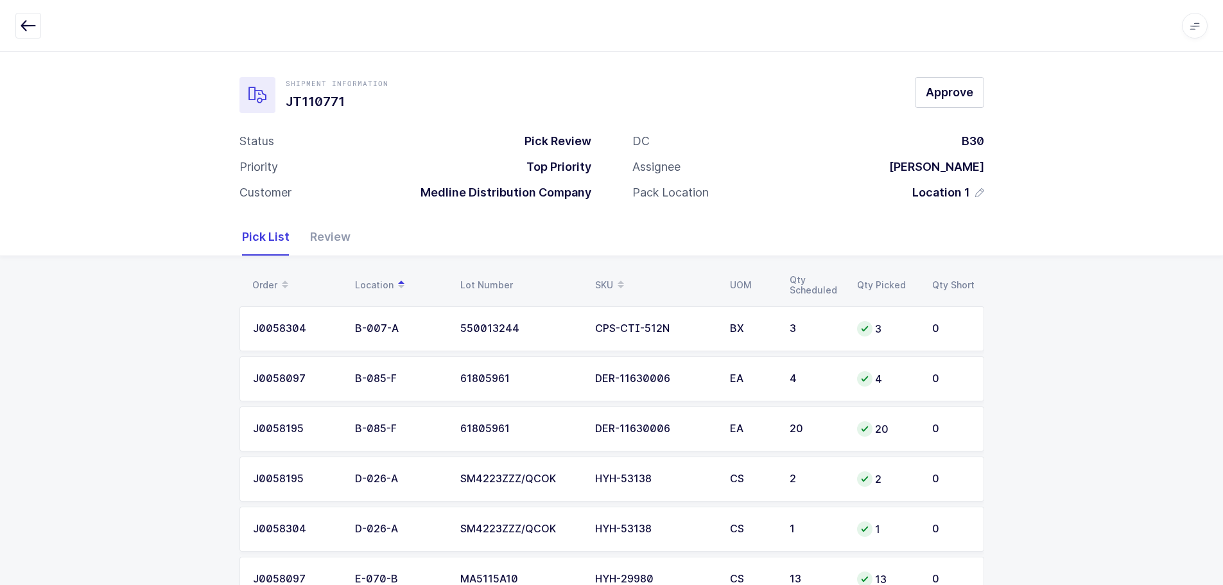
click at [325, 234] on div "Review" at bounding box center [325, 236] width 51 height 37
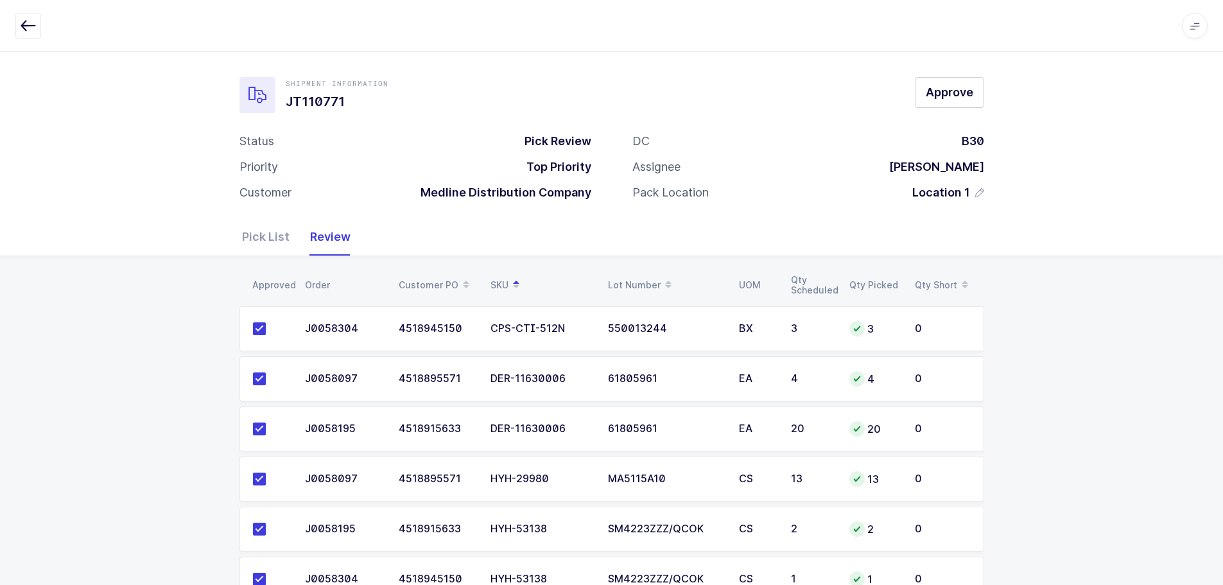
click at [261, 248] on div "Pick List" at bounding box center [271, 236] width 58 height 37
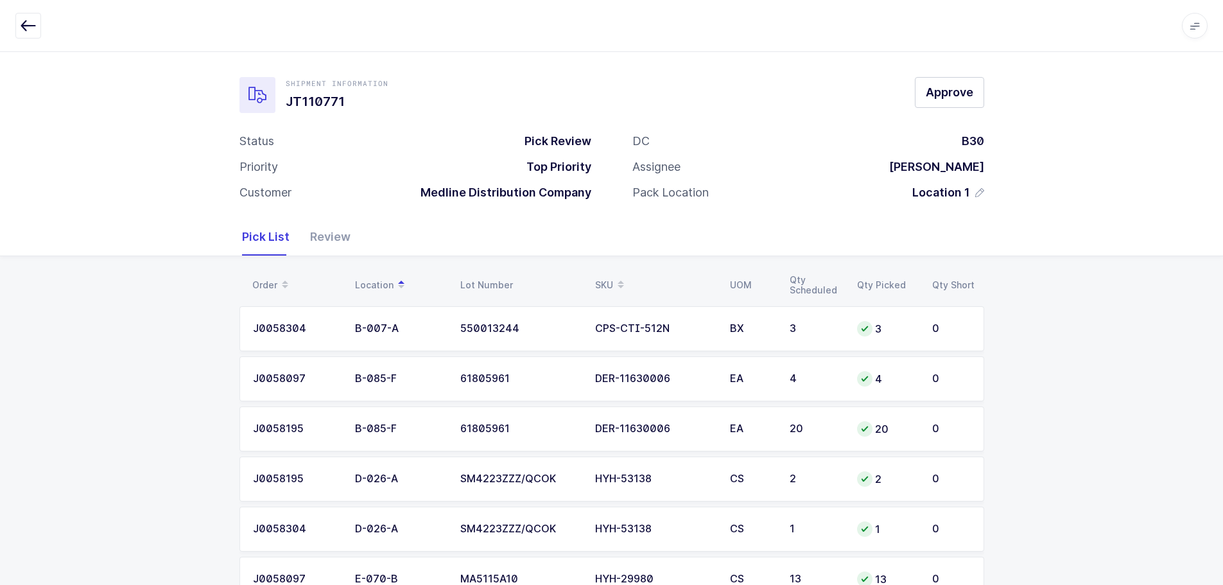
click at [37, 22] on button "button" at bounding box center [28, 26] width 26 height 26
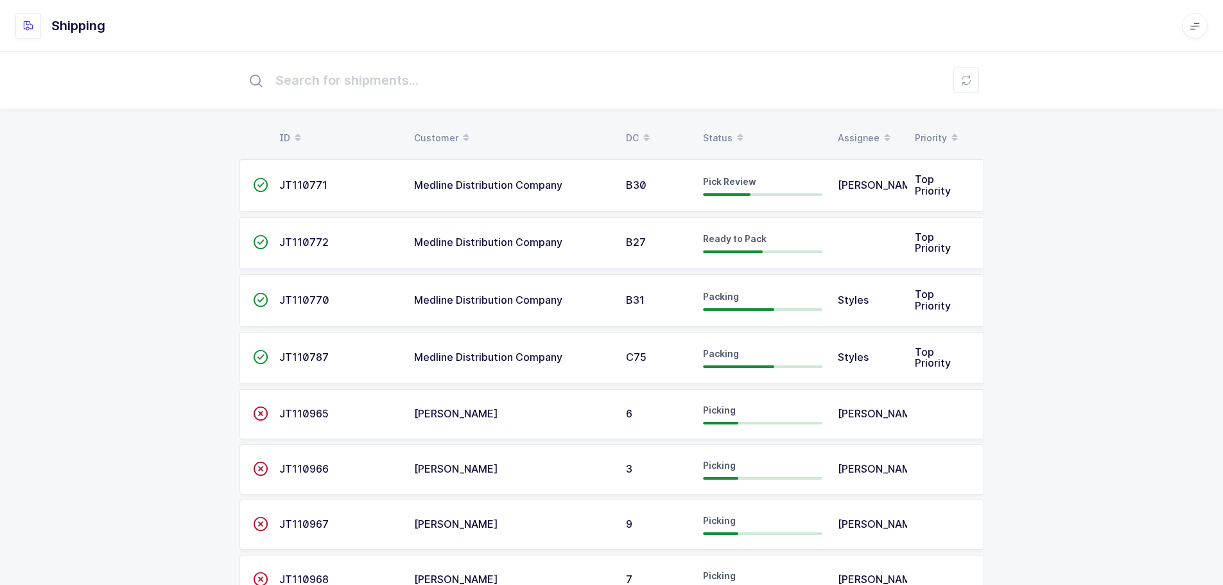
click at [729, 130] on div "Status" at bounding box center [762, 138] width 119 height 22
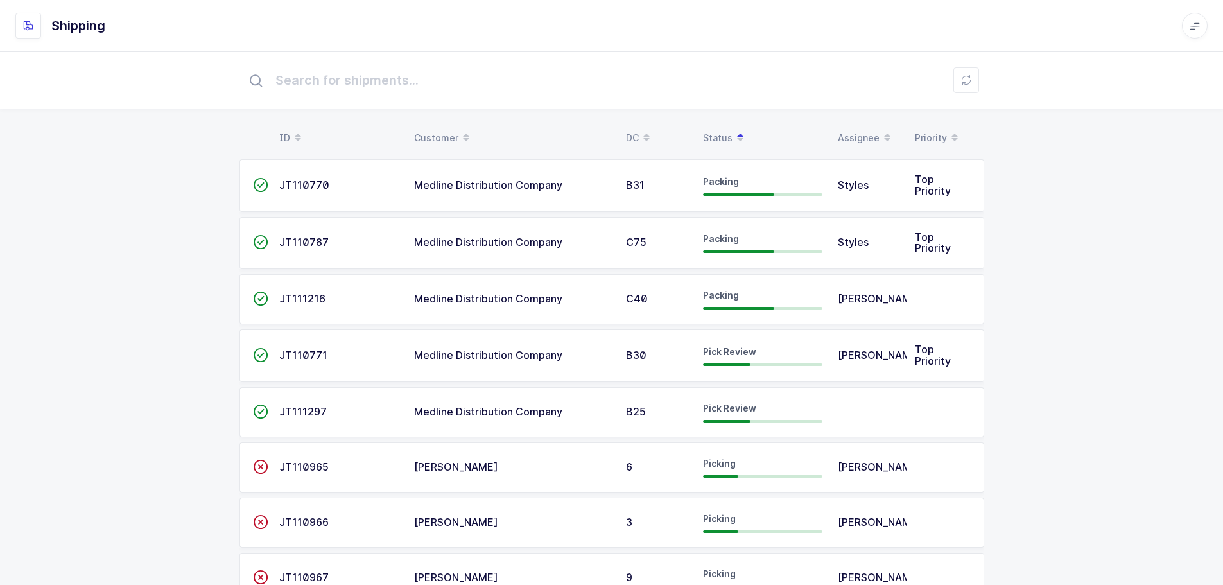
click at [338, 410] on div "JT111297" at bounding box center [338, 412] width 119 height 12
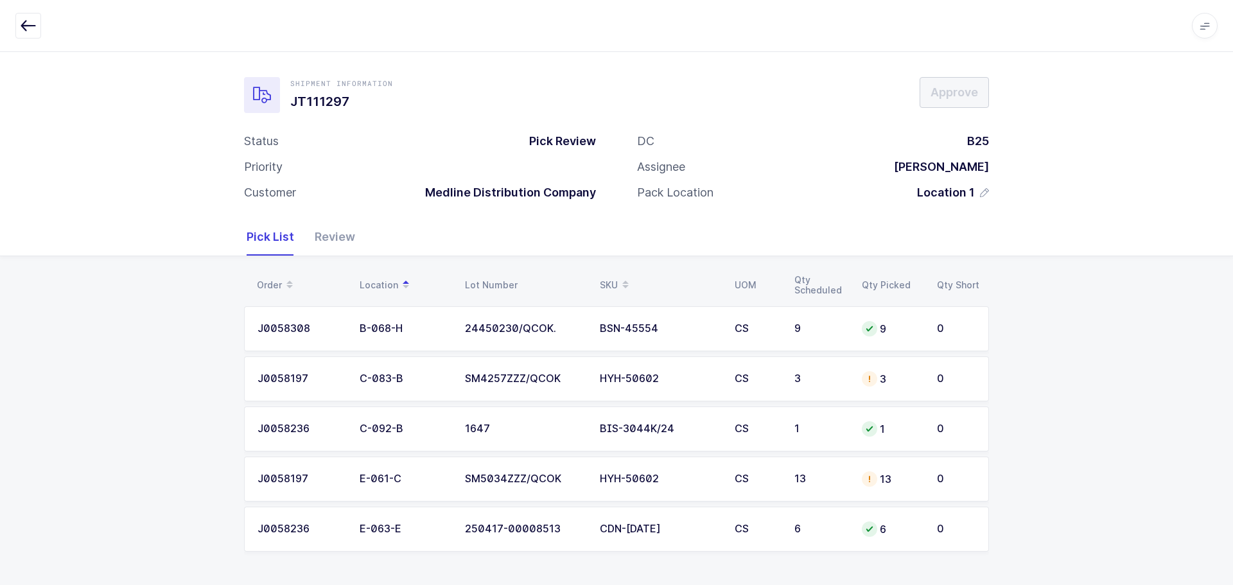
click at [330, 245] on div "Review" at bounding box center [329, 236] width 51 height 37
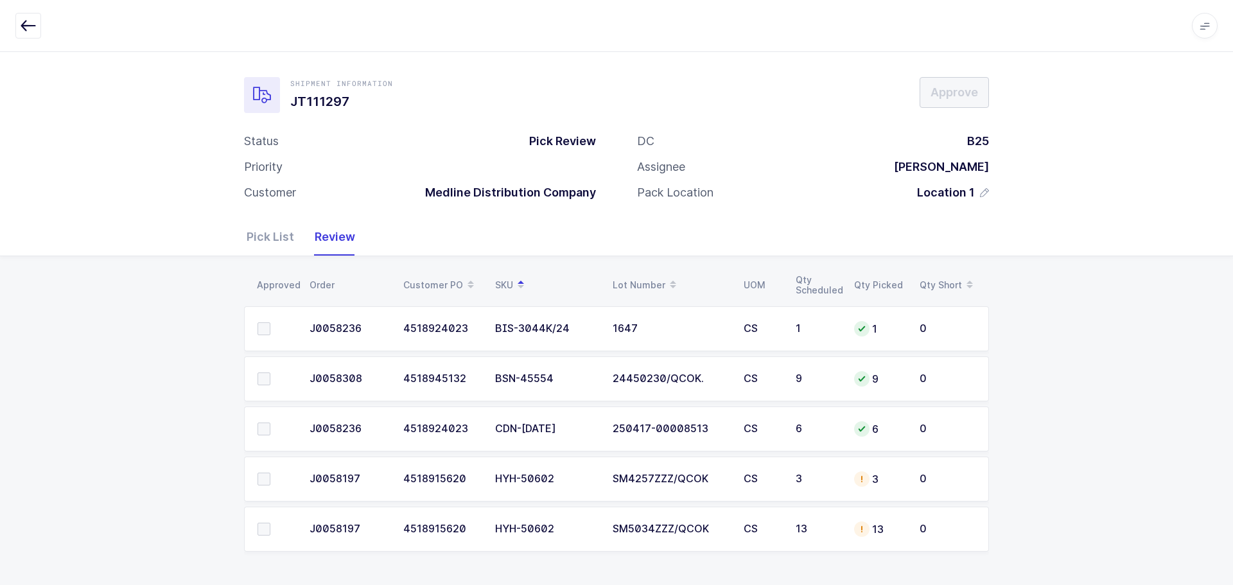
click at [37, 31] on button "button" at bounding box center [28, 26] width 26 height 26
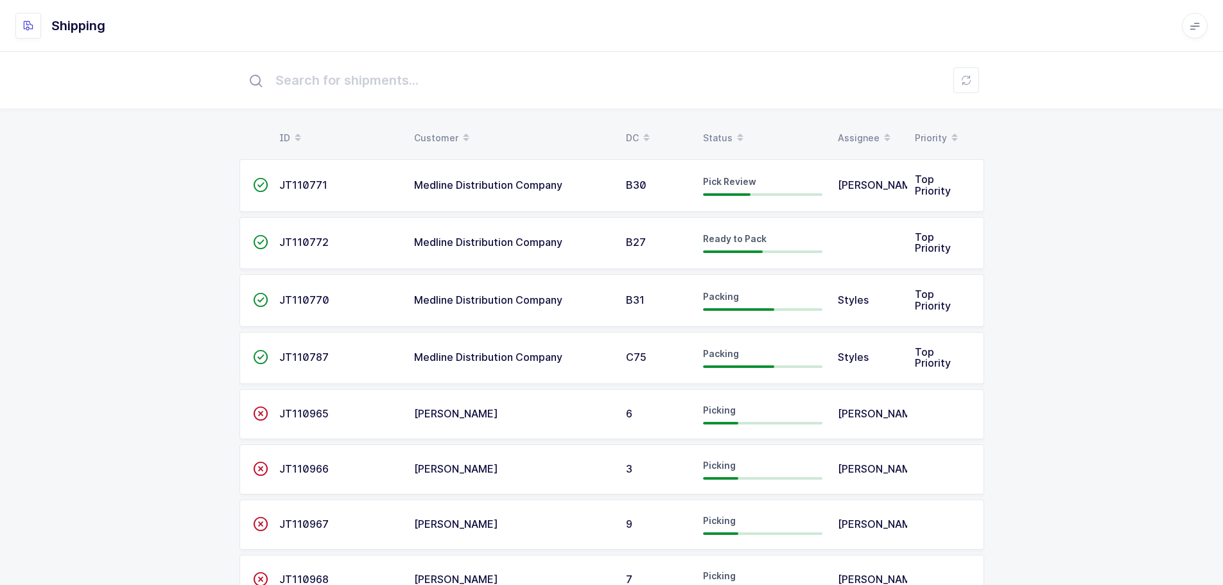
drag, startPoint x: 723, startPoint y: 123, endPoint x: 720, endPoint y: 132, distance: 9.3
click at [723, 124] on table "ID Customer DC Status Assignee Priority" at bounding box center [611, 138] width 745 height 32
click at [718, 134] on div "Status" at bounding box center [762, 138] width 119 height 22
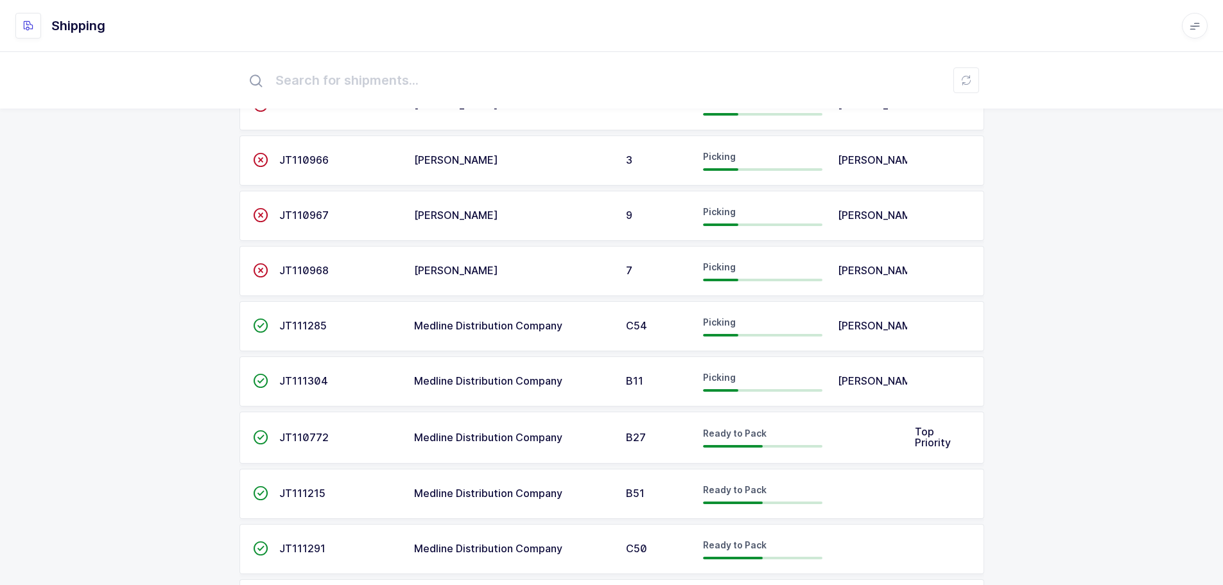
scroll to position [398, 0]
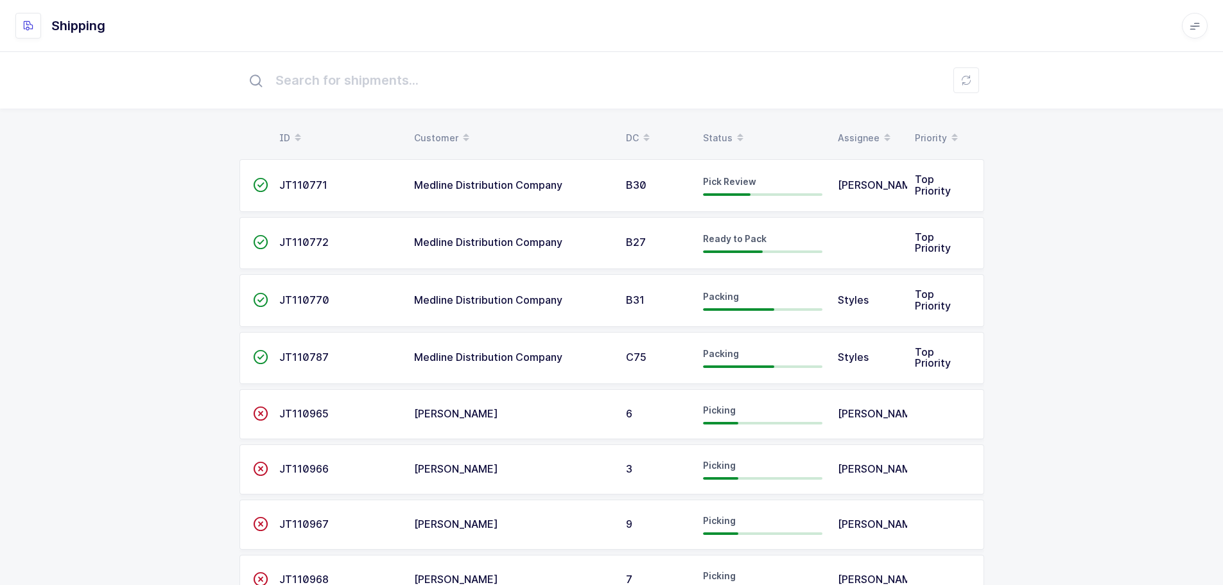
click at [725, 136] on div "Status" at bounding box center [762, 138] width 119 height 22
click at [721, 130] on div "Status" at bounding box center [762, 138] width 119 height 22
